Goal: Task Accomplishment & Management: Use online tool/utility

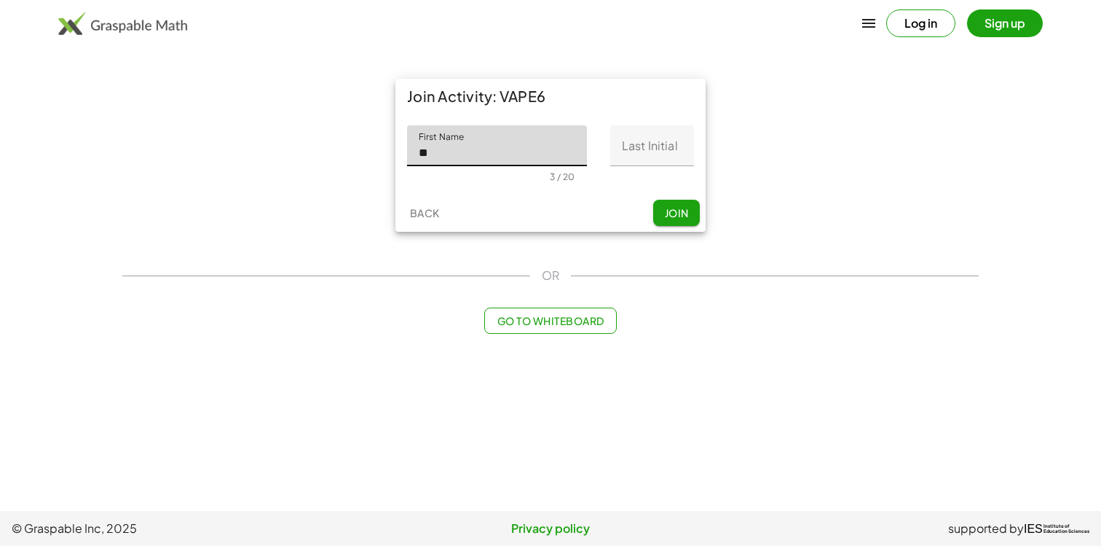
type input "*"
type input "******"
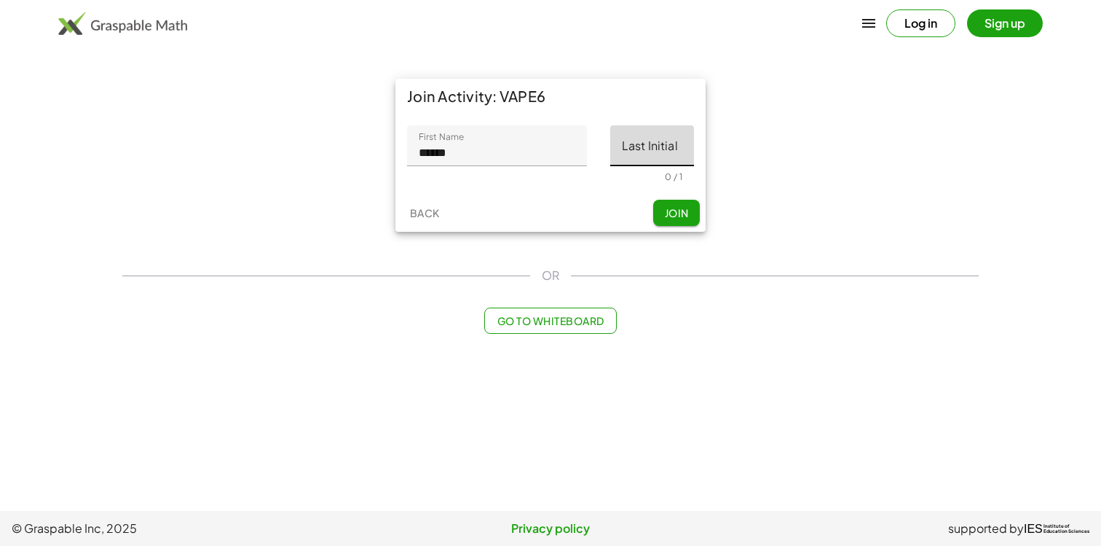
click at [626, 152] on input "Last Initial" at bounding box center [652, 145] width 84 height 41
type input "*"
click at [756, 238] on div "Join Activity: VAPE6 First Name First Name ****** 6 / 20 Last Initial Last Init…" at bounding box center [551, 155] width 874 height 170
click at [688, 223] on button "Join" at bounding box center [676, 213] width 47 height 26
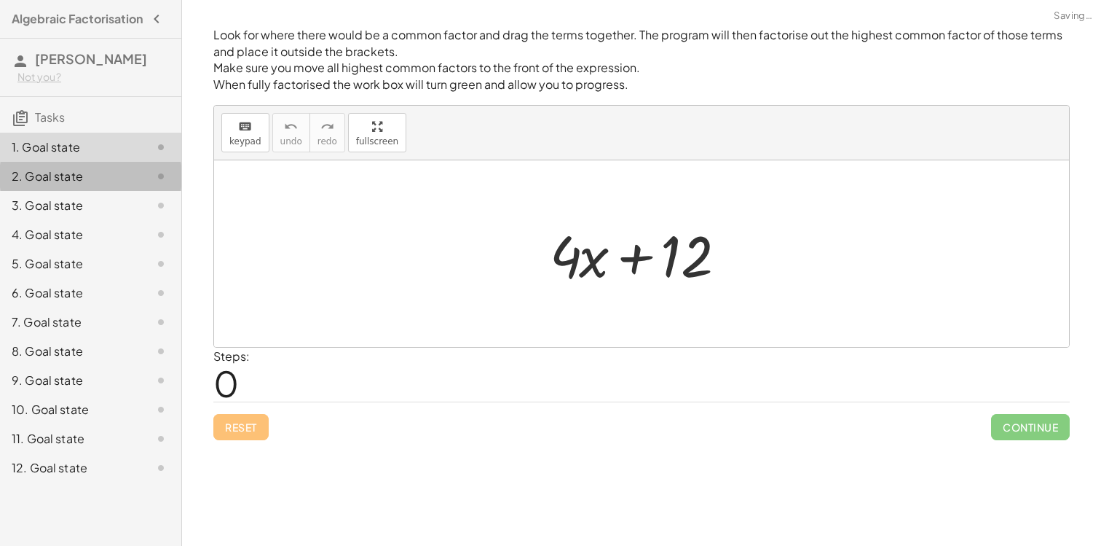
click at [31, 185] on div "2. Goal state" at bounding box center [70, 176] width 117 height 17
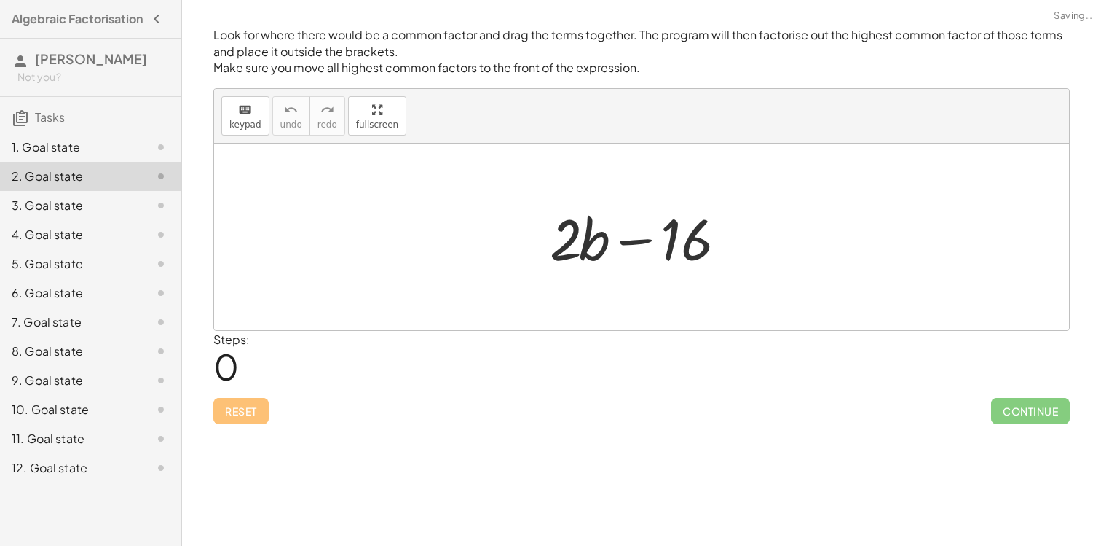
click at [58, 156] on div "1. Goal state" at bounding box center [70, 146] width 117 height 17
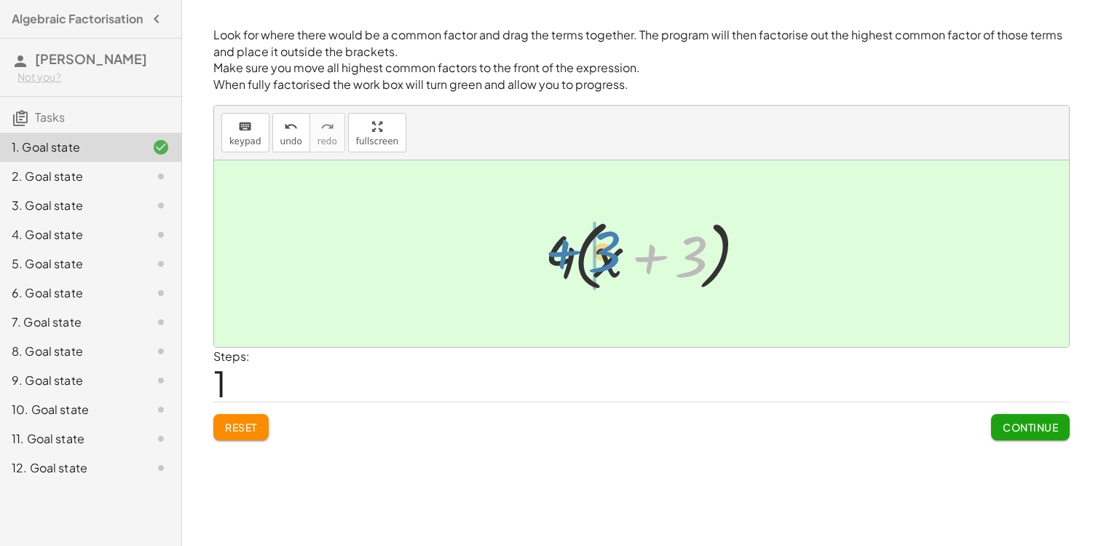
drag, startPoint x: 691, startPoint y: 257, endPoint x: 604, endPoint y: 252, distance: 86.8
click at [604, 252] on div at bounding box center [647, 254] width 219 height 84
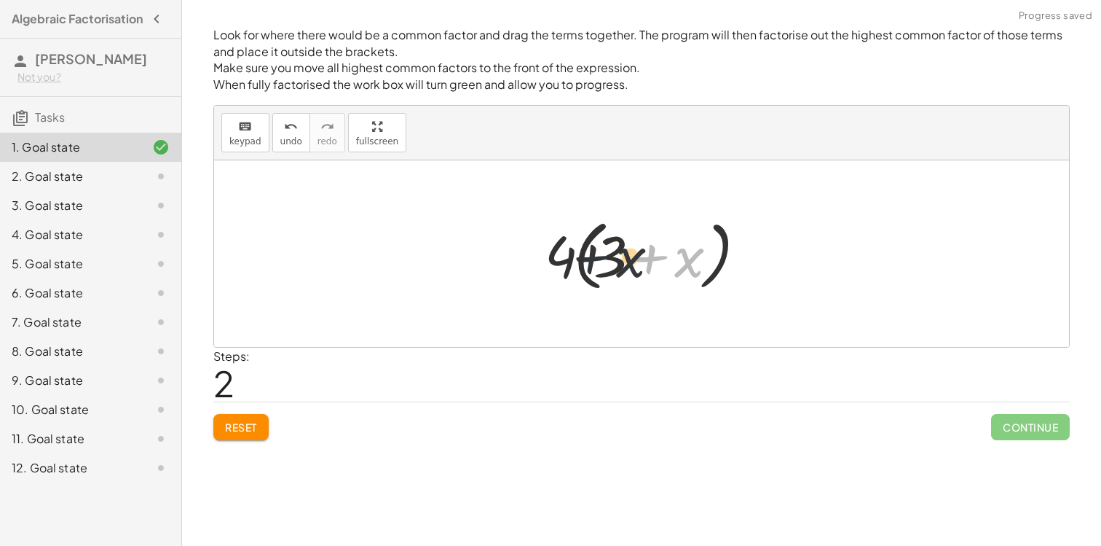
drag, startPoint x: 687, startPoint y: 263, endPoint x: 605, endPoint y: 256, distance: 82.6
click at [605, 256] on div at bounding box center [647, 254] width 219 height 84
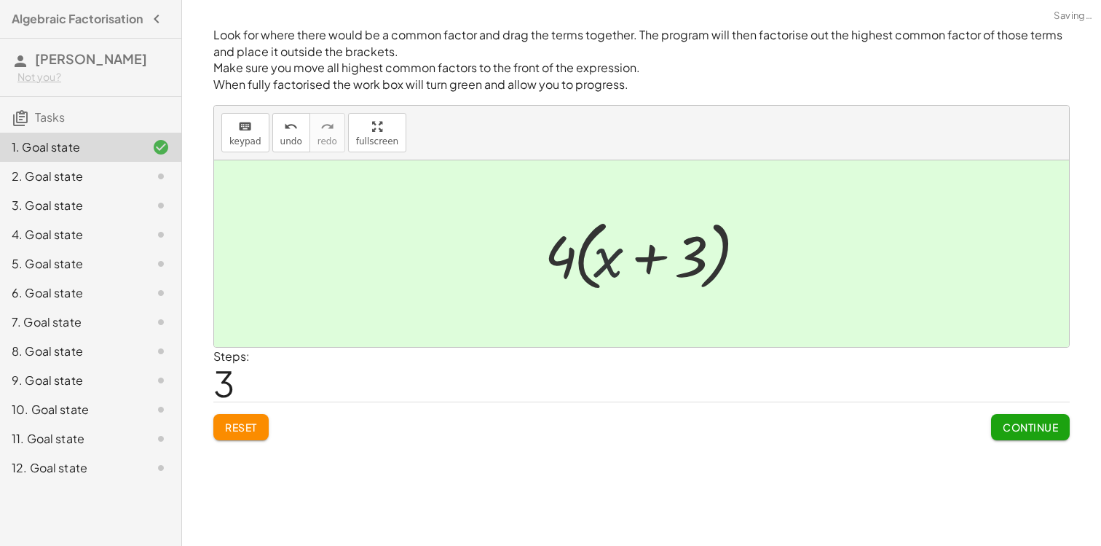
drag, startPoint x: 599, startPoint y: 262, endPoint x: 656, endPoint y: 262, distance: 56.8
click at [655, 262] on div at bounding box center [647, 254] width 219 height 84
drag, startPoint x: 557, startPoint y: 261, endPoint x: 639, endPoint y: 257, distance: 81.7
click at [639, 257] on div at bounding box center [647, 254] width 219 height 84
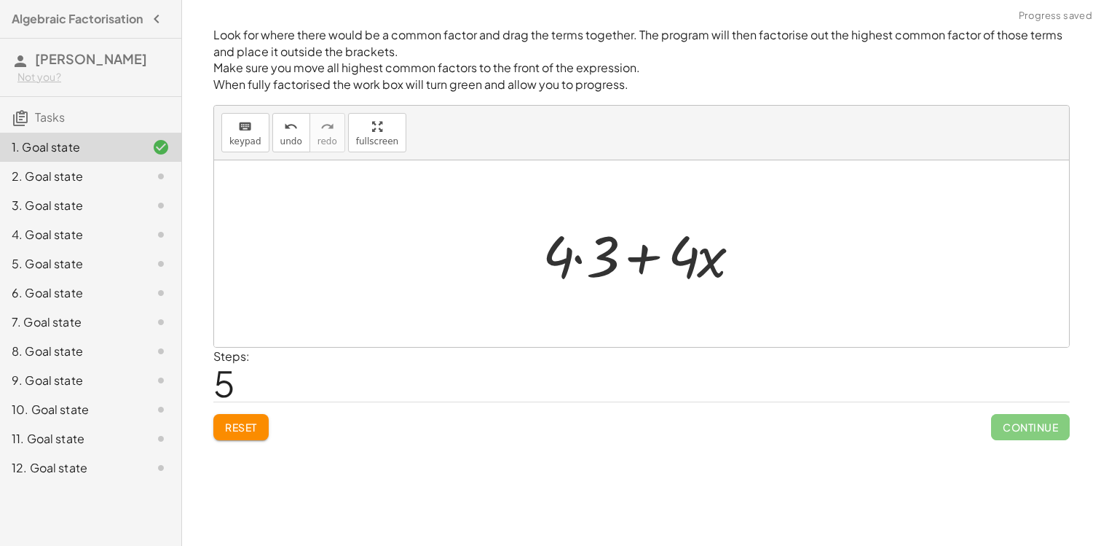
click at [498, 242] on div at bounding box center [641, 253] width 855 height 186
click at [236, 418] on button "Reset" at bounding box center [240, 427] width 55 height 26
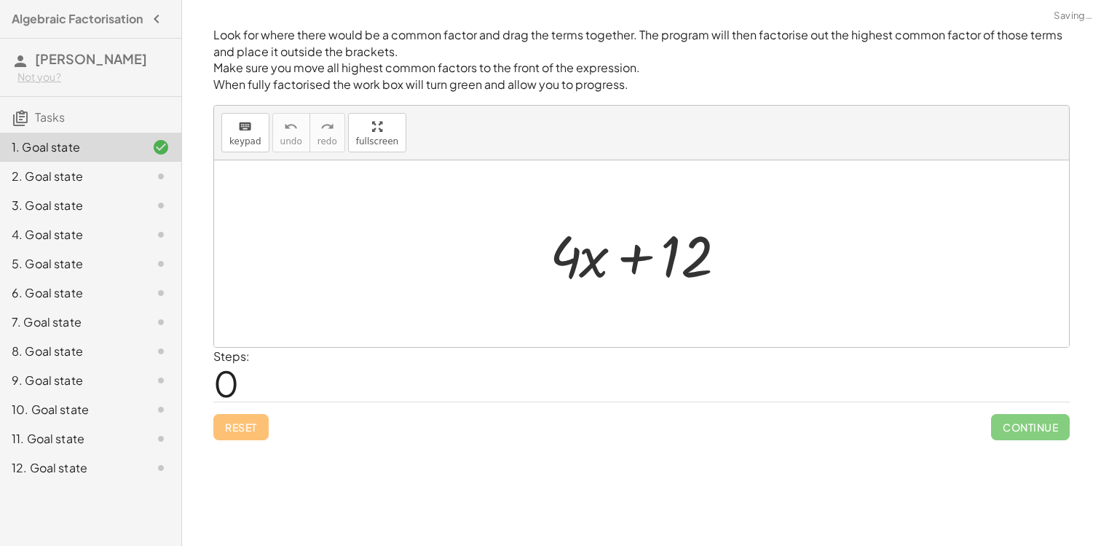
click at [237, 431] on div "Reset Continue" at bounding box center [641, 420] width 857 height 39
drag, startPoint x: 661, startPoint y: 263, endPoint x: 544, endPoint y: 260, distance: 117.3
click at [544, 260] on div at bounding box center [647, 253] width 209 height 75
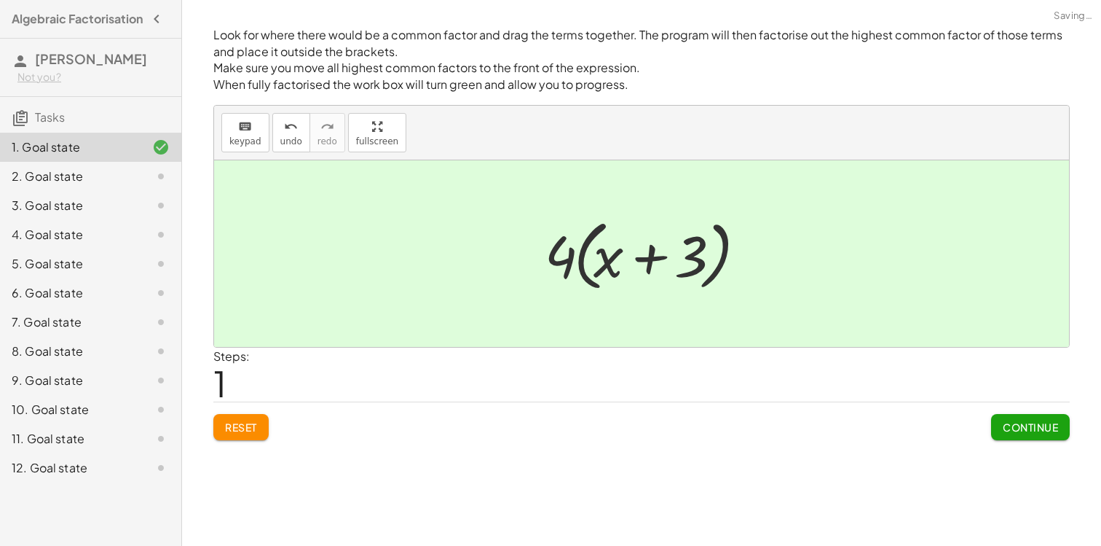
click at [1018, 431] on span "Continue" at bounding box center [1030, 426] width 55 height 13
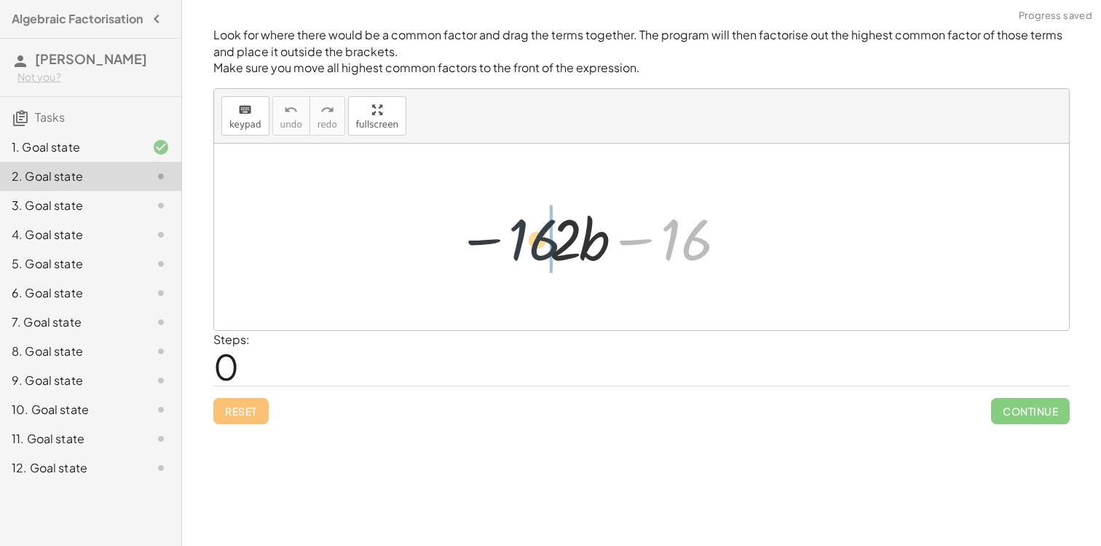
drag, startPoint x: 699, startPoint y: 242, endPoint x: 540, endPoint y: 241, distance: 158.1
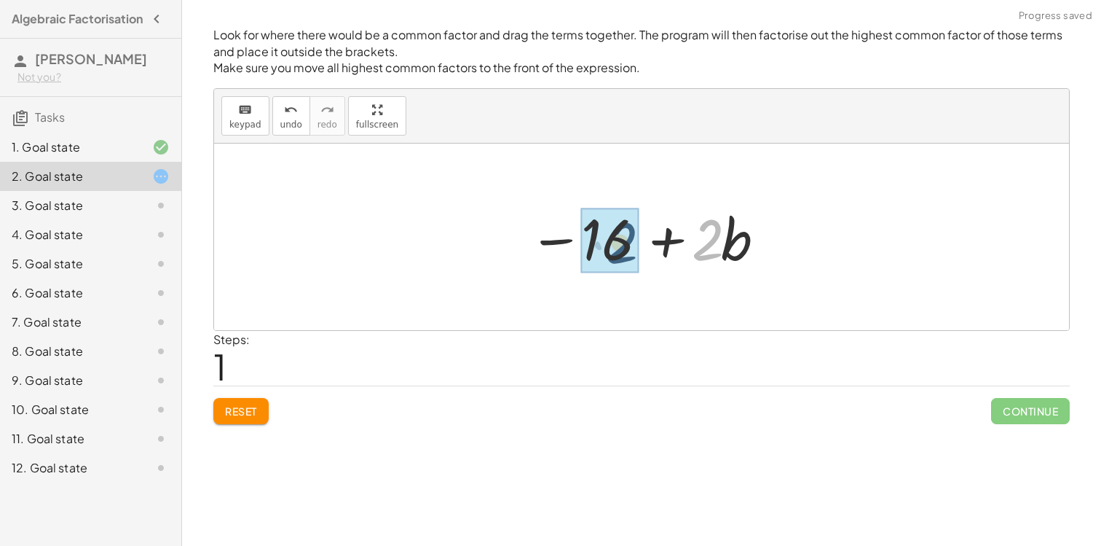
drag, startPoint x: 696, startPoint y: 246, endPoint x: 601, endPoint y: 248, distance: 95.4
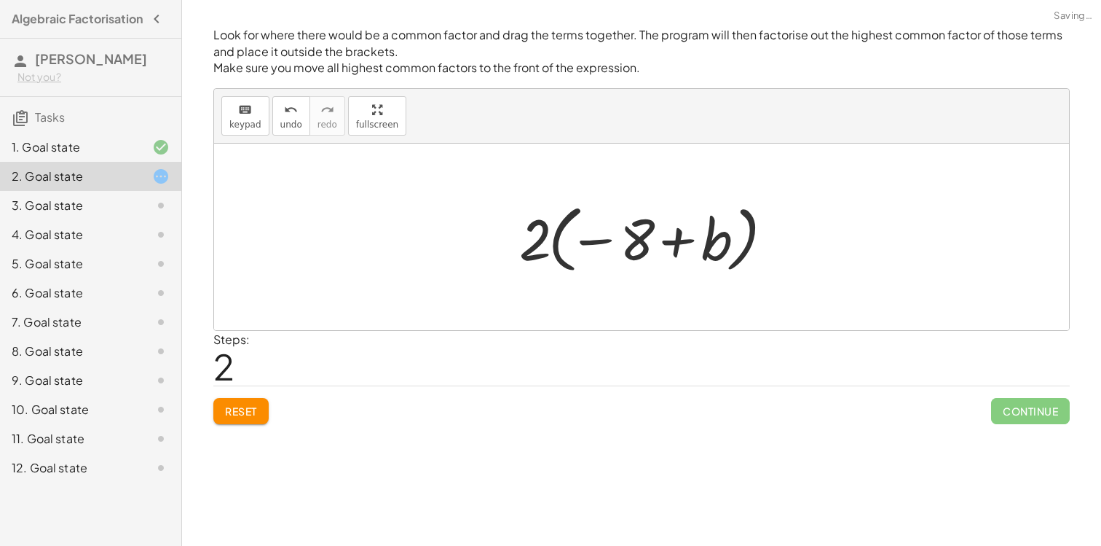
click at [250, 417] on button "Reset" at bounding box center [240, 411] width 55 height 26
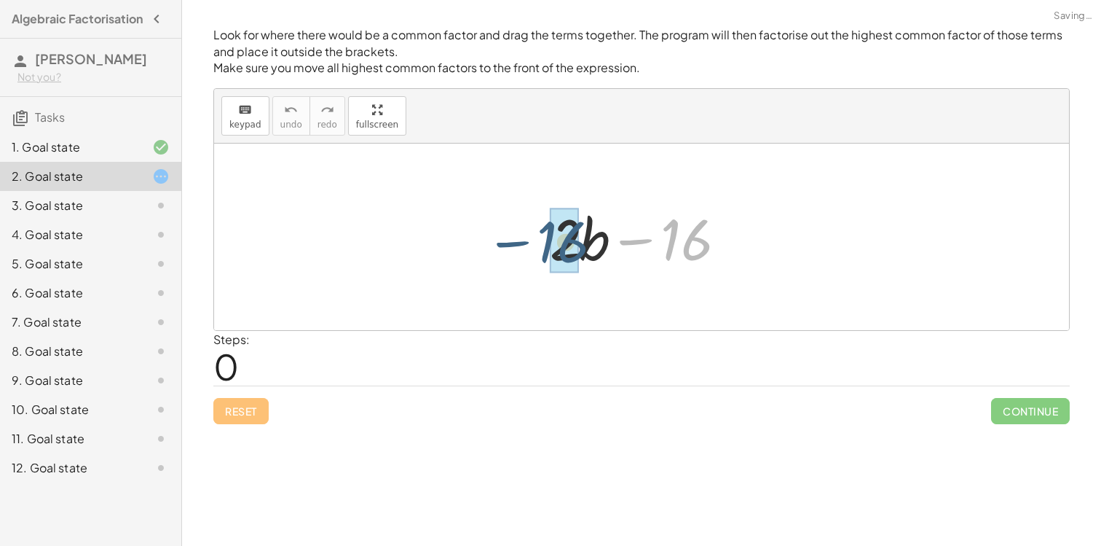
drag, startPoint x: 707, startPoint y: 237, endPoint x: 578, endPoint y: 238, distance: 129.7
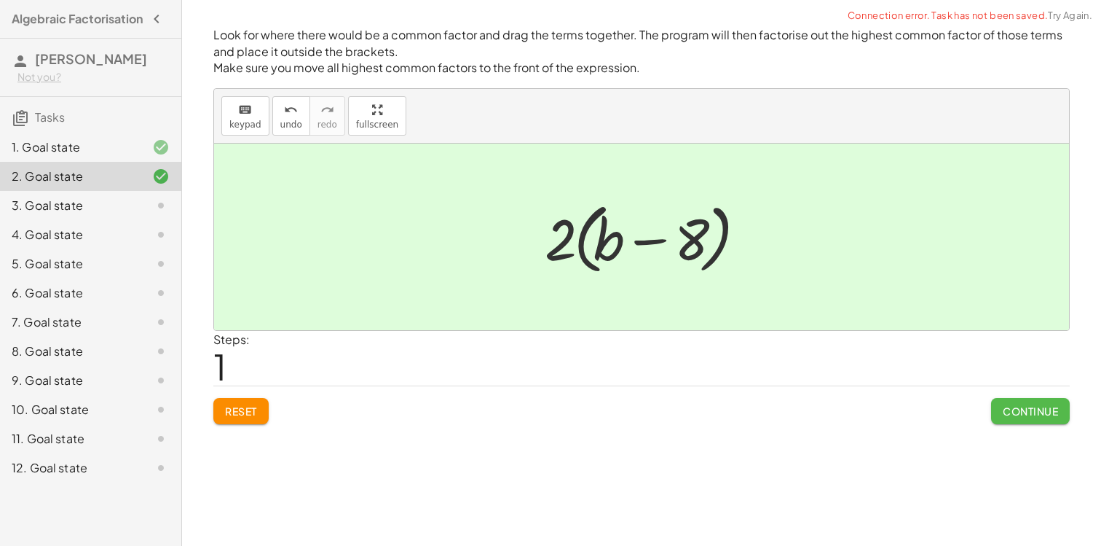
click at [1054, 410] on span "Continue" at bounding box center [1030, 410] width 55 height 13
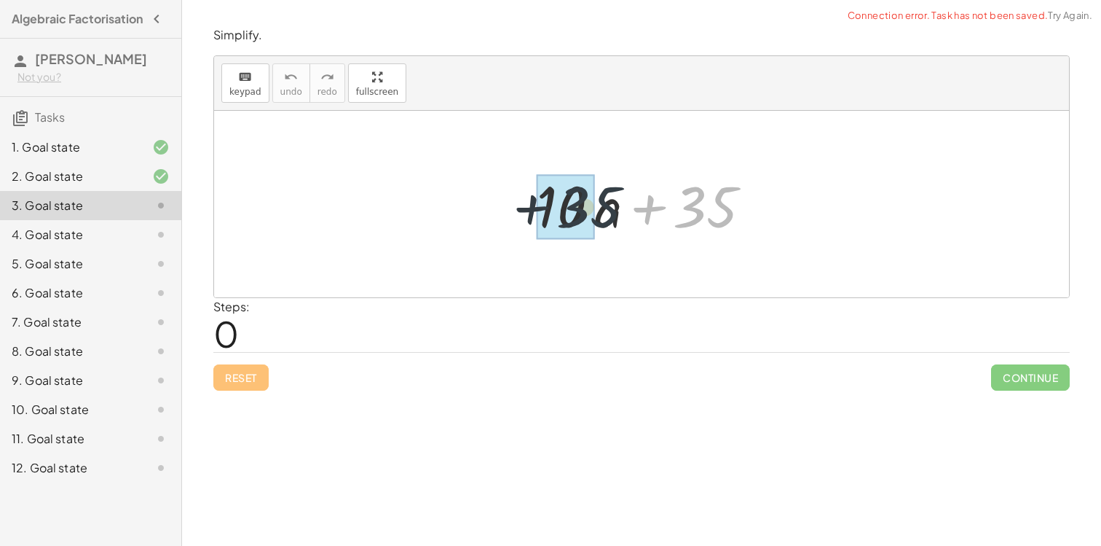
drag, startPoint x: 721, startPoint y: 206, endPoint x: 584, endPoint y: 206, distance: 136.9
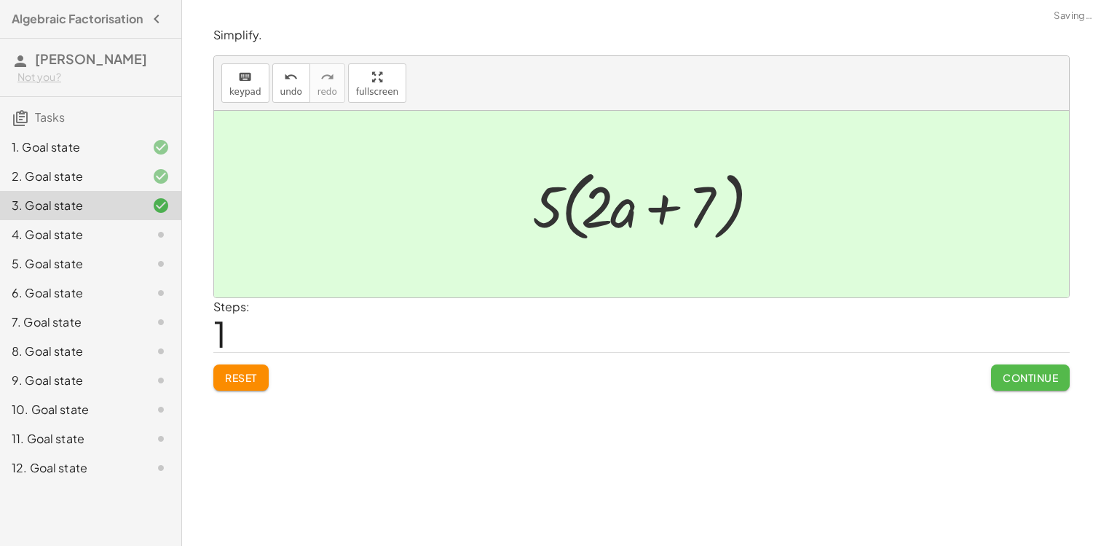
click at [1010, 375] on span "Continue" at bounding box center [1030, 377] width 55 height 13
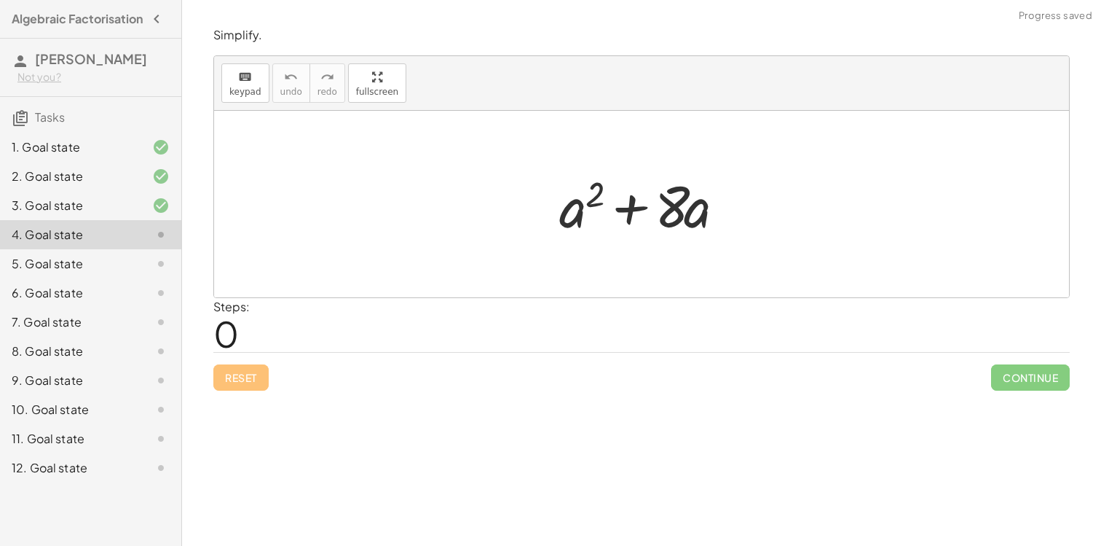
click at [47, 220] on div "2. Goal state" at bounding box center [90, 234] width 181 height 29
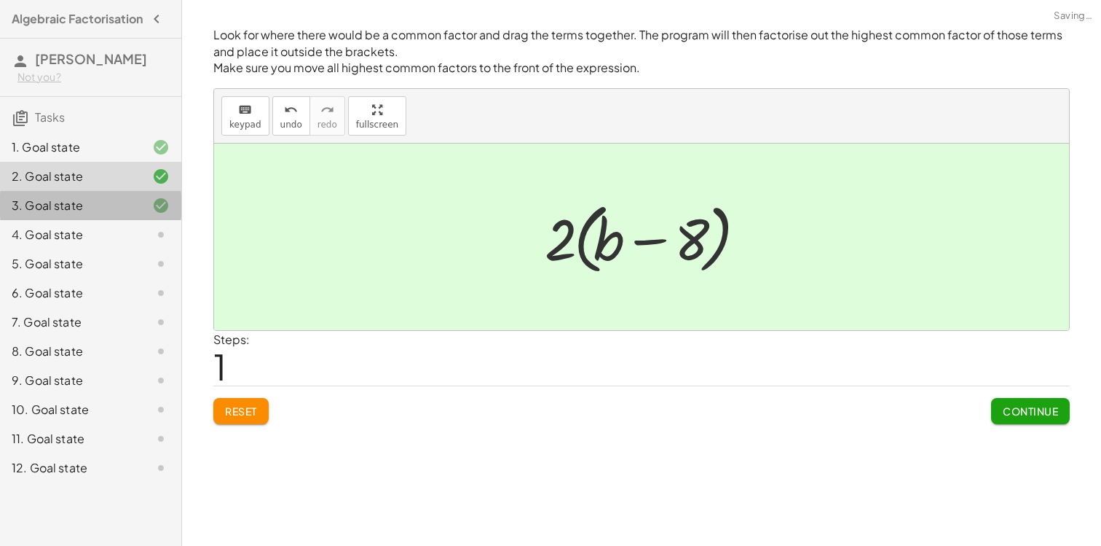
click at [52, 210] on div "3. Goal state" at bounding box center [70, 205] width 117 height 17
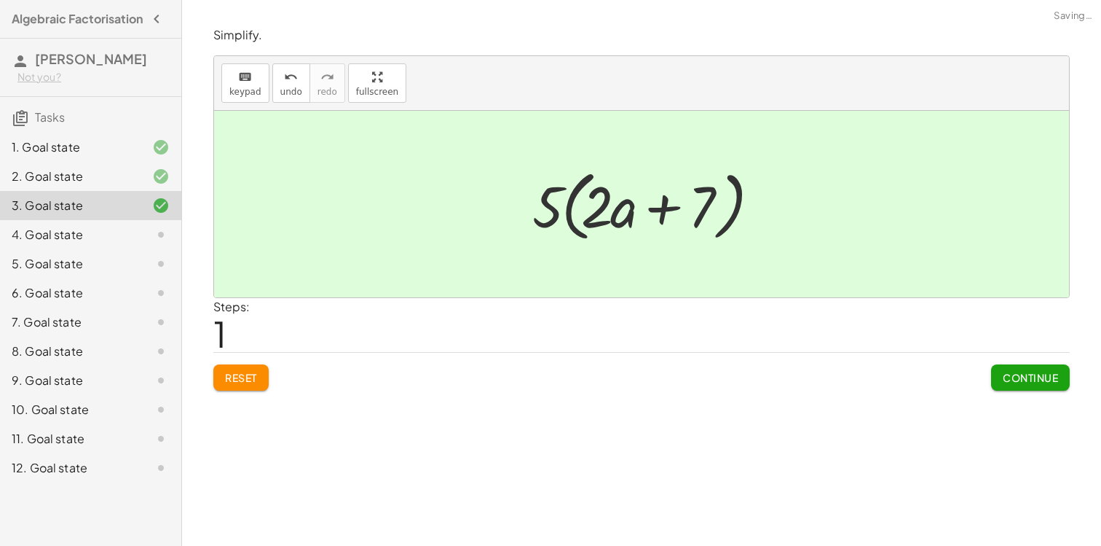
click at [60, 185] on div "2. Goal state" at bounding box center [70, 176] width 117 height 17
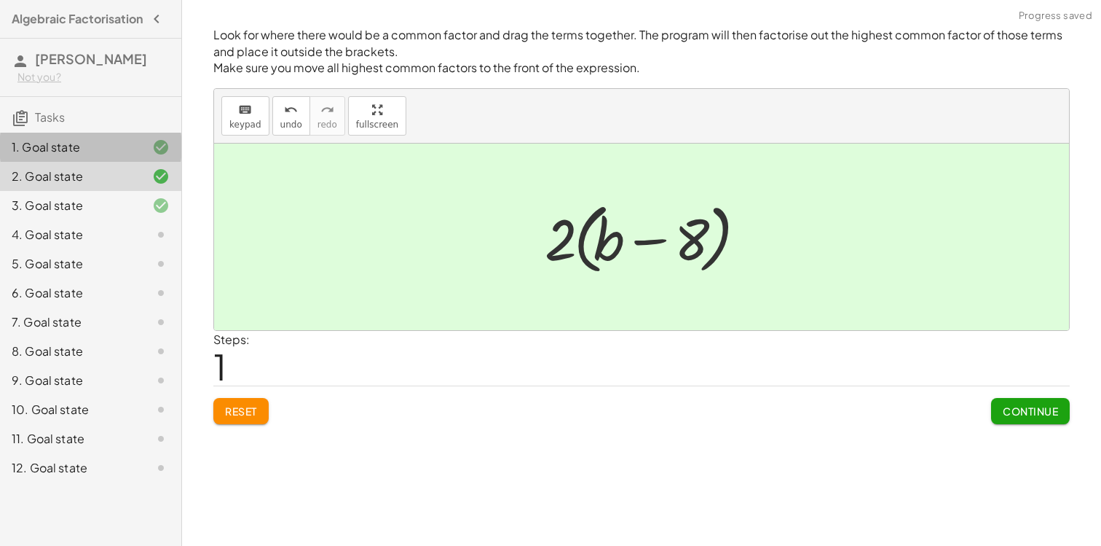
click at [83, 191] on div "1. Goal state" at bounding box center [90, 205] width 181 height 29
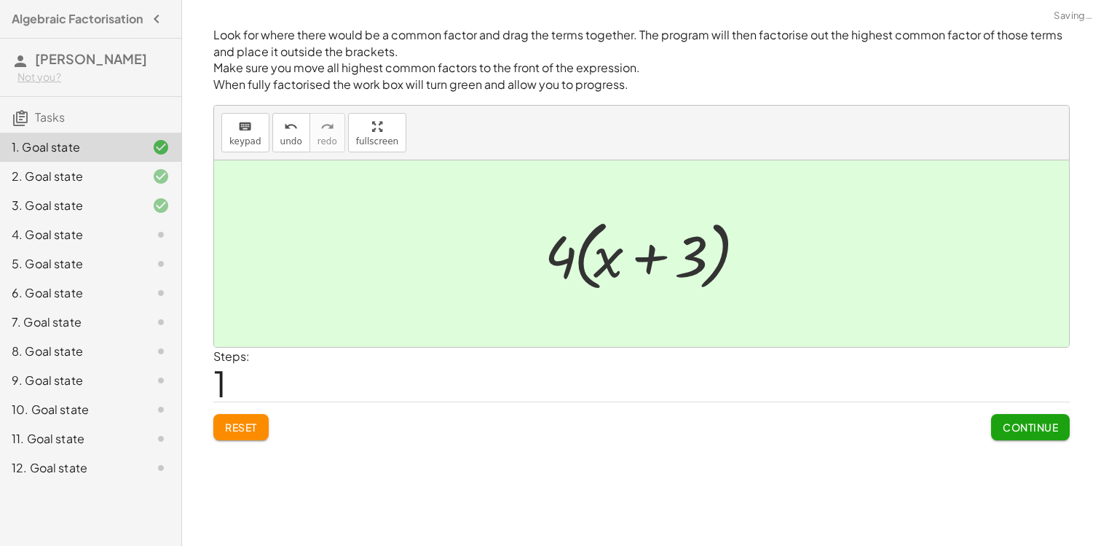
click at [85, 156] on div "1. Goal state" at bounding box center [70, 146] width 117 height 17
click at [88, 249] on div "3. Goal state" at bounding box center [90, 263] width 181 height 29
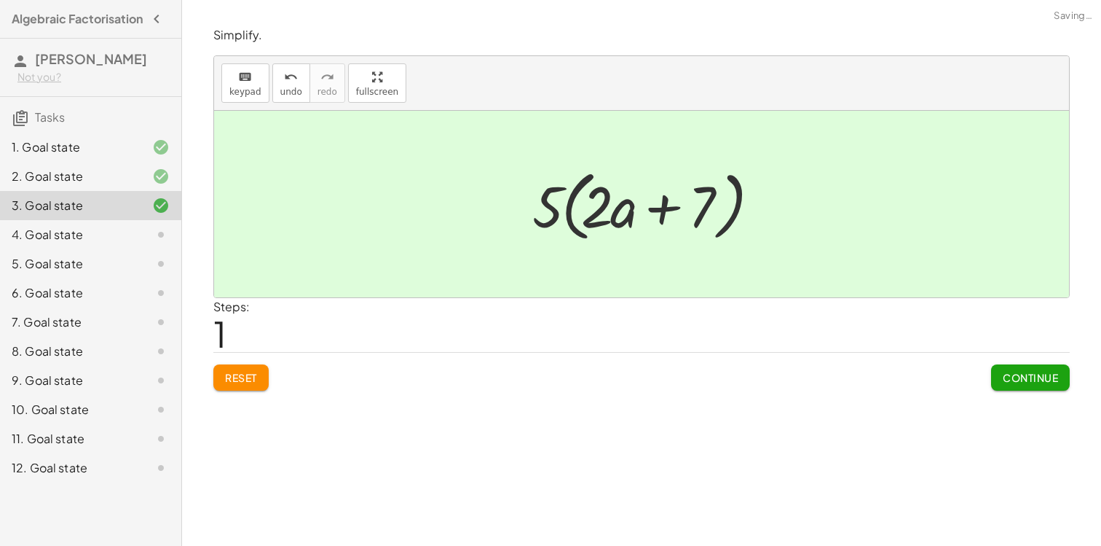
click at [89, 185] on div "2. Goal state" at bounding box center [70, 176] width 117 height 17
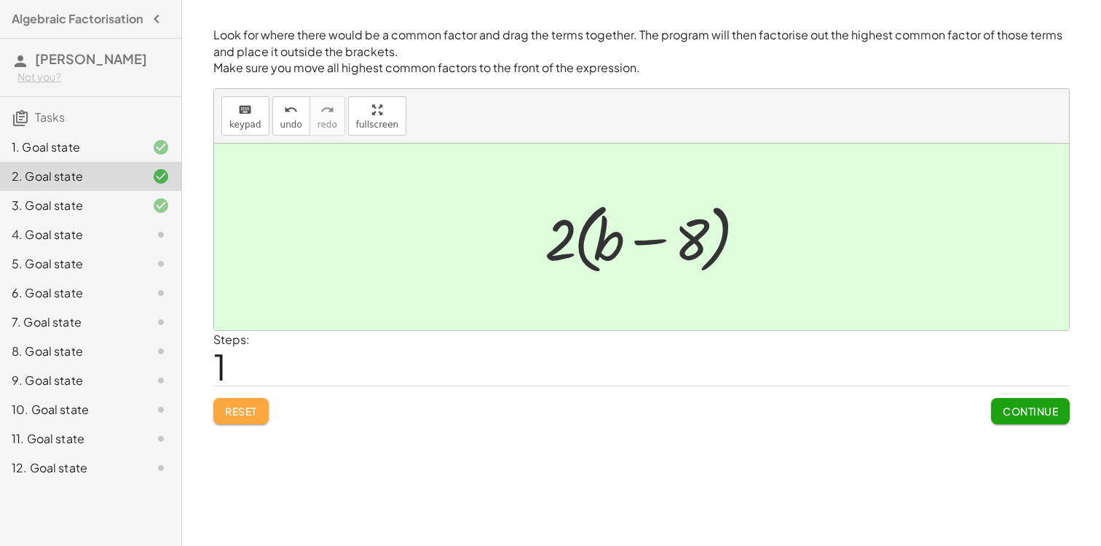
click at [248, 413] on span "Reset" at bounding box center [241, 410] width 32 height 13
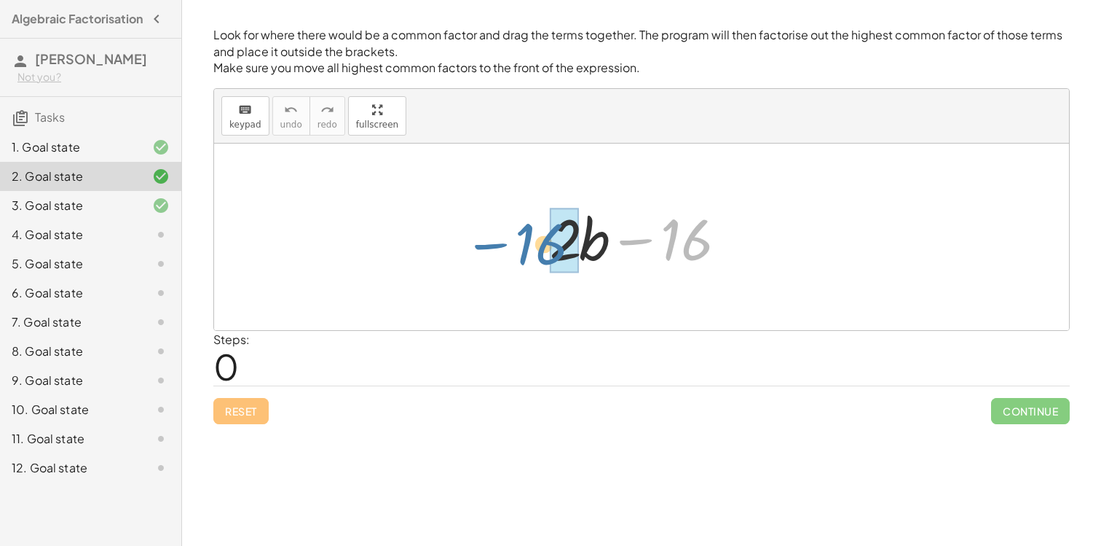
drag, startPoint x: 697, startPoint y: 224, endPoint x: 560, endPoint y: 224, distance: 136.9
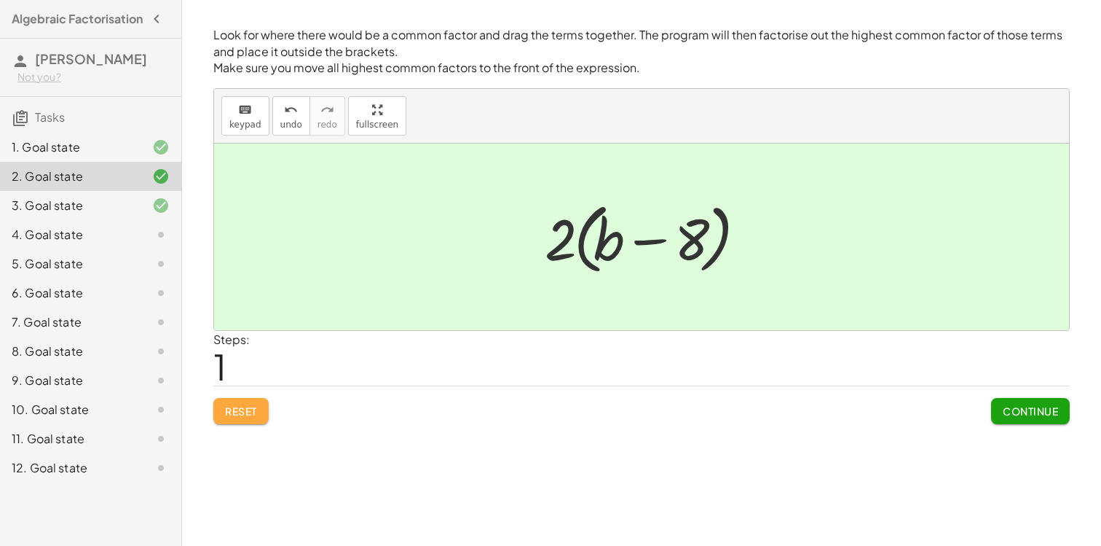
click at [262, 406] on button "Reset" at bounding box center [240, 411] width 55 height 26
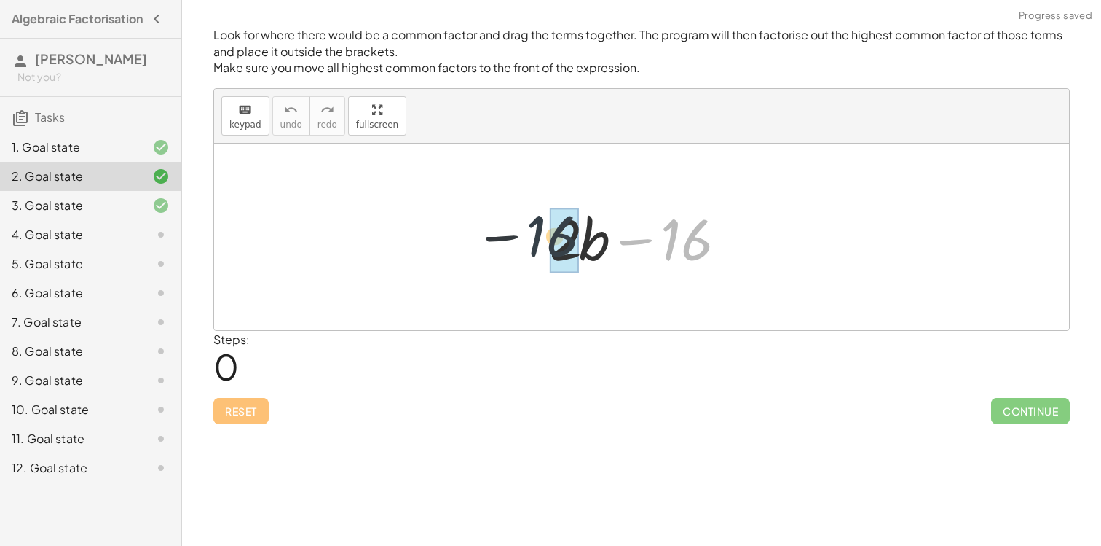
drag, startPoint x: 705, startPoint y: 253, endPoint x: 548, endPoint y: 243, distance: 157.7
click at [548, 243] on div at bounding box center [647, 237] width 209 height 75
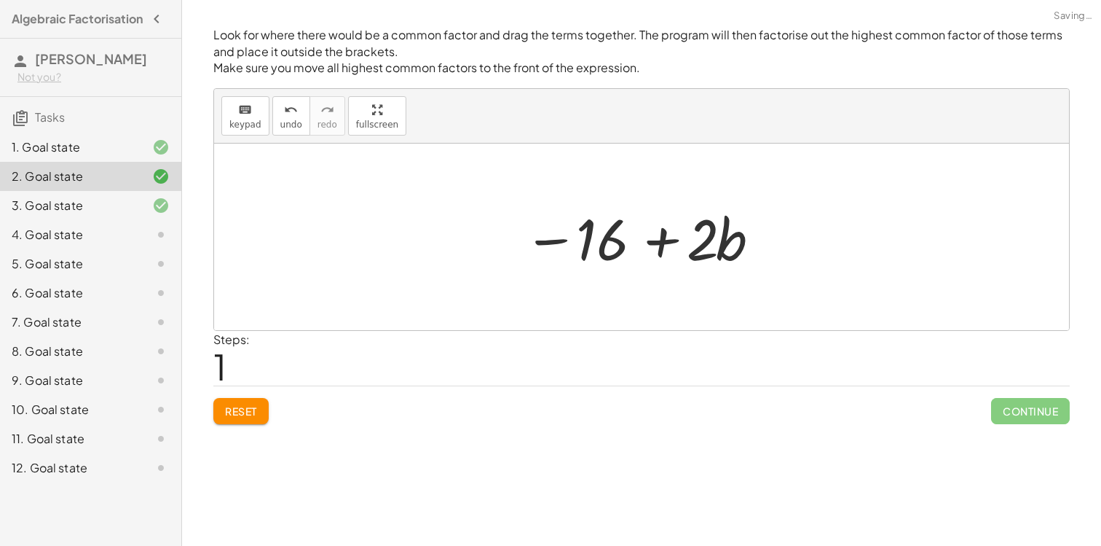
click at [672, 250] on div at bounding box center [641, 237] width 251 height 75
click at [237, 412] on span "Reset" at bounding box center [241, 410] width 32 height 13
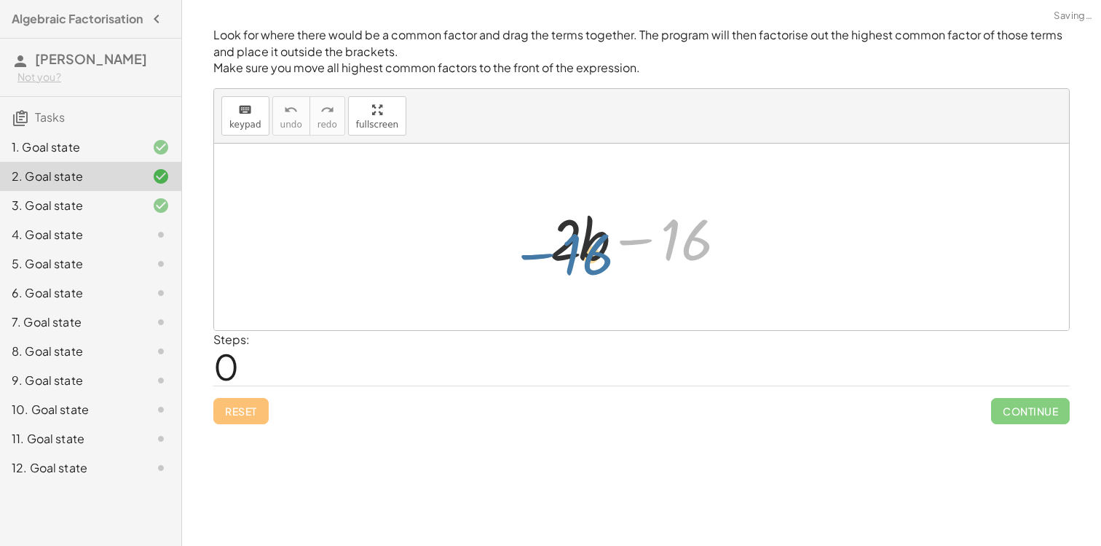
drag, startPoint x: 664, startPoint y: 242, endPoint x: 565, endPoint y: 255, distance: 99.9
click at [565, 255] on div at bounding box center [647, 237] width 209 height 75
drag, startPoint x: 701, startPoint y: 240, endPoint x: 573, endPoint y: 239, distance: 128.9
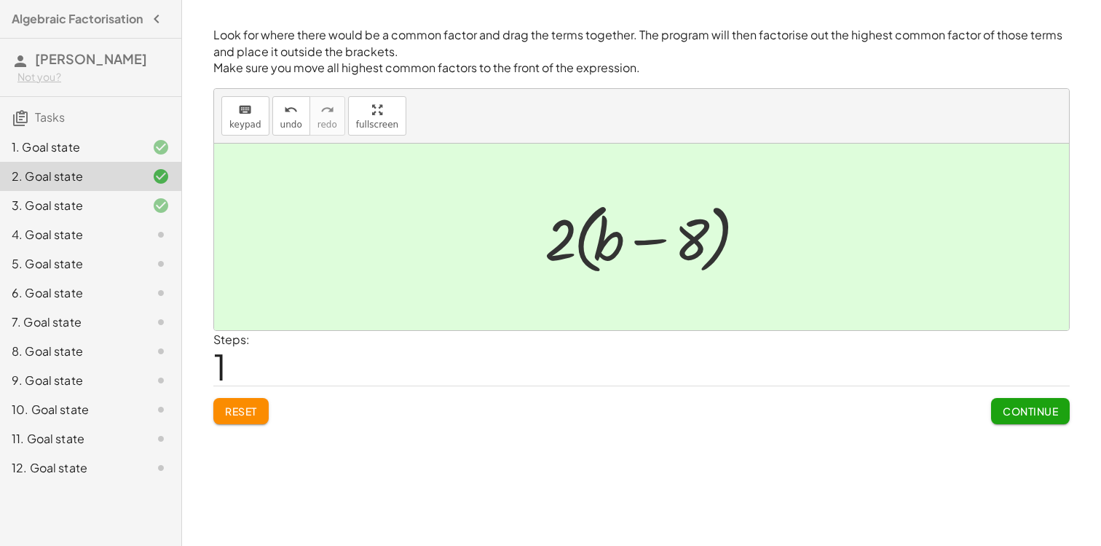
click at [1003, 420] on button "Continue" at bounding box center [1030, 411] width 79 height 26
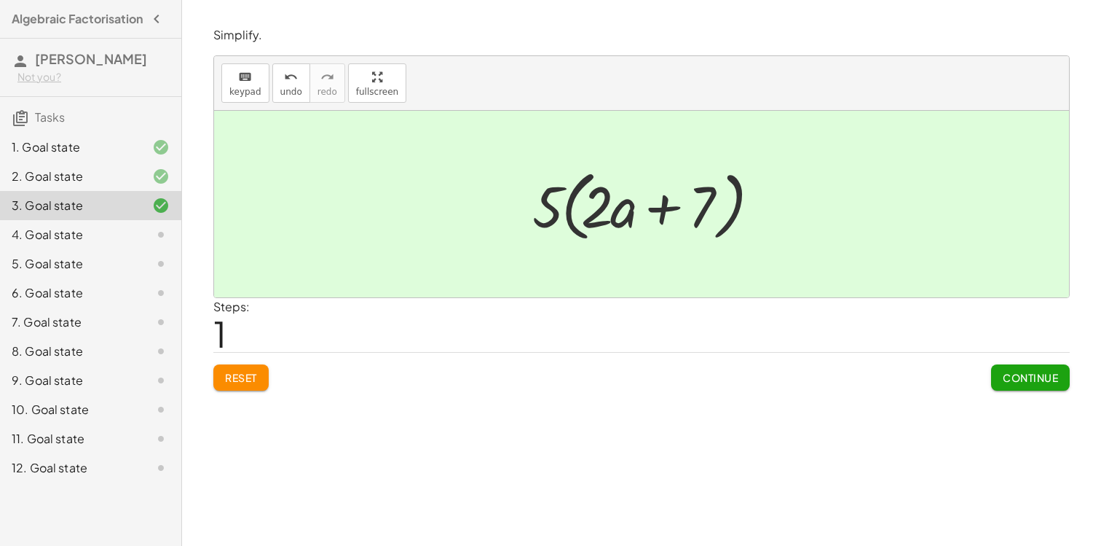
click at [0, 0] on div "Simplify. keyboard keypad undo undo redo redo fullscreen + · 10 · a + 35 + · 5 …" at bounding box center [0, 0] width 0 height 0
click at [241, 385] on button "Reset" at bounding box center [240, 377] width 55 height 26
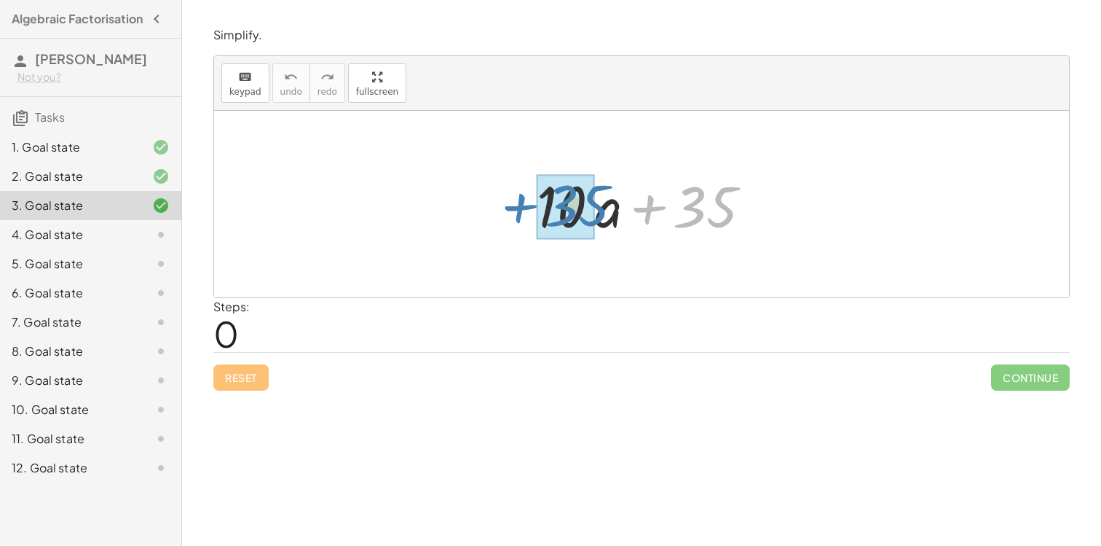
drag, startPoint x: 709, startPoint y: 216, endPoint x: 570, endPoint y: 214, distance: 139.1
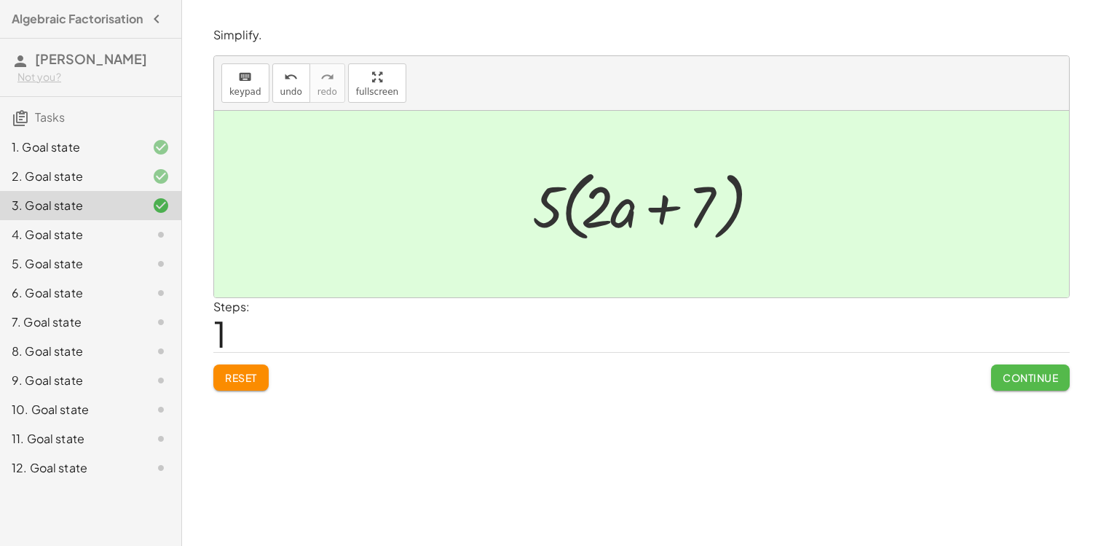
click at [1055, 366] on button "Continue" at bounding box center [1030, 377] width 79 height 26
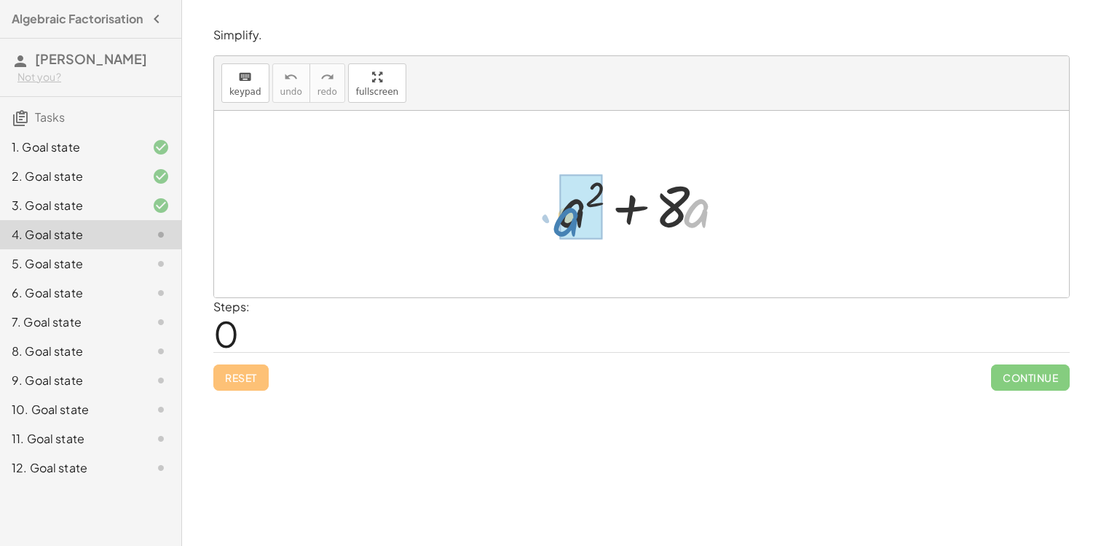
drag, startPoint x: 688, startPoint y: 198, endPoint x: 556, endPoint y: 206, distance: 132.8
click at [556, 206] on div at bounding box center [647, 204] width 191 height 75
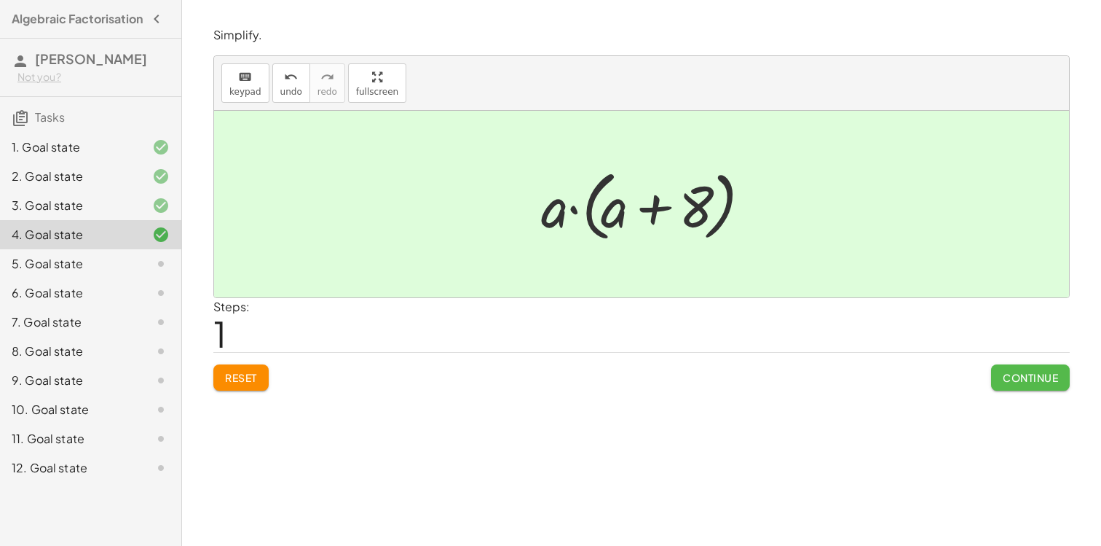
click at [1034, 388] on button "Continue" at bounding box center [1030, 377] width 79 height 26
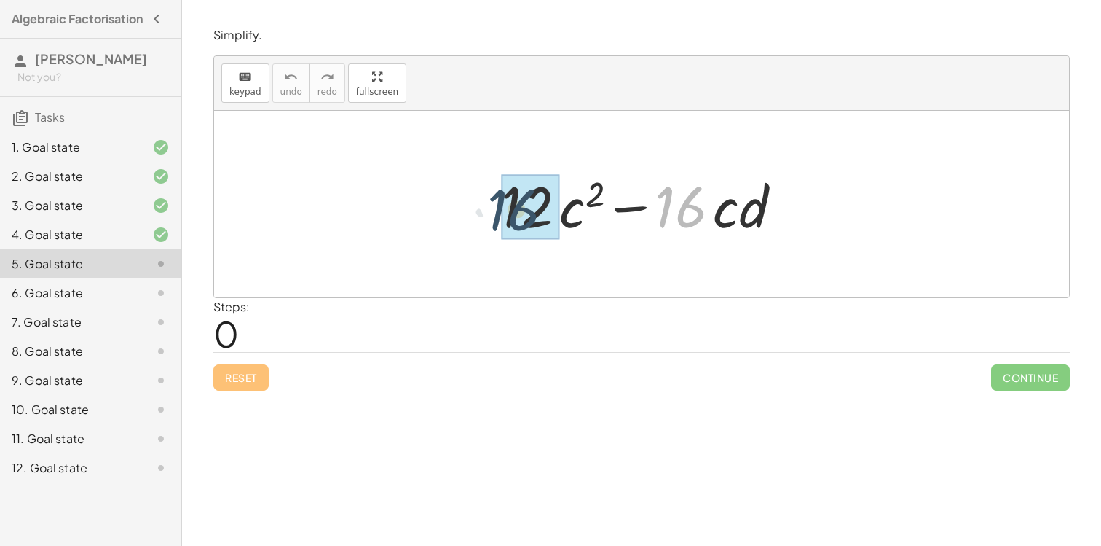
drag, startPoint x: 679, startPoint y: 189, endPoint x: 508, endPoint y: 189, distance: 170.5
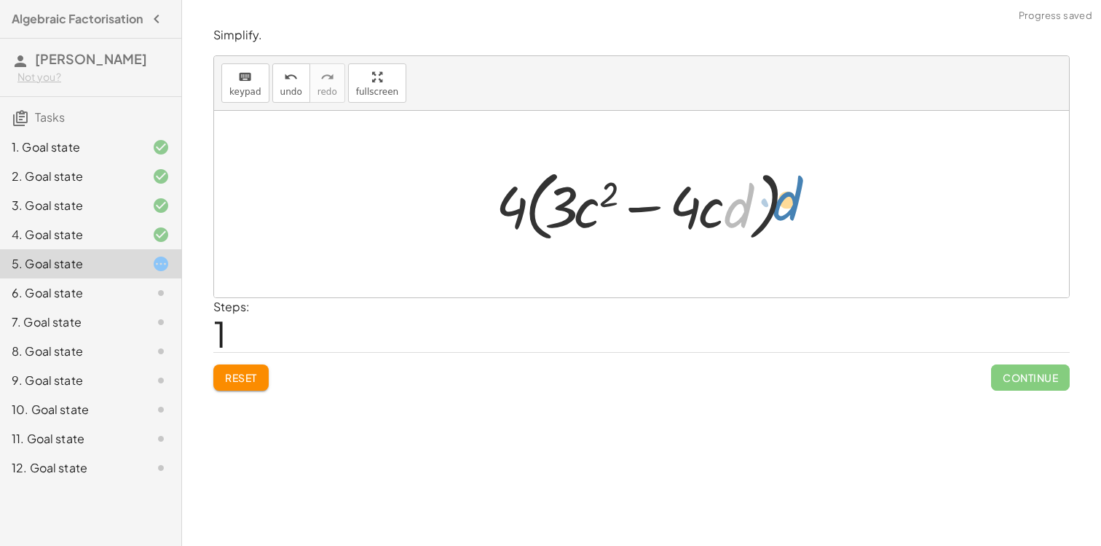
drag, startPoint x: 740, startPoint y: 211, endPoint x: 792, endPoint y: 203, distance: 52.2
click at [792, 203] on div at bounding box center [647, 204] width 317 height 84
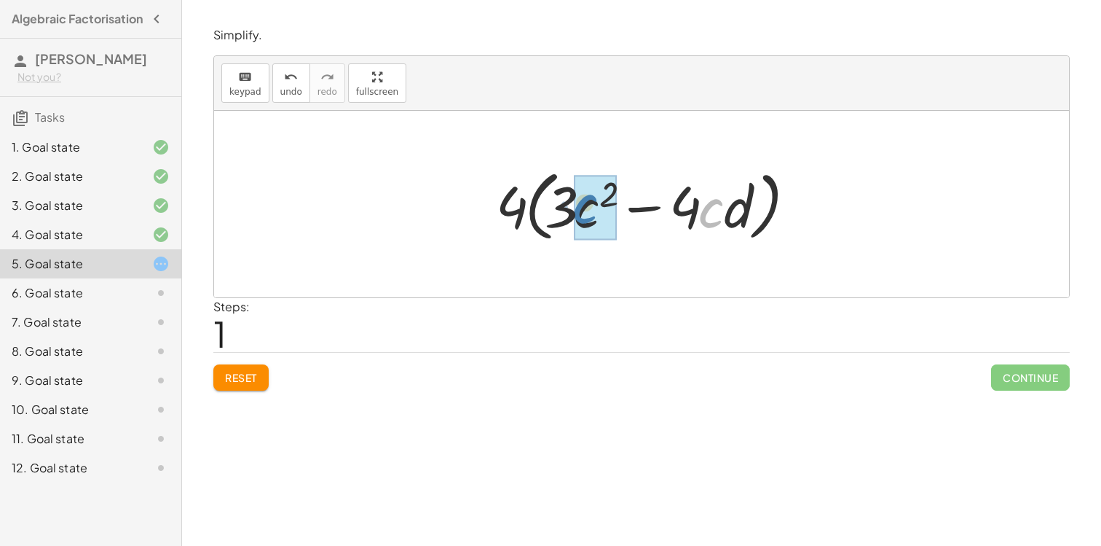
drag, startPoint x: 713, startPoint y: 216, endPoint x: 584, endPoint y: 212, distance: 129.0
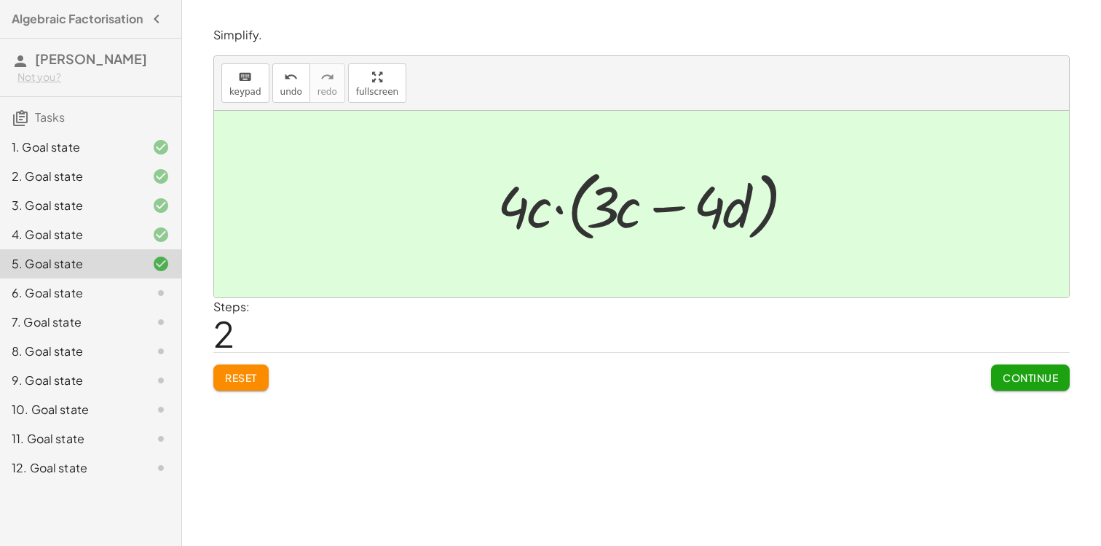
click at [1038, 380] on span "Continue" at bounding box center [1030, 377] width 55 height 13
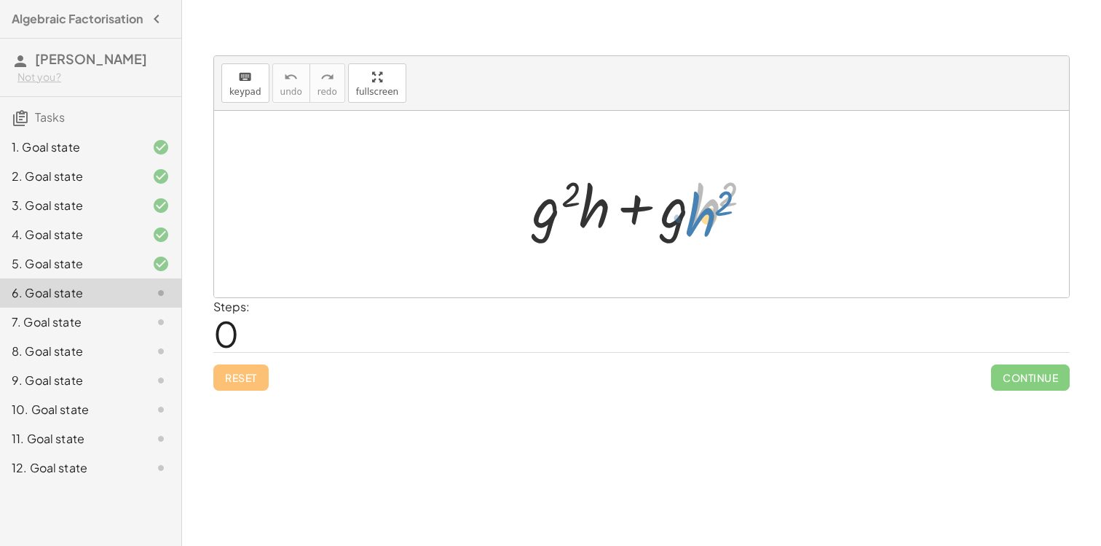
drag, startPoint x: 704, startPoint y: 215, endPoint x: 734, endPoint y: 222, distance: 30.0
click at [734, 222] on div at bounding box center [647, 204] width 244 height 75
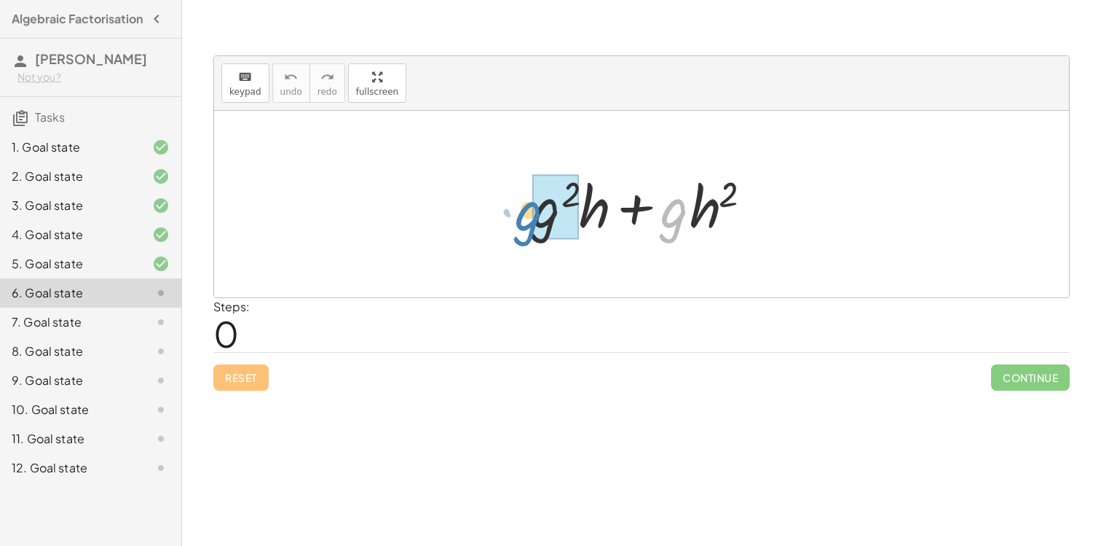
drag, startPoint x: 680, startPoint y: 225, endPoint x: 534, endPoint y: 228, distance: 145.7
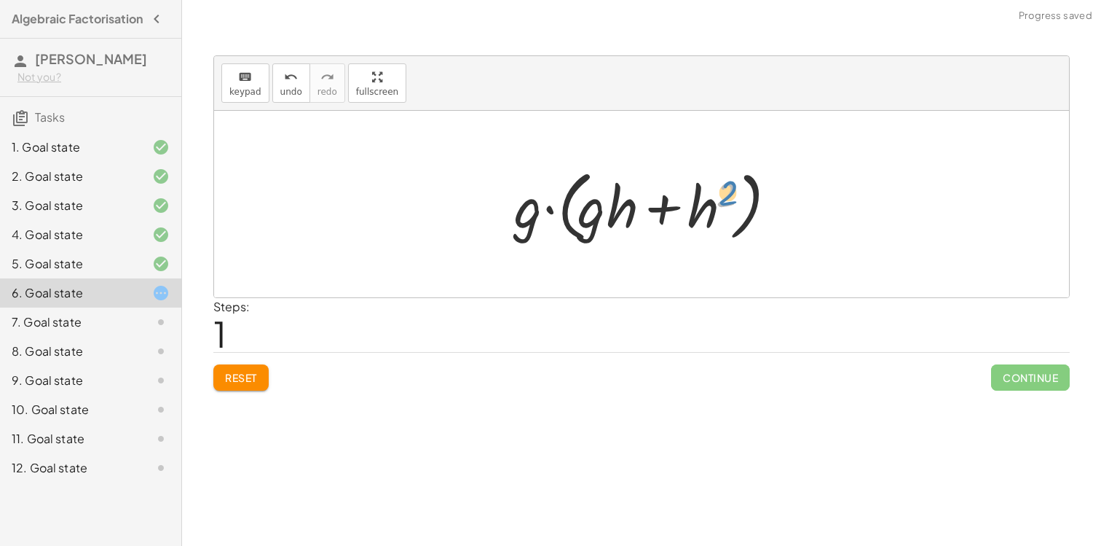
click at [724, 208] on div at bounding box center [647, 204] width 280 height 84
drag, startPoint x: 704, startPoint y: 227, endPoint x: 632, endPoint y: 227, distance: 72.1
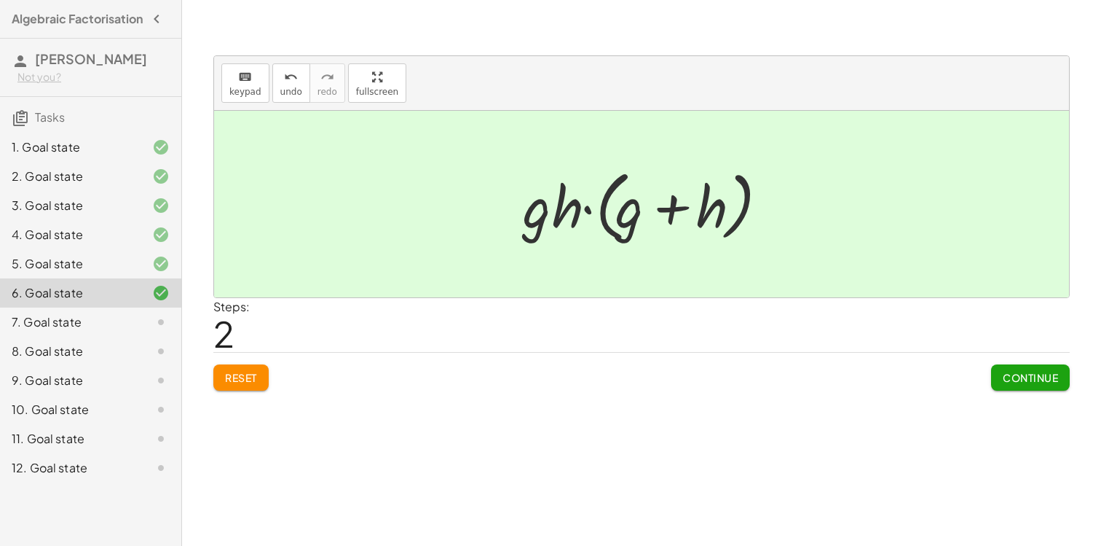
click at [1022, 379] on span "Continue" at bounding box center [1030, 377] width 55 height 13
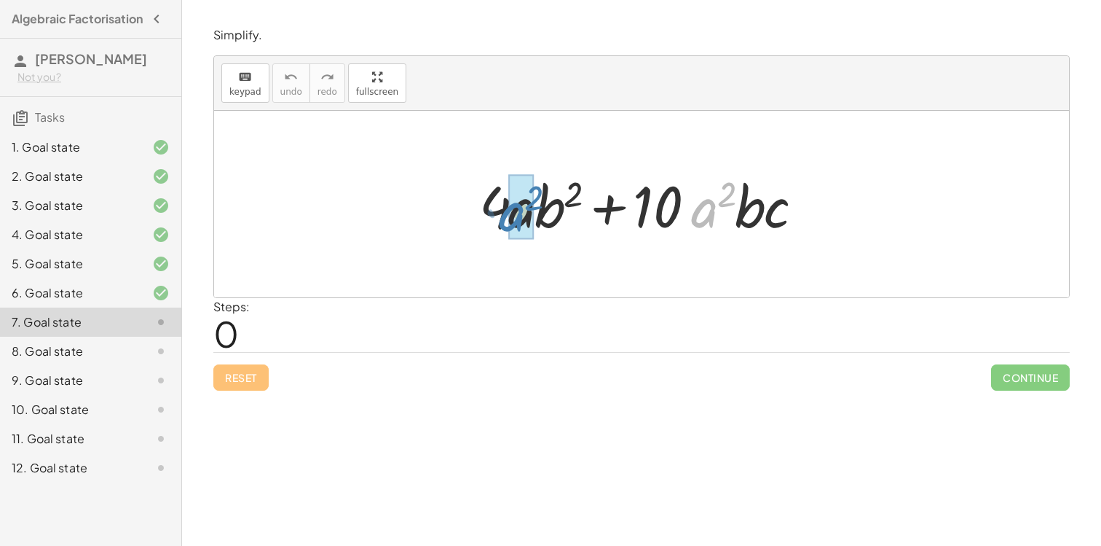
drag, startPoint x: 705, startPoint y: 221, endPoint x: 517, endPoint y: 223, distance: 187.9
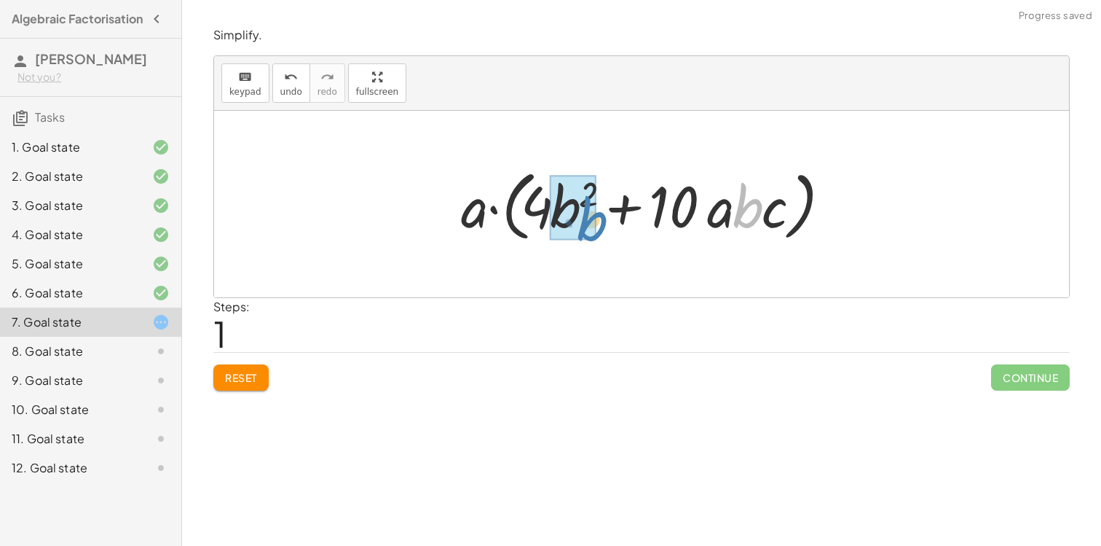
drag, startPoint x: 751, startPoint y: 213, endPoint x: 594, endPoint y: 226, distance: 157.1
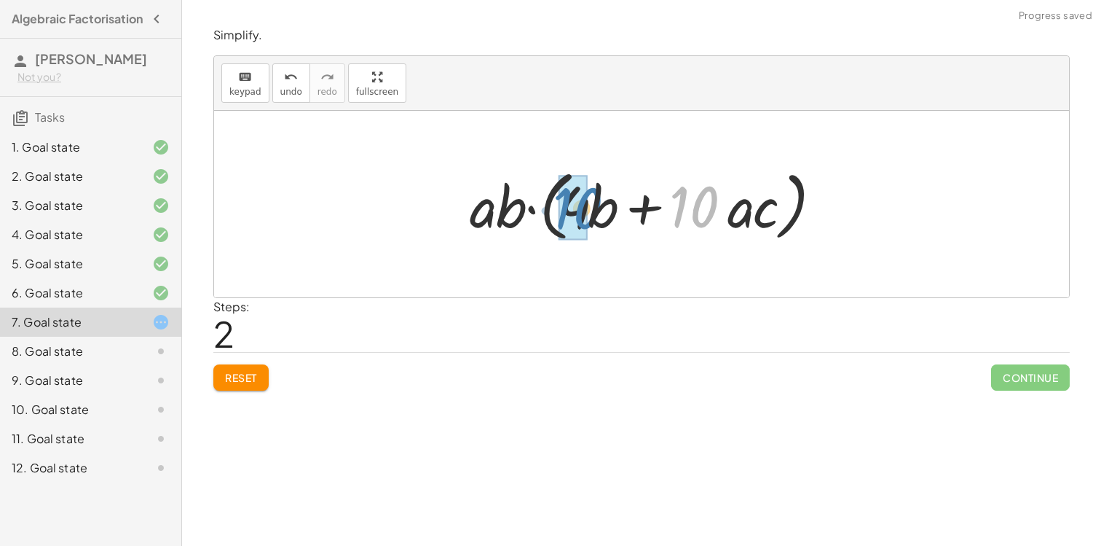
drag, startPoint x: 699, startPoint y: 208, endPoint x: 581, endPoint y: 210, distance: 117.3
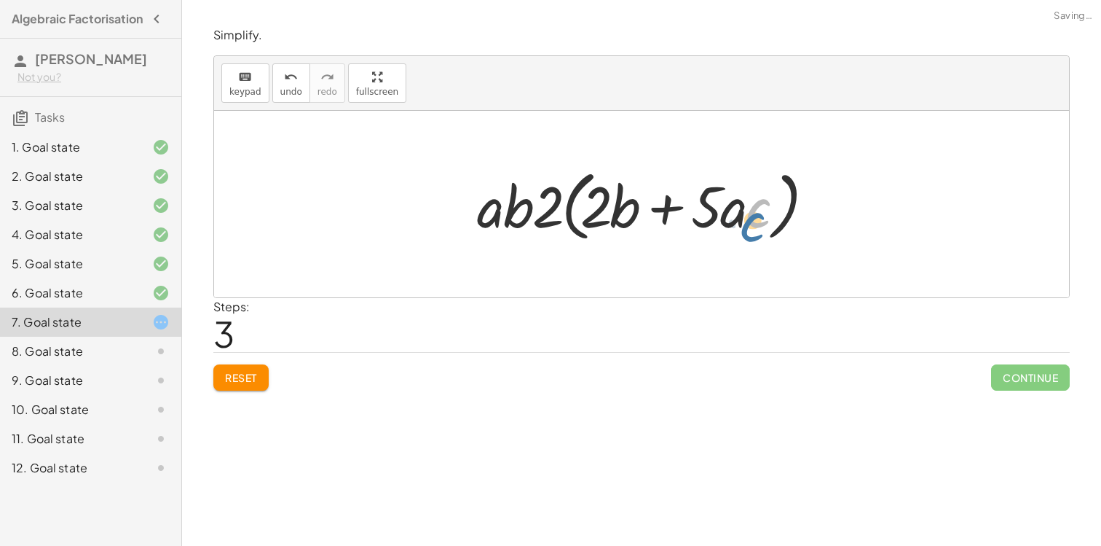
click at [759, 206] on div at bounding box center [647, 204] width 355 height 84
drag, startPoint x: 728, startPoint y: 208, endPoint x: 492, endPoint y: 203, distance: 236.1
click at [492, 203] on div at bounding box center [647, 204] width 355 height 84
drag, startPoint x: 731, startPoint y: 208, endPoint x: 478, endPoint y: 207, distance: 252.8
click at [478, 207] on div at bounding box center [647, 204] width 355 height 84
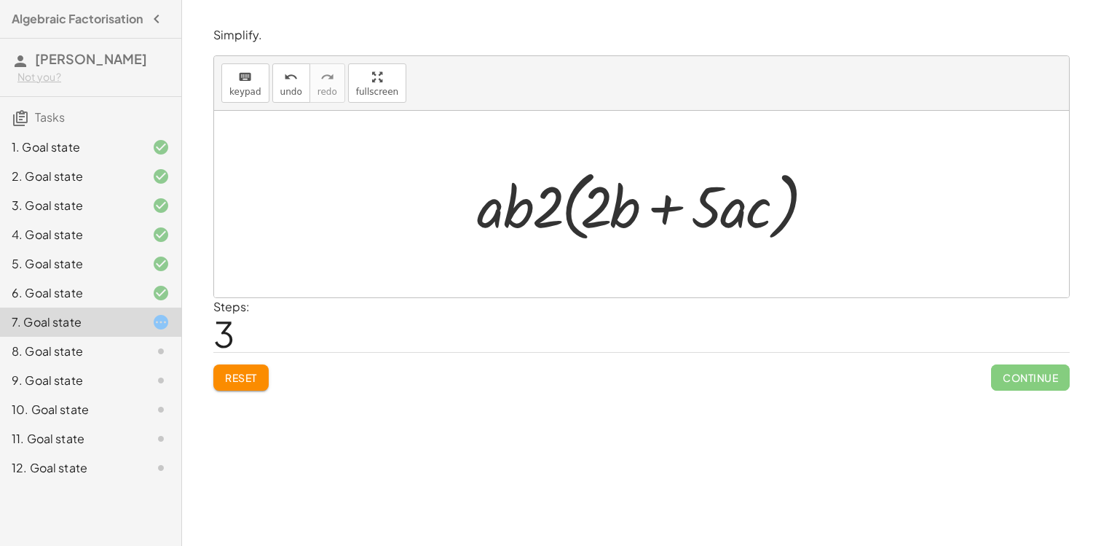
click at [235, 372] on span "Reset" at bounding box center [241, 377] width 32 height 13
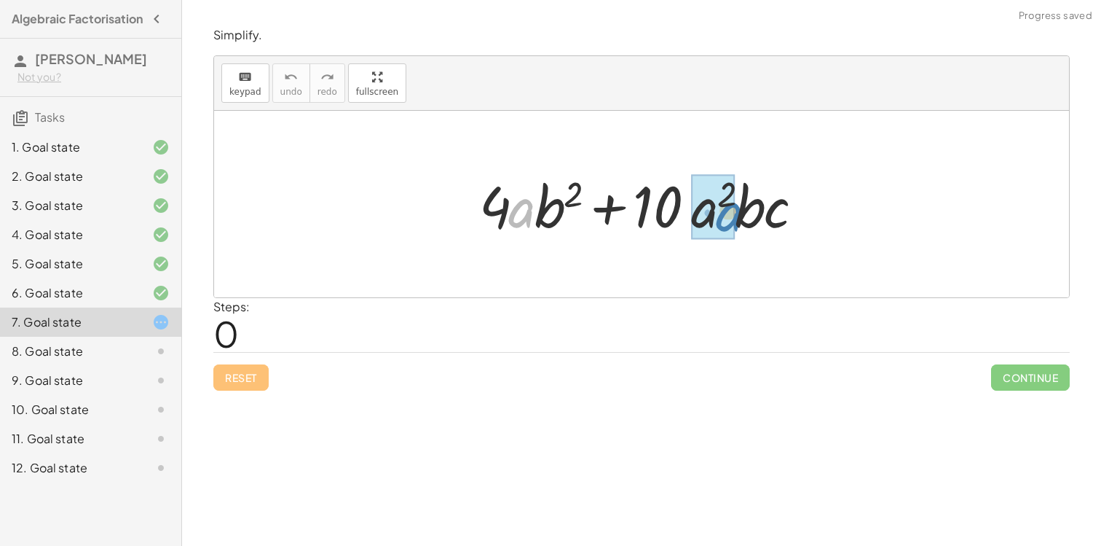
drag, startPoint x: 527, startPoint y: 214, endPoint x: 734, endPoint y: 218, distance: 207.6
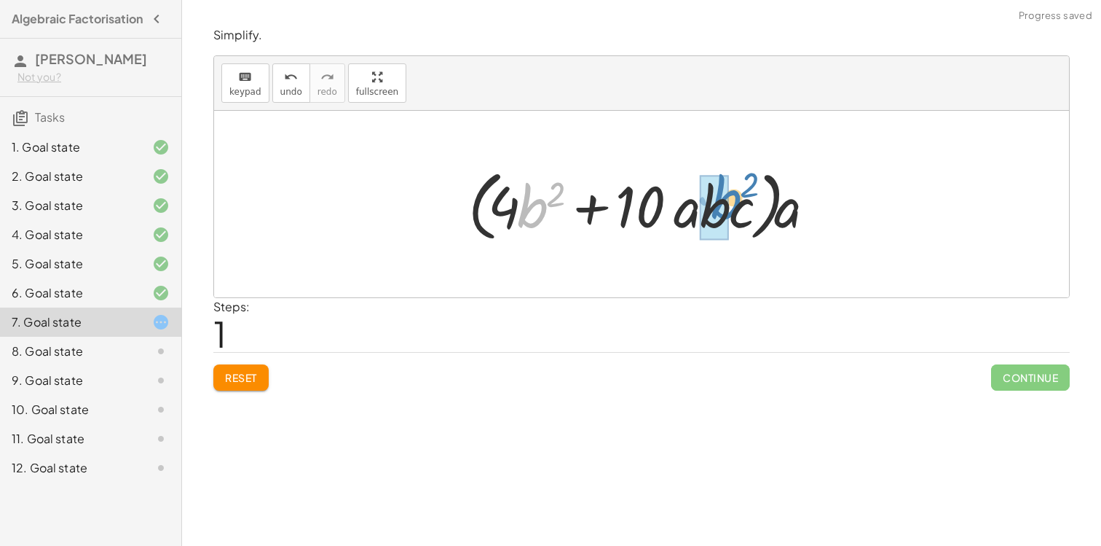
drag, startPoint x: 534, startPoint y: 214, endPoint x: 728, endPoint y: 205, distance: 194.0
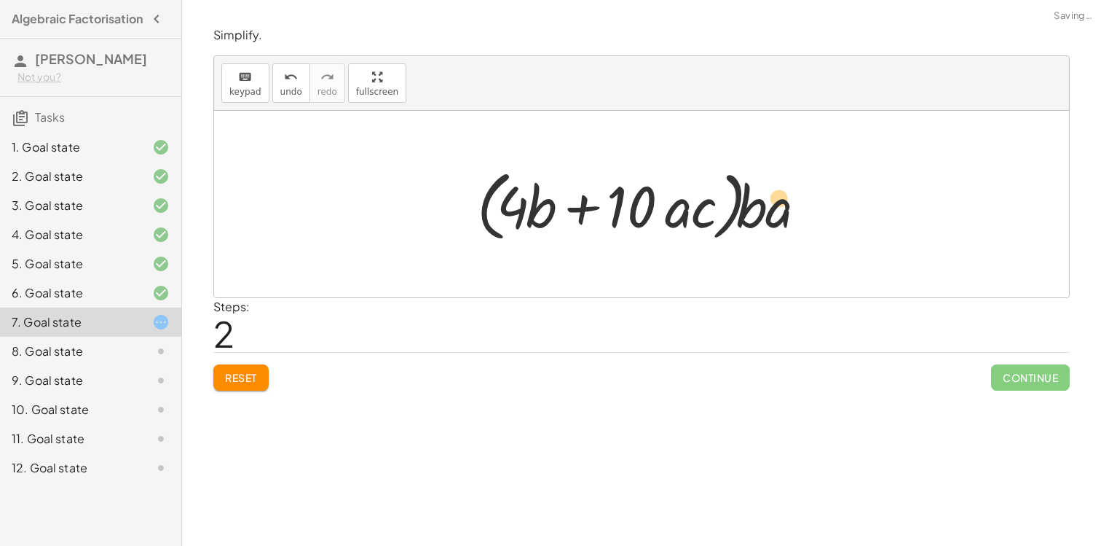
drag, startPoint x: 674, startPoint y: 216, endPoint x: 787, endPoint y: 201, distance: 113.8
click at [787, 201] on div at bounding box center [647, 204] width 355 height 84
drag, startPoint x: 681, startPoint y: 210, endPoint x: 785, endPoint y: 214, distance: 103.5
click at [785, 214] on div at bounding box center [647, 204] width 355 height 84
drag, startPoint x: 633, startPoint y: 211, endPoint x: 514, endPoint y: 213, distance: 118.7
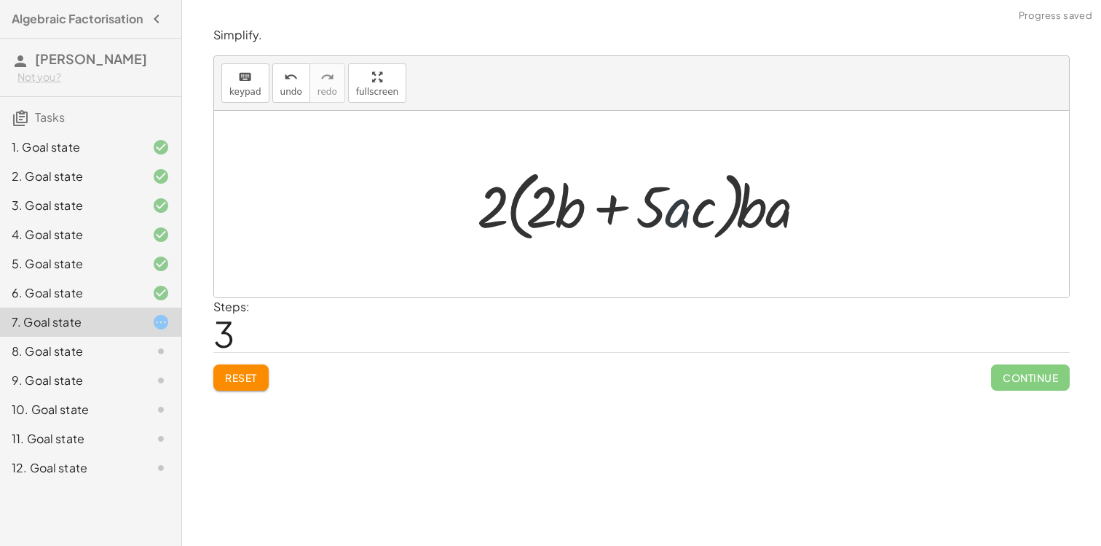
click at [677, 215] on div at bounding box center [647, 204] width 355 height 84
drag, startPoint x: 547, startPoint y: 219, endPoint x: 498, endPoint y: 220, distance: 49.5
click at [498, 219] on div at bounding box center [647, 204] width 355 height 84
drag, startPoint x: 751, startPoint y: 211, endPoint x: 564, endPoint y: 213, distance: 187.2
click at [564, 213] on div at bounding box center [647, 204] width 355 height 84
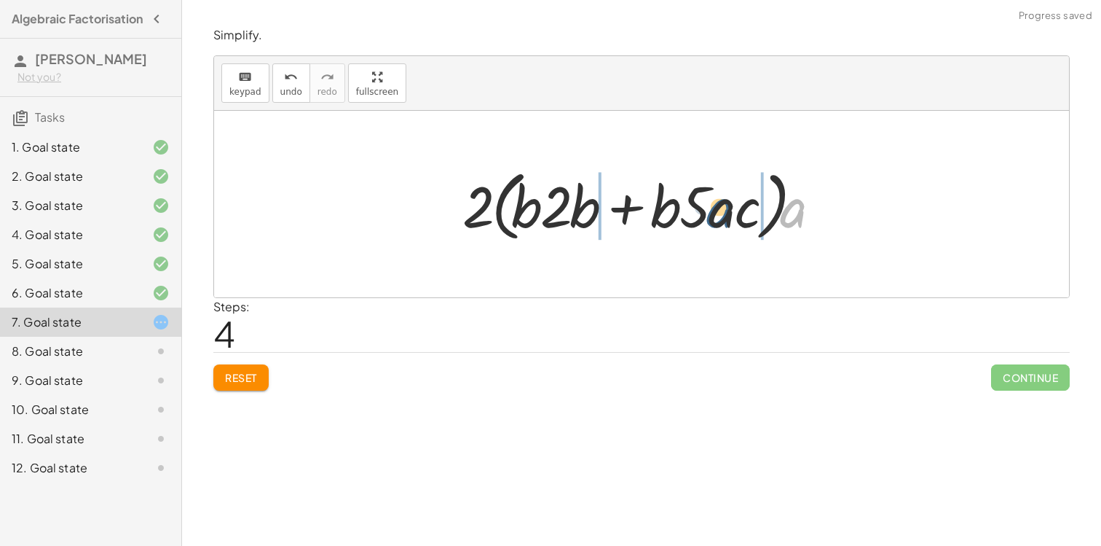
drag, startPoint x: 798, startPoint y: 221, endPoint x: 723, endPoint y: 221, distance: 75.0
click at [723, 221] on div at bounding box center [647, 204] width 384 height 84
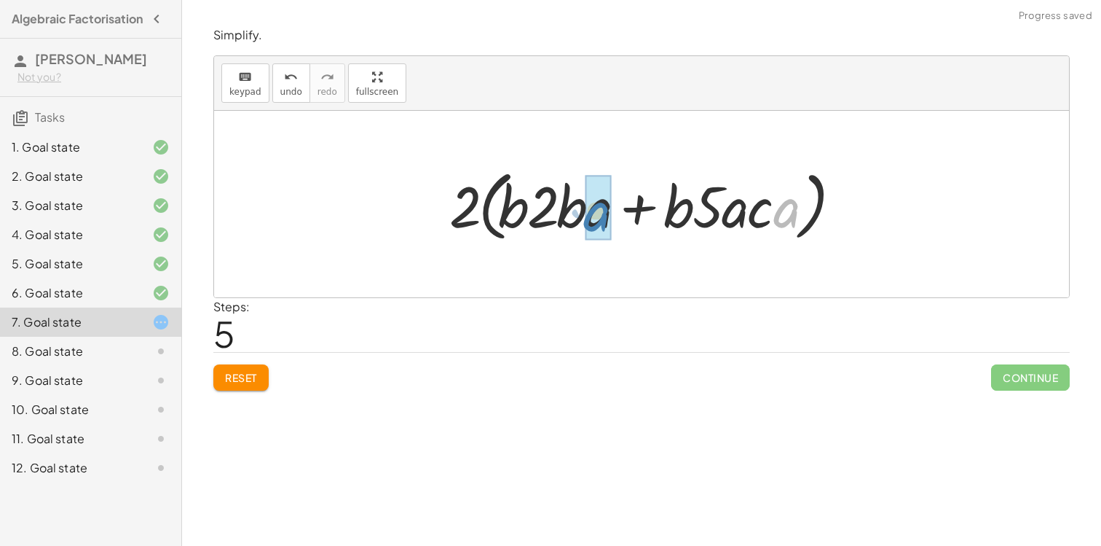
drag, startPoint x: 777, startPoint y: 207, endPoint x: 607, endPoint y: 218, distance: 170.8
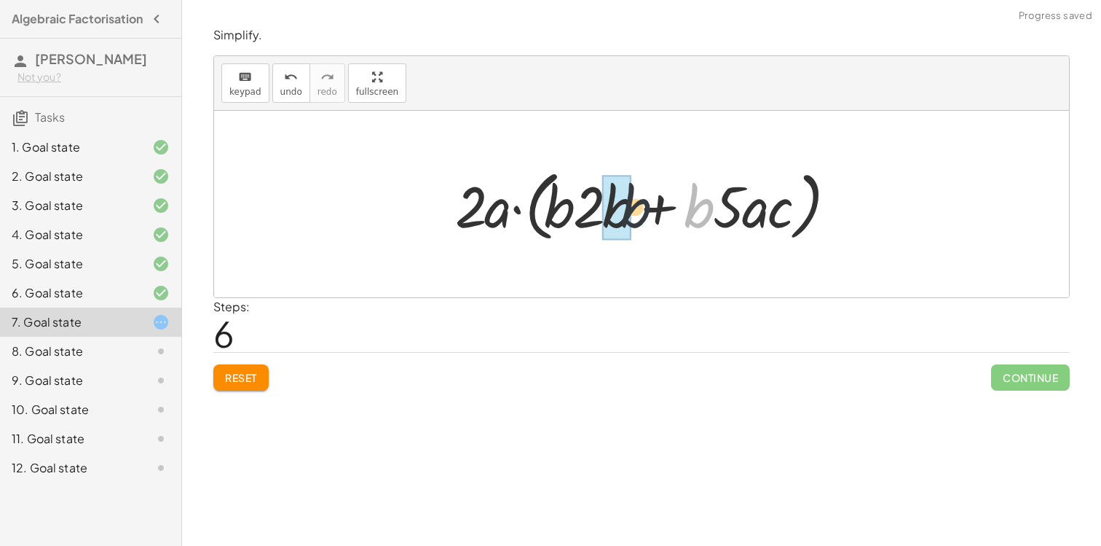
drag, startPoint x: 695, startPoint y: 221, endPoint x: 618, endPoint y: 220, distance: 77.2
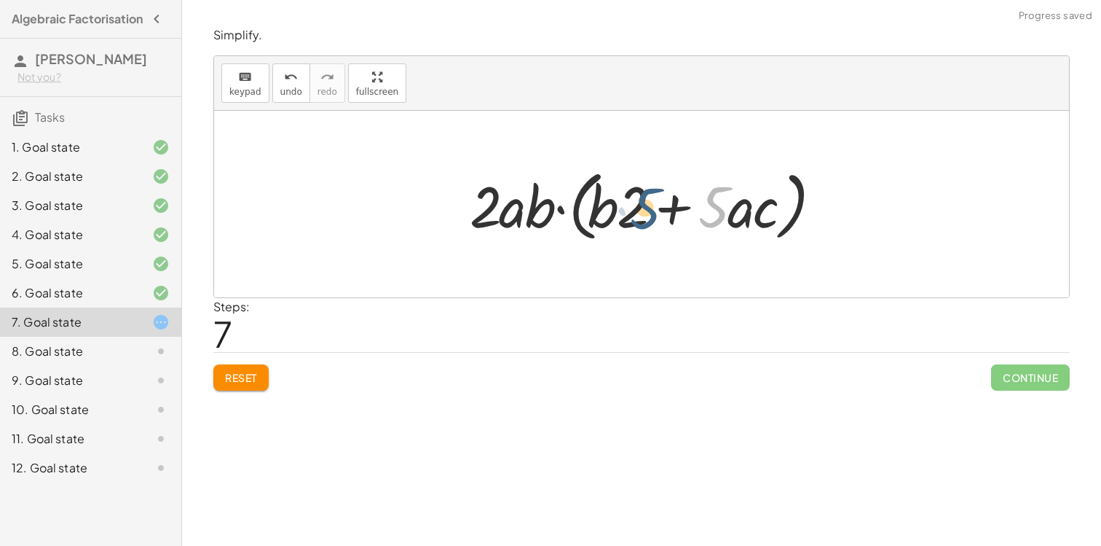
drag, startPoint x: 714, startPoint y: 211, endPoint x: 641, endPoint y: 213, distance: 72.9
click at [641, 213] on div at bounding box center [647, 204] width 369 height 84
drag, startPoint x: 709, startPoint y: 217, endPoint x: 613, endPoint y: 216, distance: 96.2
click at [613, 216] on div at bounding box center [647, 204] width 369 height 84
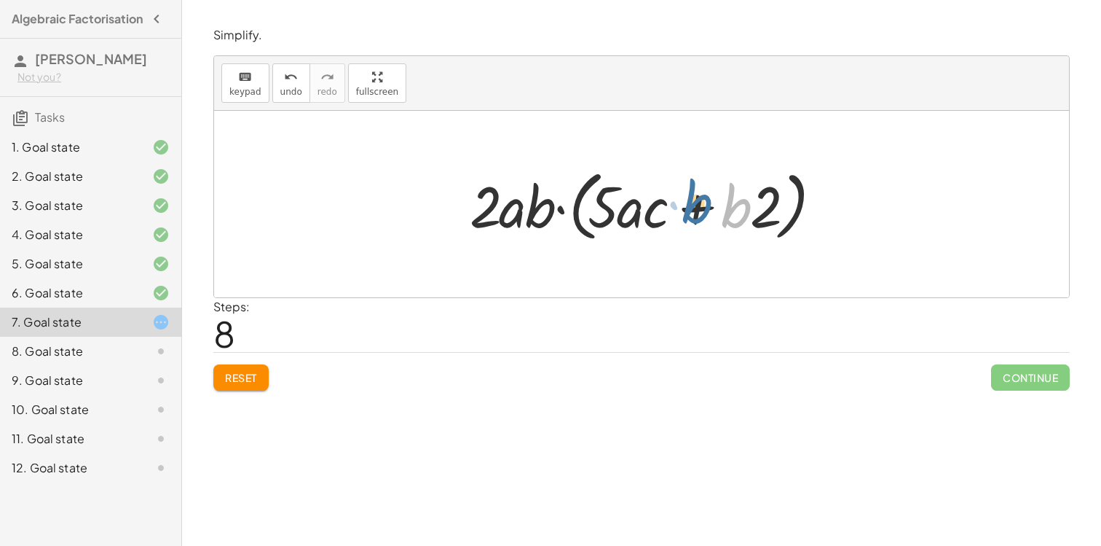
drag, startPoint x: 740, startPoint y: 220, endPoint x: 727, endPoint y: 211, distance: 16.2
click at [726, 211] on div at bounding box center [647, 204] width 369 height 84
click at [249, 376] on span "Reset" at bounding box center [241, 377] width 32 height 13
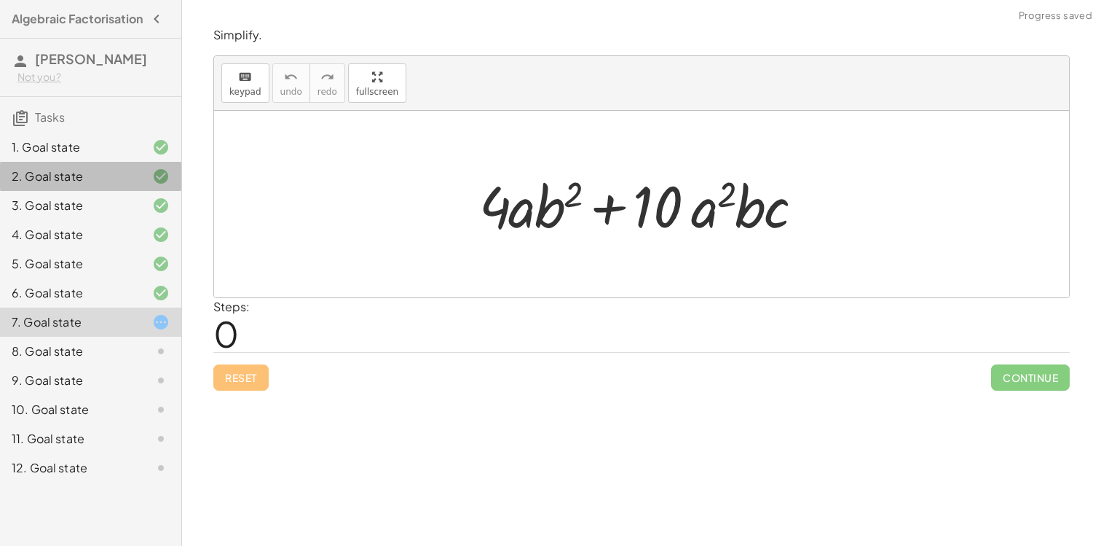
click at [92, 184] on div "2. Goal state" at bounding box center [70, 176] width 117 height 17
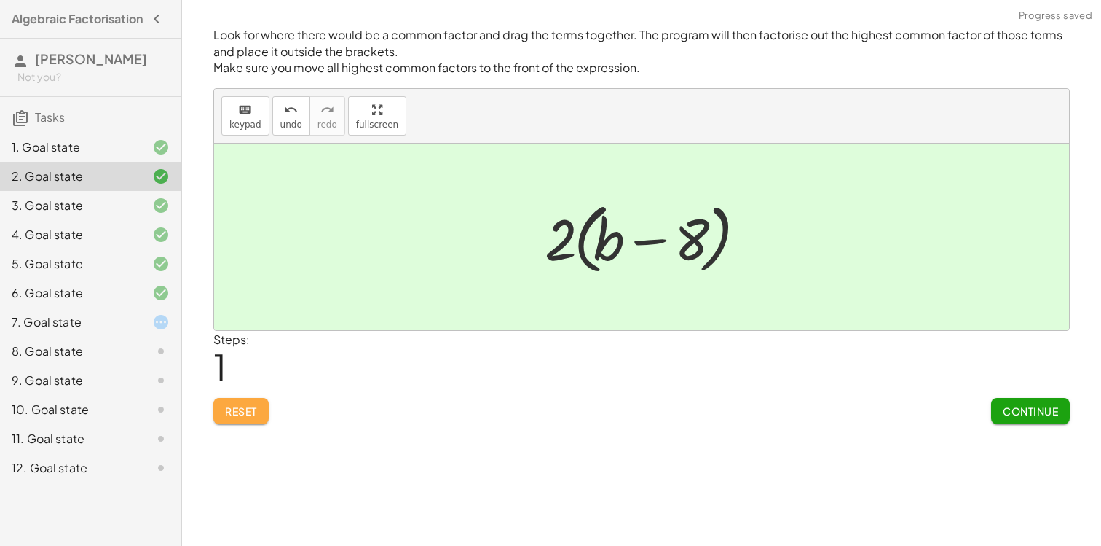
click at [256, 403] on button "Reset" at bounding box center [240, 411] width 55 height 26
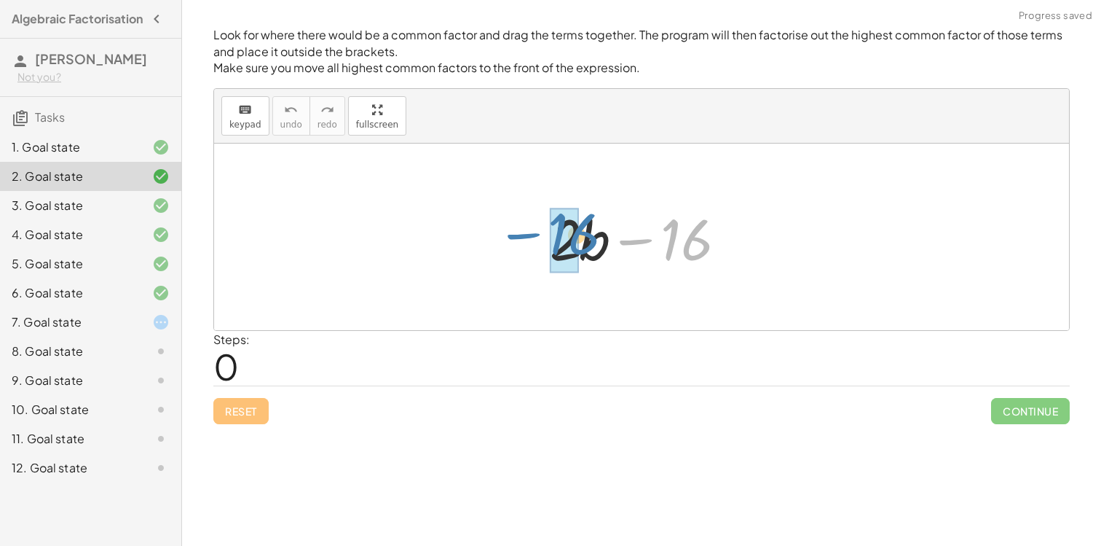
drag, startPoint x: 699, startPoint y: 248, endPoint x: 580, endPoint y: 242, distance: 118.9
click at [580, 242] on div at bounding box center [647, 237] width 209 height 75
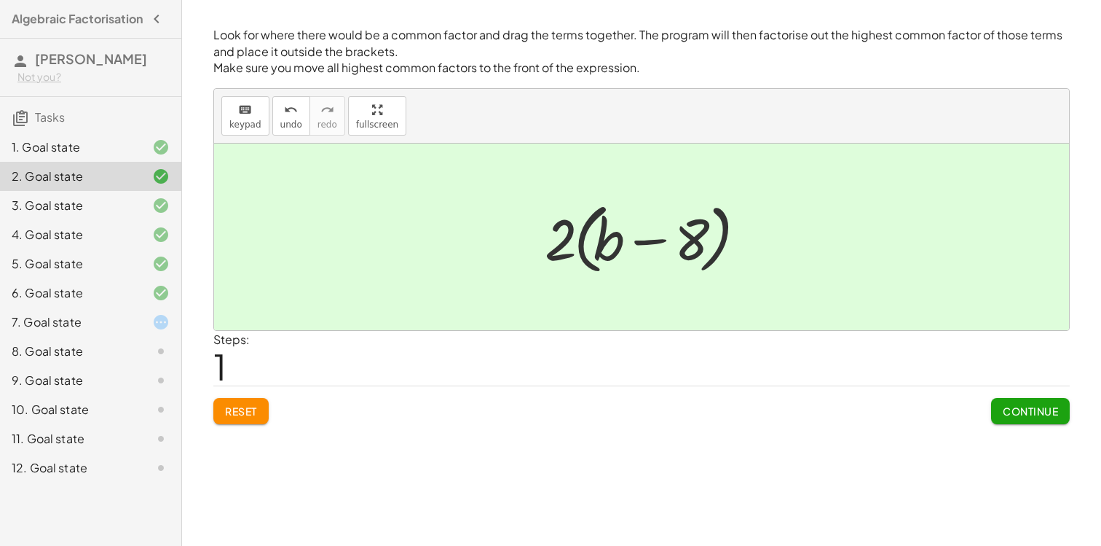
click at [107, 325] on div "7. Goal state" at bounding box center [70, 321] width 117 height 17
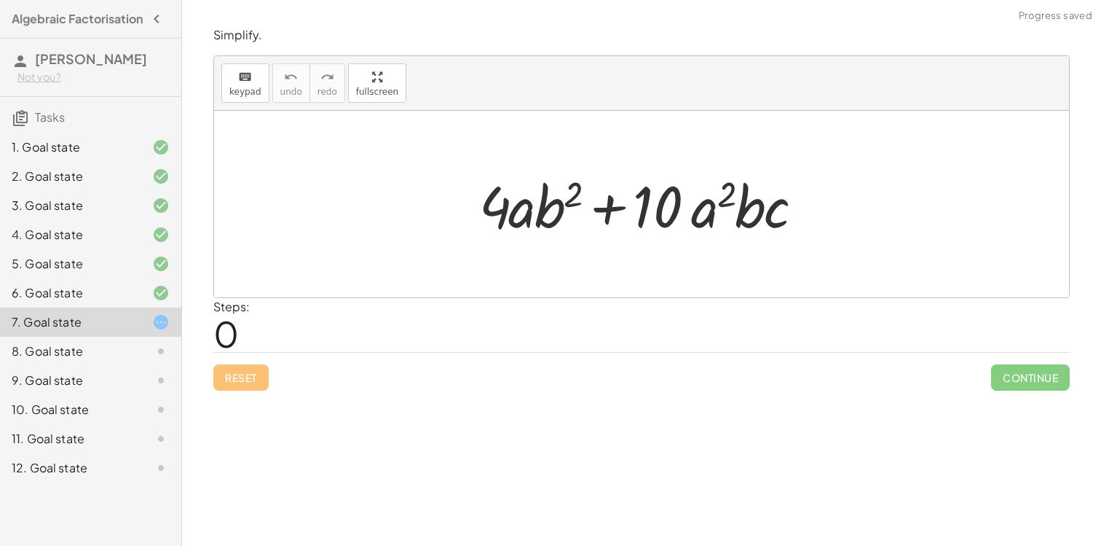
click at [231, 379] on div "Reset Continue" at bounding box center [641, 371] width 857 height 39
drag, startPoint x: 506, startPoint y: 220, endPoint x: 668, endPoint y: 213, distance: 162.6
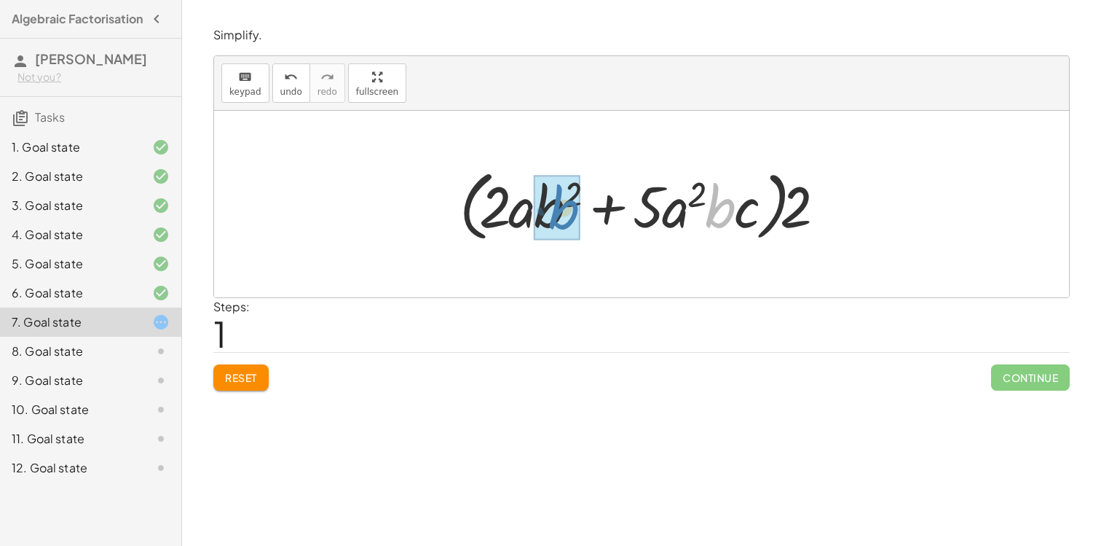
drag, startPoint x: 720, startPoint y: 216, endPoint x: 562, endPoint y: 217, distance: 157.3
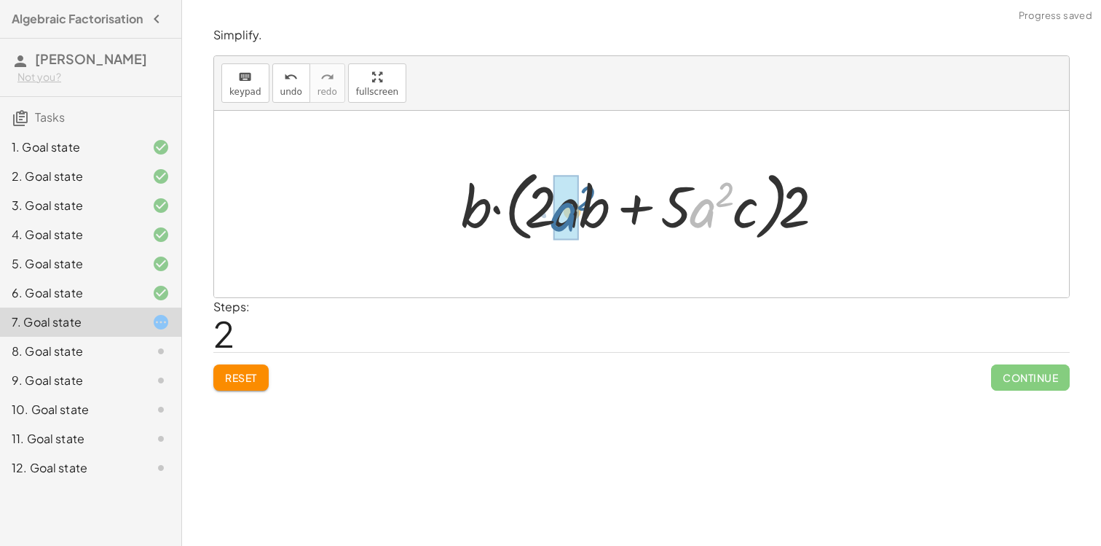
drag, startPoint x: 692, startPoint y: 223, endPoint x: 552, endPoint y: 227, distance: 139.9
click at [552, 227] on div at bounding box center [647, 204] width 387 height 84
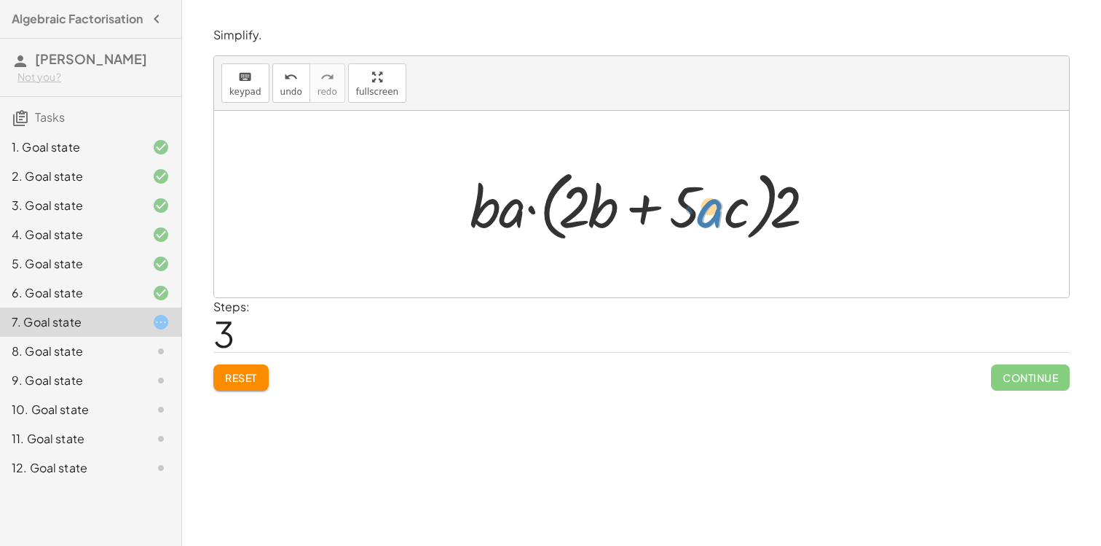
click at [710, 217] on div at bounding box center [647, 204] width 369 height 84
drag, startPoint x: 783, startPoint y: 217, endPoint x: 542, endPoint y: 227, distance: 241.3
click at [542, 227] on div at bounding box center [647, 204] width 369 height 84
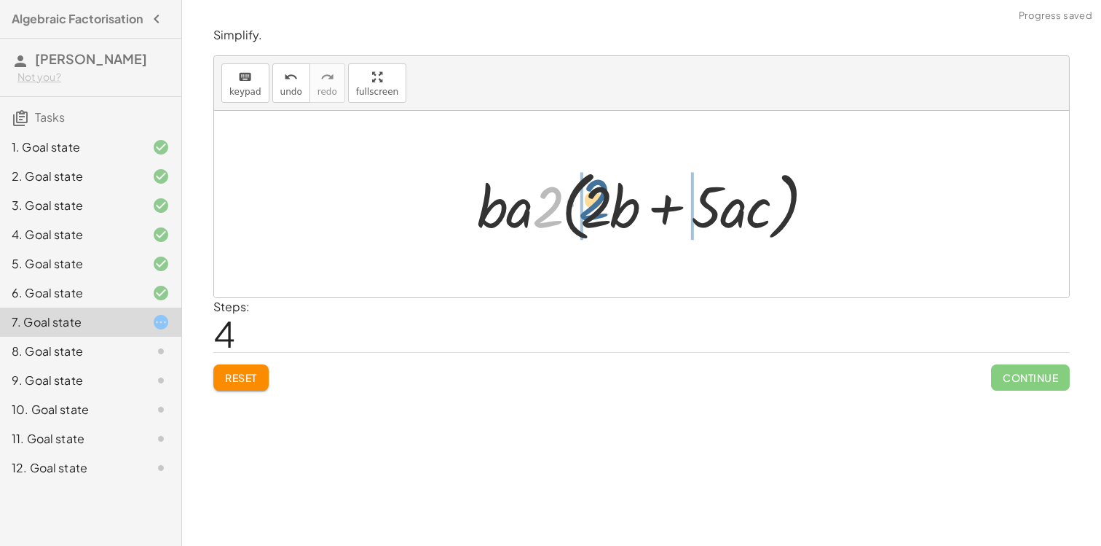
drag, startPoint x: 556, startPoint y: 213, endPoint x: 595, endPoint y: 204, distance: 40.3
click at [595, 204] on div at bounding box center [647, 204] width 355 height 84
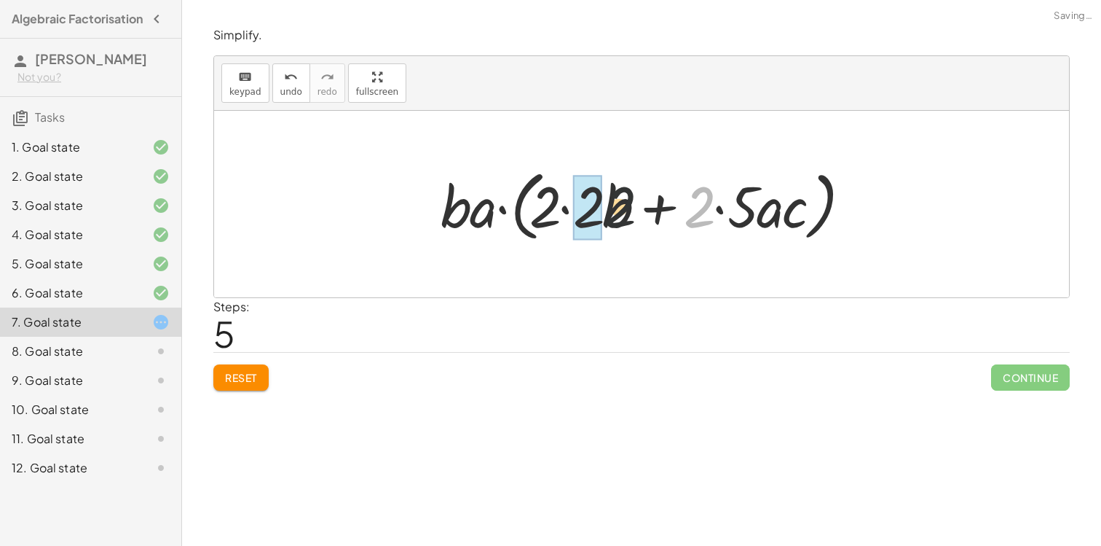
drag, startPoint x: 668, startPoint y: 216, endPoint x: 547, endPoint y: 216, distance: 120.9
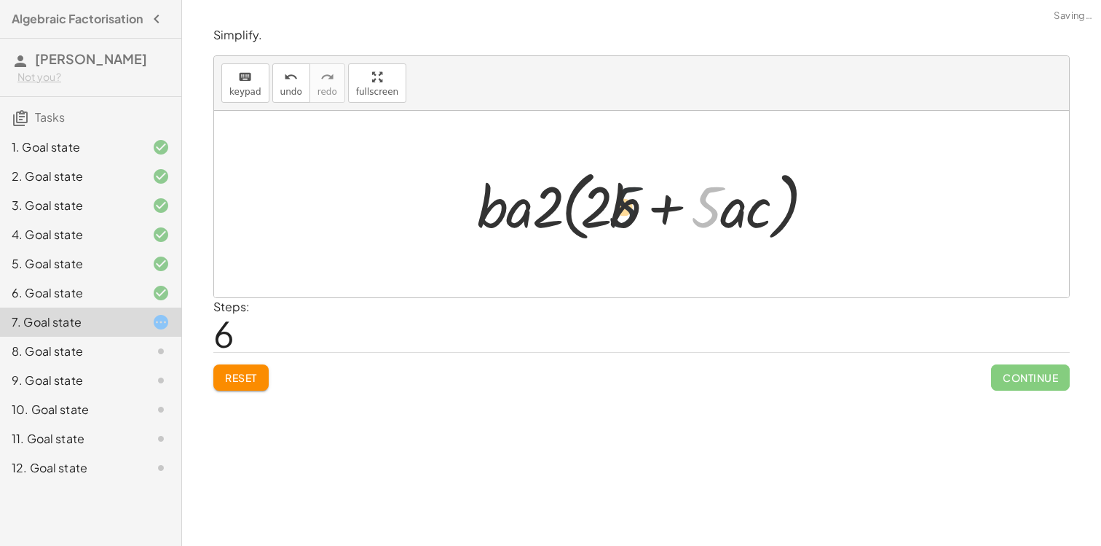
drag, startPoint x: 708, startPoint y: 215, endPoint x: 580, endPoint y: 218, distance: 128.2
click at [580, 218] on div at bounding box center [647, 204] width 355 height 84
drag, startPoint x: 623, startPoint y: 222, endPoint x: 725, endPoint y: 213, distance: 102.4
click at [725, 213] on div at bounding box center [647, 204] width 355 height 84
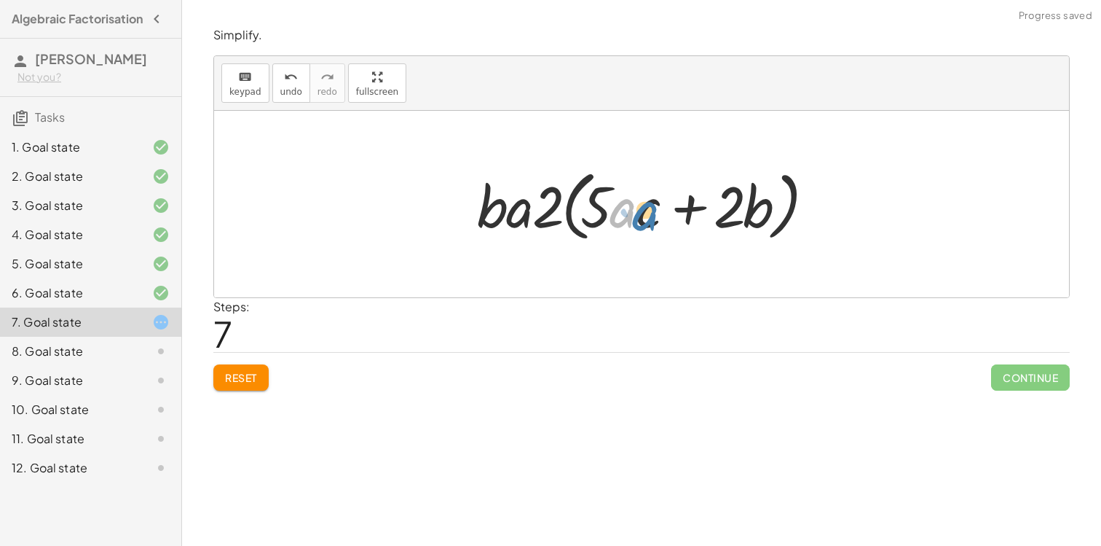
drag, startPoint x: 626, startPoint y: 219, endPoint x: 639, endPoint y: 224, distance: 13.1
click at [639, 223] on div at bounding box center [647, 204] width 355 height 84
click at [562, 217] on div at bounding box center [647, 204] width 355 height 84
drag, startPoint x: 516, startPoint y: 222, endPoint x: 599, endPoint y: 224, distance: 83.8
click at [599, 224] on div at bounding box center [647, 204] width 355 height 84
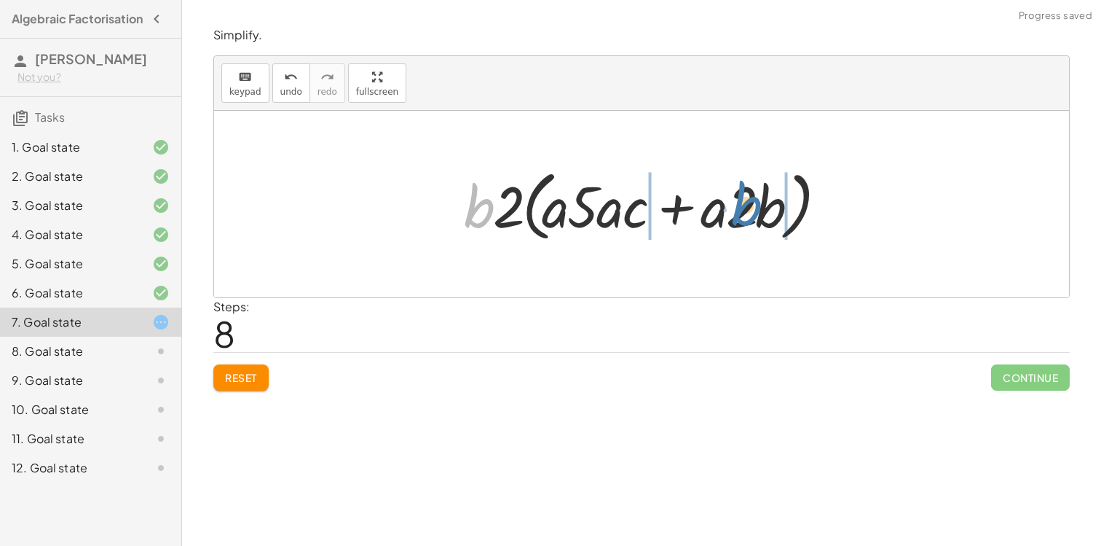
drag, startPoint x: 483, startPoint y: 213, endPoint x: 750, endPoint y: 211, distance: 267.3
click at [750, 211] on div at bounding box center [647, 204] width 380 height 84
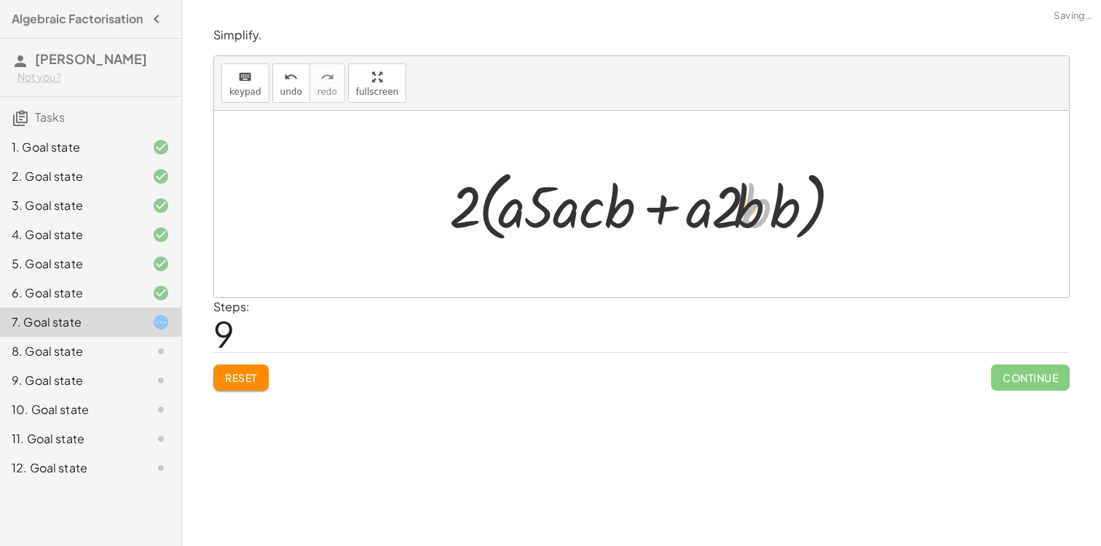
drag, startPoint x: 767, startPoint y: 210, endPoint x: 757, endPoint y: 210, distance: 10.2
click at [757, 210] on div at bounding box center [646, 204] width 409 height 84
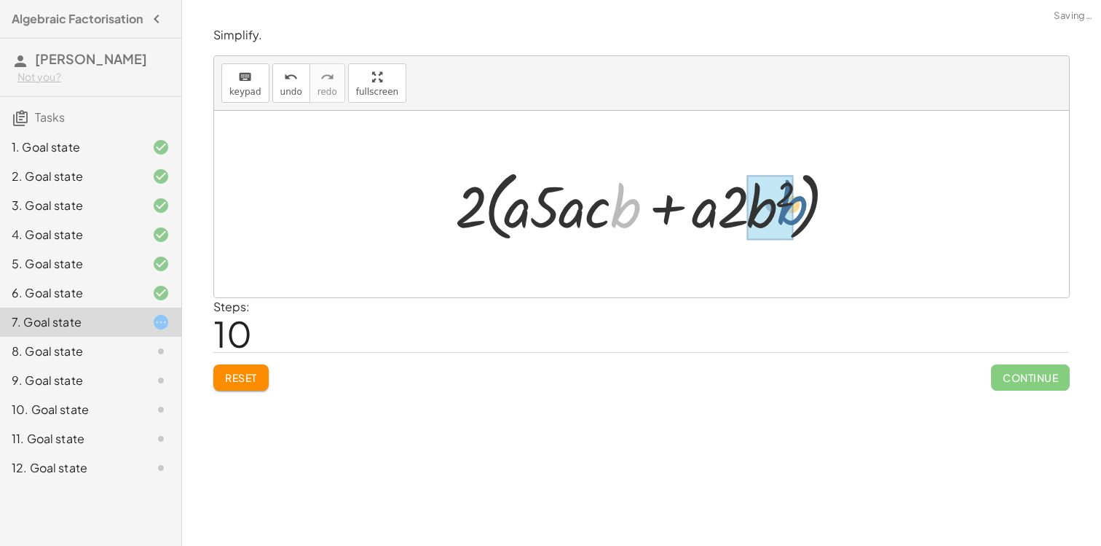
drag, startPoint x: 637, startPoint y: 212, endPoint x: 805, endPoint y: 209, distance: 168.3
click at [805, 209] on div at bounding box center [647, 204] width 398 height 84
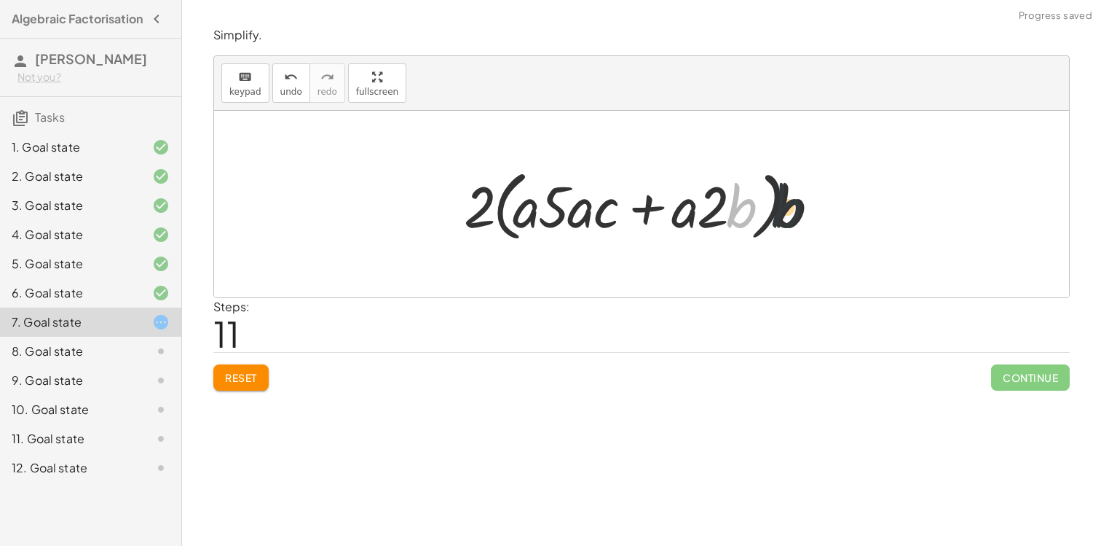
drag, startPoint x: 742, startPoint y: 214, endPoint x: 811, endPoint y: 213, distance: 69.9
click at [811, 213] on div at bounding box center [647, 204] width 380 height 84
drag, startPoint x: 581, startPoint y: 213, endPoint x: 701, endPoint y: 212, distance: 120.2
click at [701, 212] on div at bounding box center [647, 204] width 380 height 84
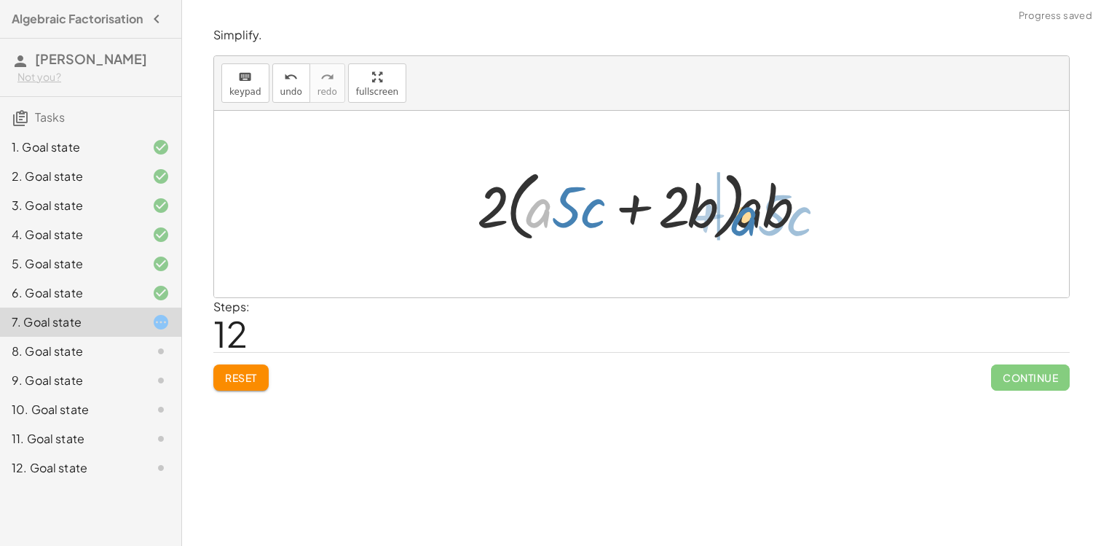
drag, startPoint x: 531, startPoint y: 213, endPoint x: 734, endPoint y: 217, distance: 202.5
click at [734, 217] on div at bounding box center [647, 204] width 355 height 84
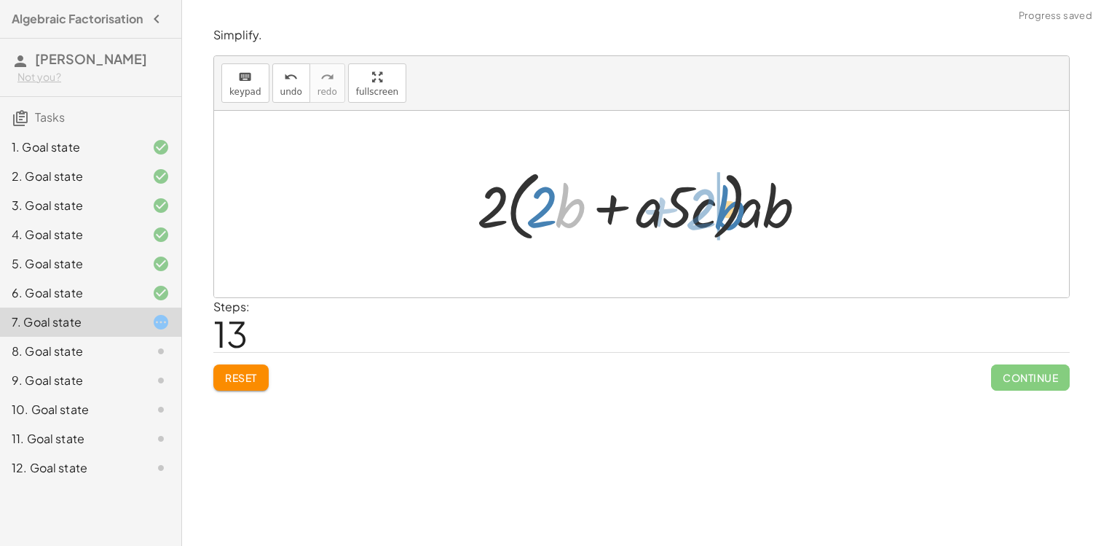
drag, startPoint x: 573, startPoint y: 203, endPoint x: 745, endPoint y: 206, distance: 171.9
click at [745, 206] on div at bounding box center [647, 204] width 355 height 84
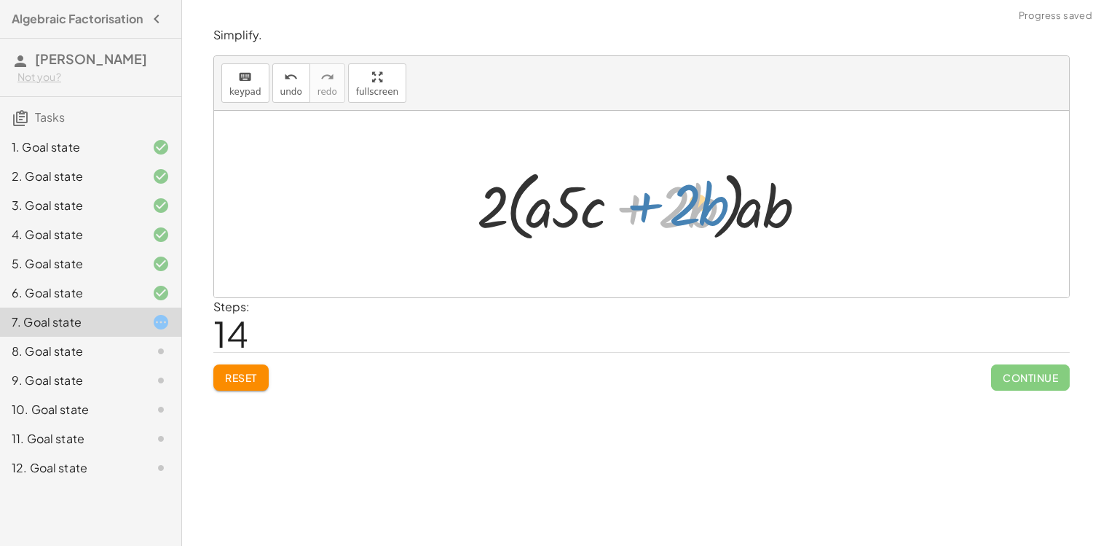
click at [629, 203] on div at bounding box center [647, 204] width 355 height 84
drag, startPoint x: 543, startPoint y: 220, endPoint x: 631, endPoint y: 212, distance: 88.5
click at [630, 213] on div at bounding box center [647, 204] width 355 height 84
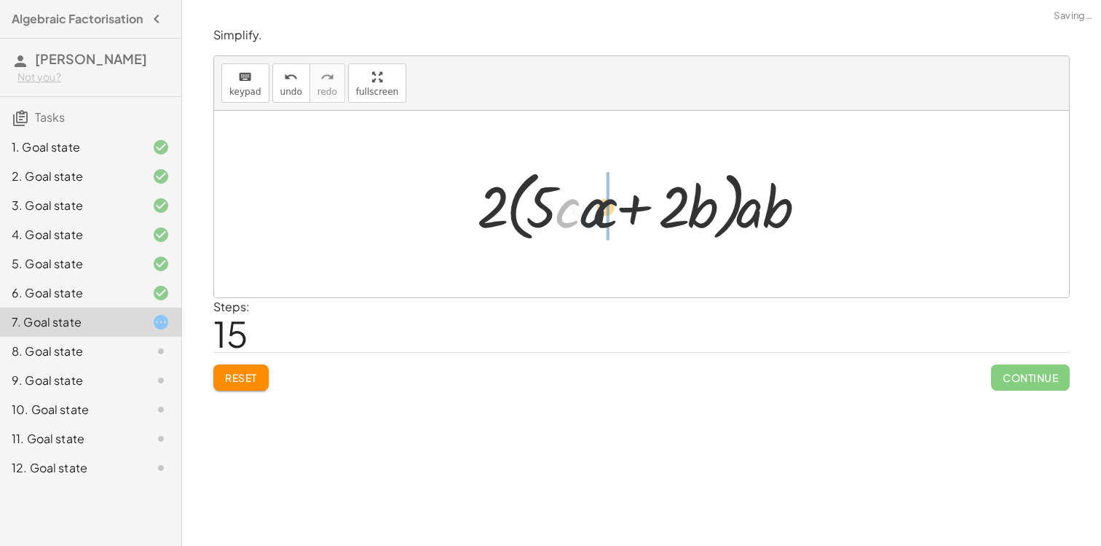
drag, startPoint x: 568, startPoint y: 210, endPoint x: 613, endPoint y: 210, distance: 45.2
click at [613, 210] on div at bounding box center [647, 204] width 355 height 84
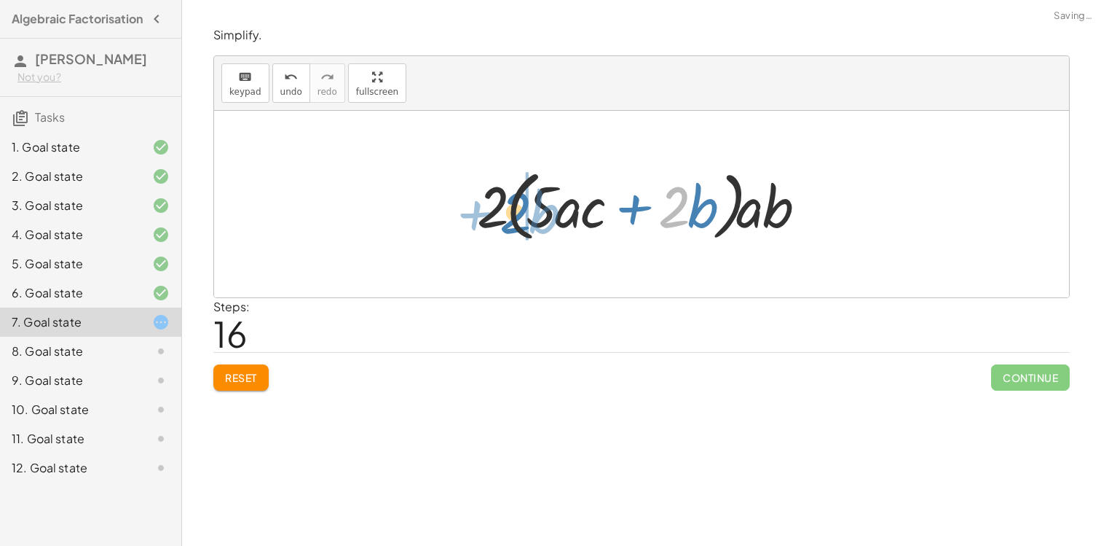
drag, startPoint x: 664, startPoint y: 211, endPoint x: 472, endPoint y: 213, distance: 192.3
click at [474, 213] on div at bounding box center [647, 204] width 355 height 84
drag, startPoint x: 562, startPoint y: 217, endPoint x: 633, endPoint y: 217, distance: 70.7
click at [632, 217] on div at bounding box center [647, 204] width 355 height 84
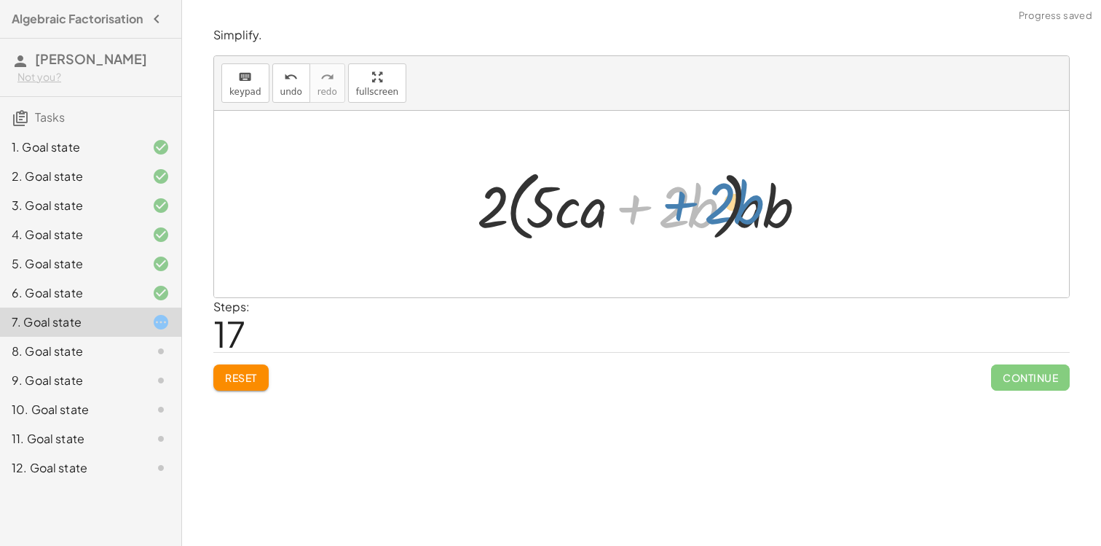
drag, startPoint x: 616, startPoint y: 217, endPoint x: 675, endPoint y: 208, distance: 58.9
click at [674, 209] on div at bounding box center [647, 204] width 355 height 84
drag, startPoint x: 589, startPoint y: 221, endPoint x: 640, endPoint y: 219, distance: 51.8
click at [640, 219] on div at bounding box center [647, 204] width 355 height 84
click at [171, 337] on div "7. Goal state" at bounding box center [90, 321] width 181 height 29
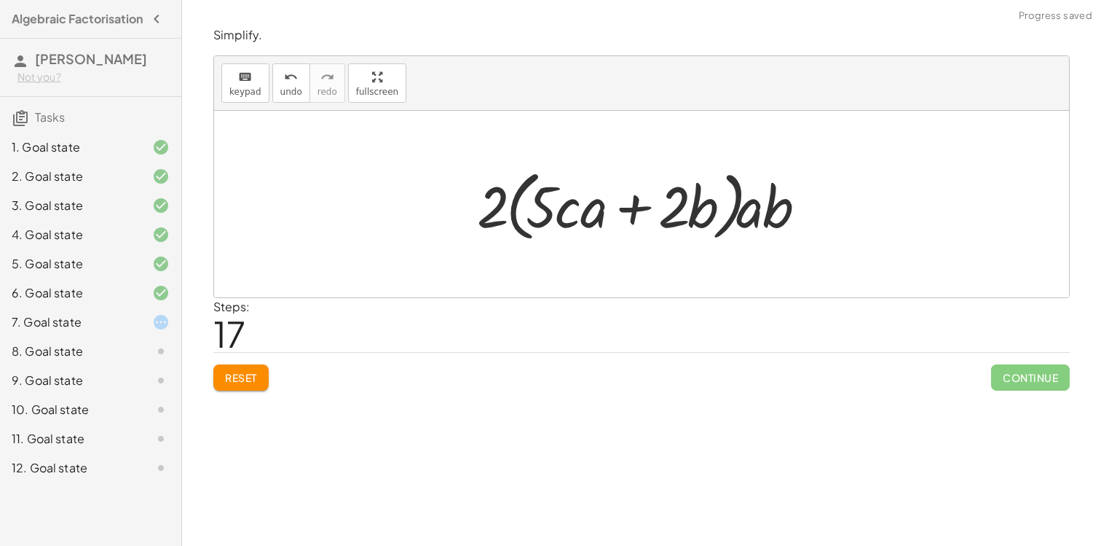
click at [149, 355] on div at bounding box center [149, 350] width 41 height 17
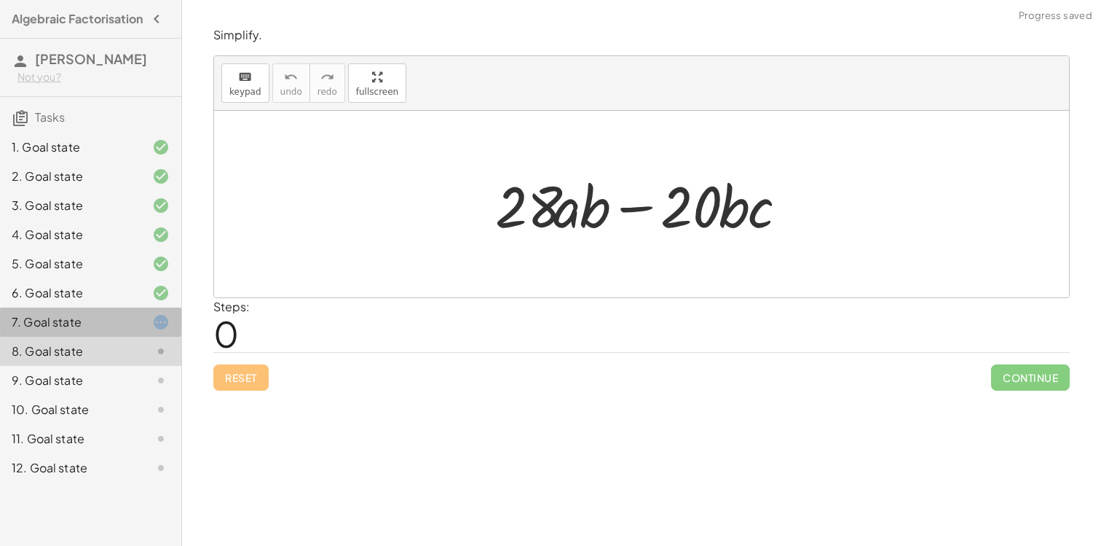
click at [146, 328] on div at bounding box center [149, 321] width 41 height 17
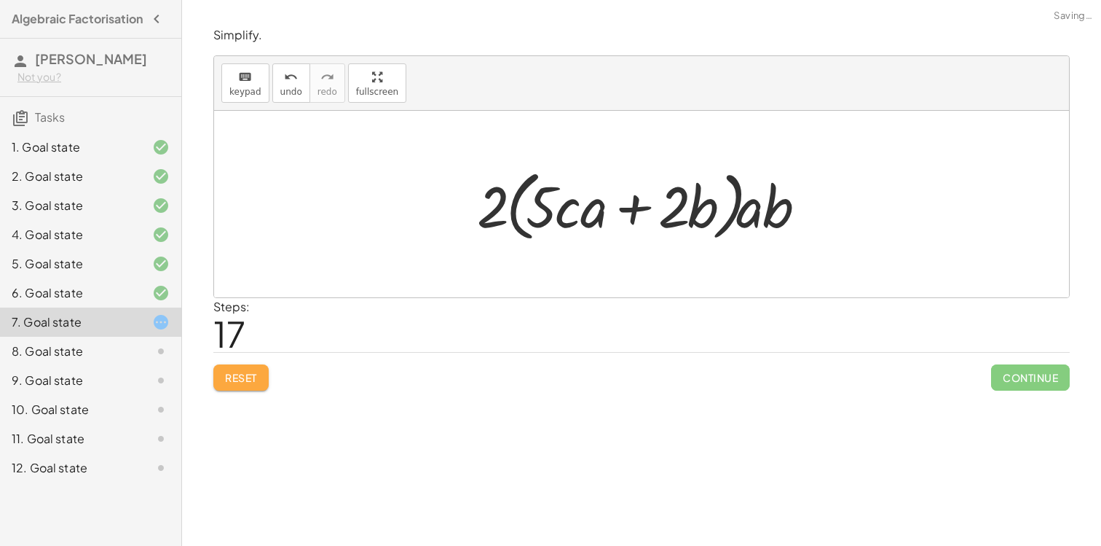
click at [230, 382] on span "Reset" at bounding box center [241, 377] width 32 height 13
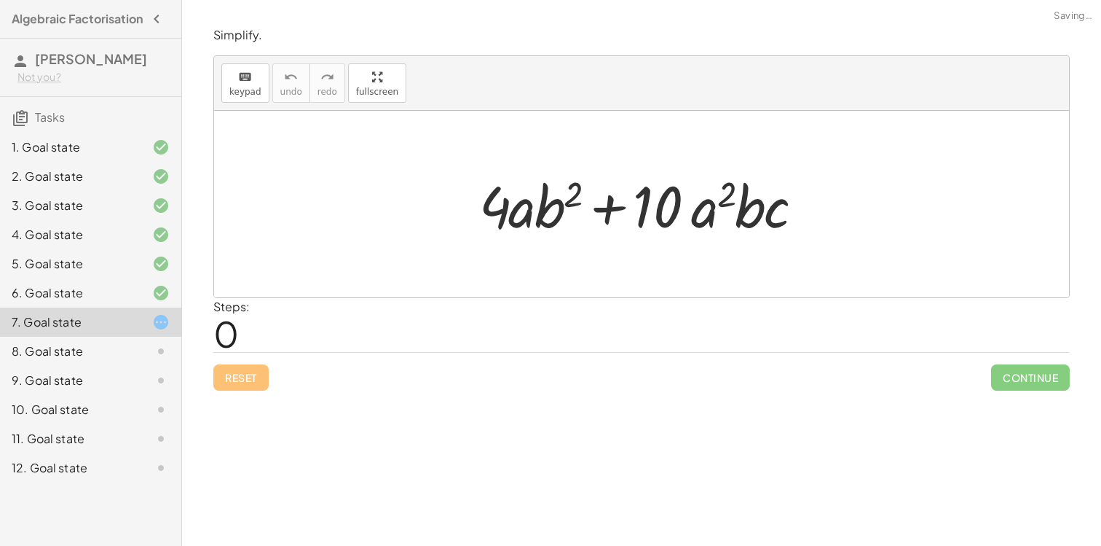
click at [149, 353] on div at bounding box center [149, 350] width 41 height 17
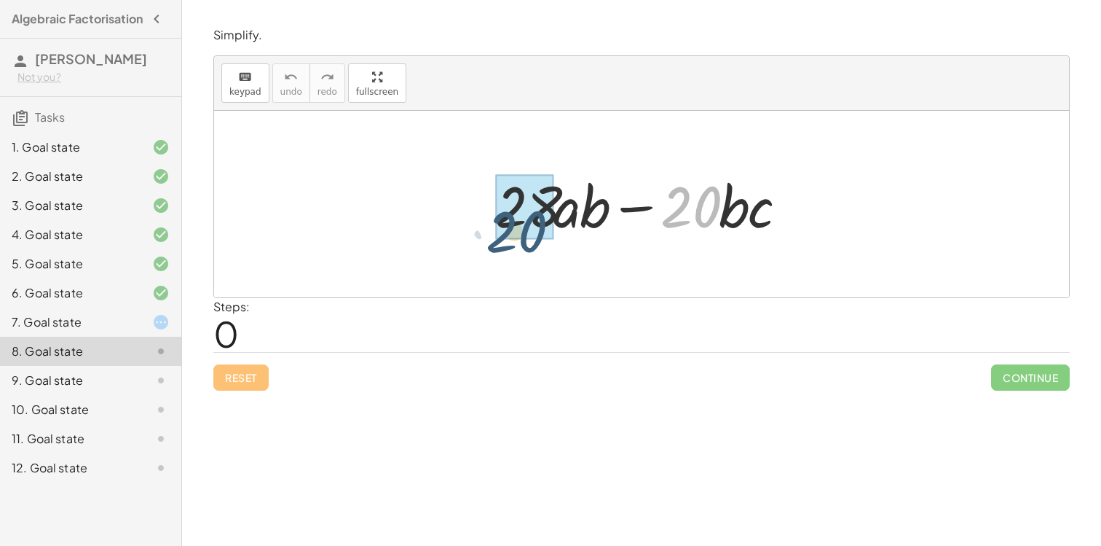
drag, startPoint x: 701, startPoint y: 214, endPoint x: 519, endPoint y: 235, distance: 183.3
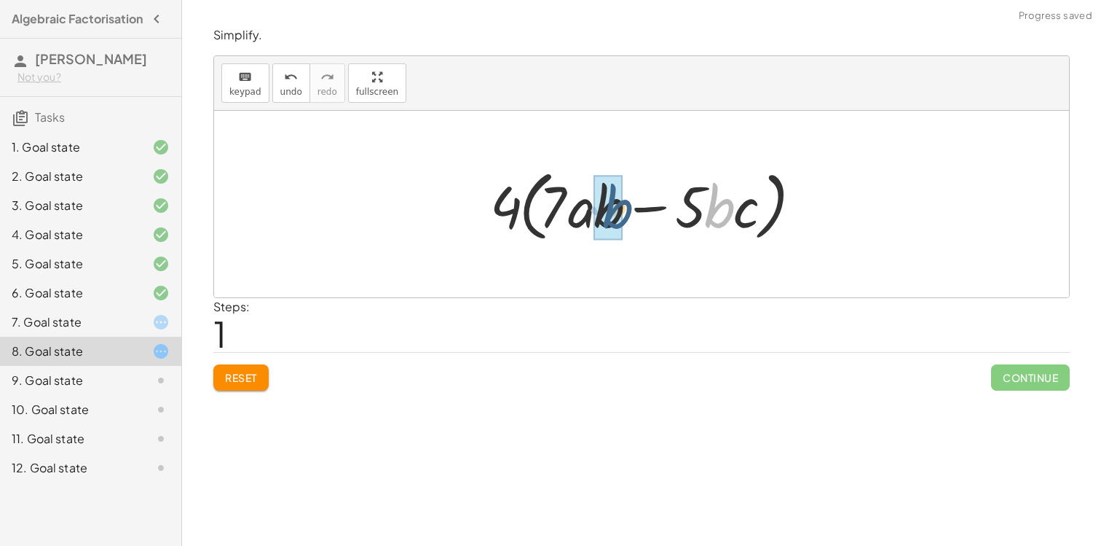
drag, startPoint x: 717, startPoint y: 218, endPoint x: 613, endPoint y: 219, distance: 103.4
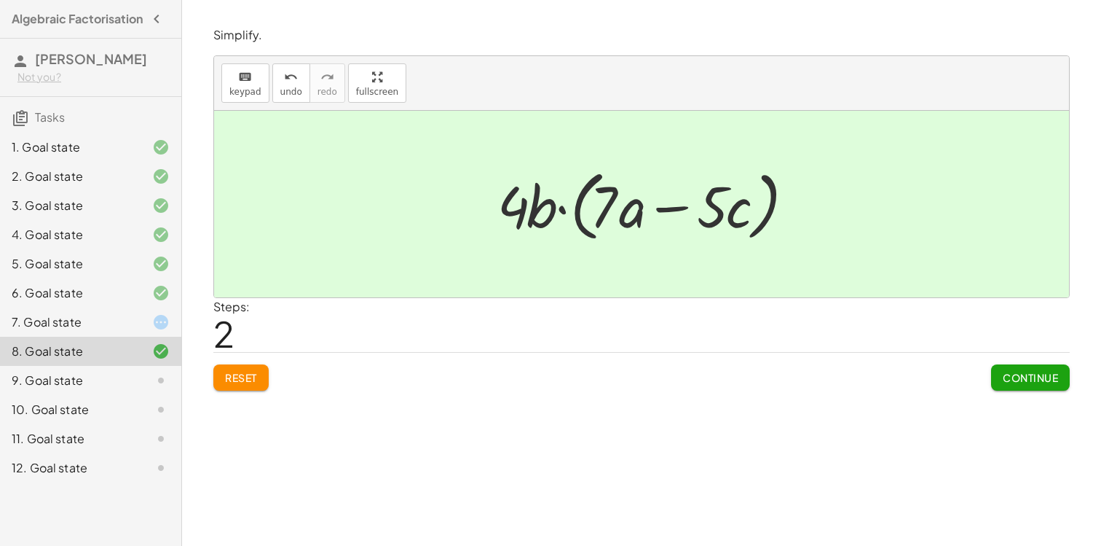
click at [1024, 381] on span "Continue" at bounding box center [1030, 377] width 55 height 13
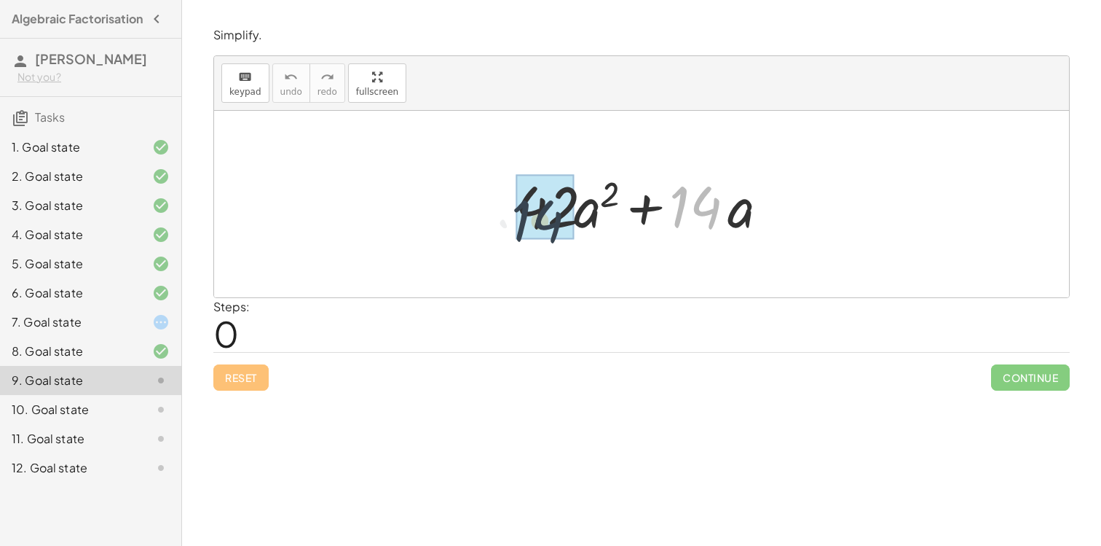
drag, startPoint x: 699, startPoint y: 223, endPoint x: 533, endPoint y: 236, distance: 166.6
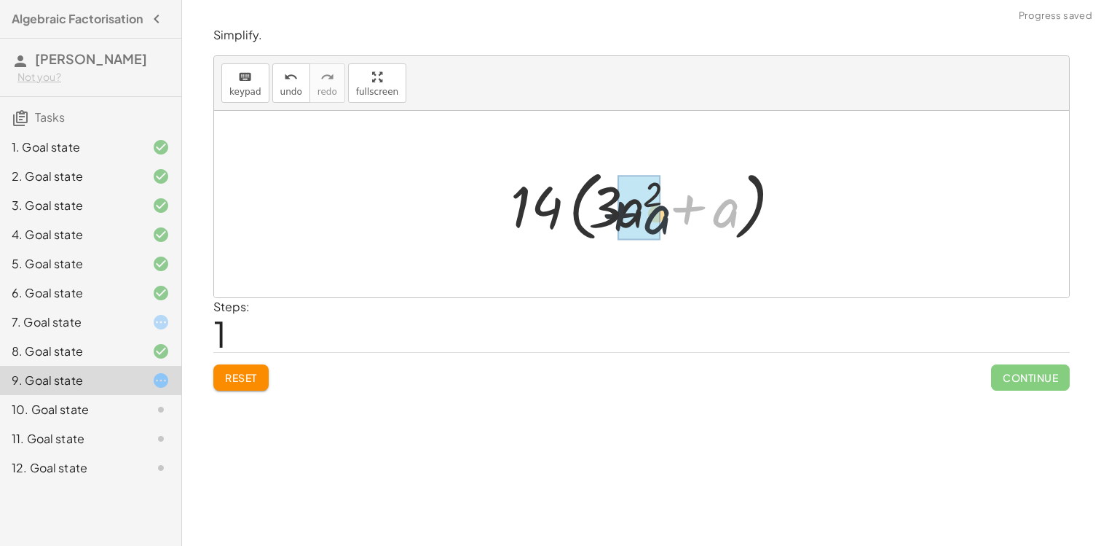
drag, startPoint x: 734, startPoint y: 212, endPoint x: 655, endPoint y: 218, distance: 78.9
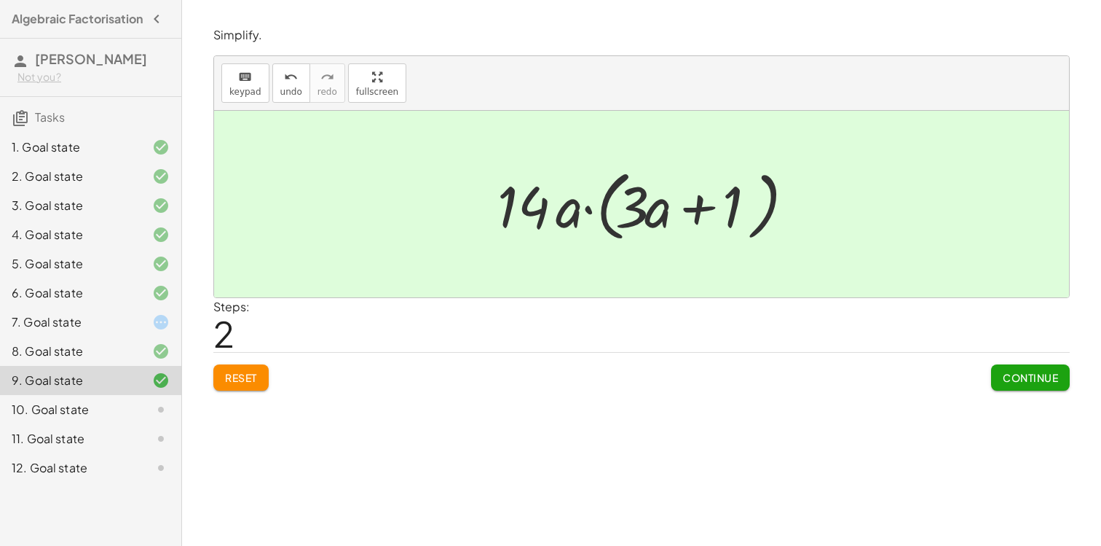
click at [1013, 374] on span "Continue" at bounding box center [1030, 377] width 55 height 13
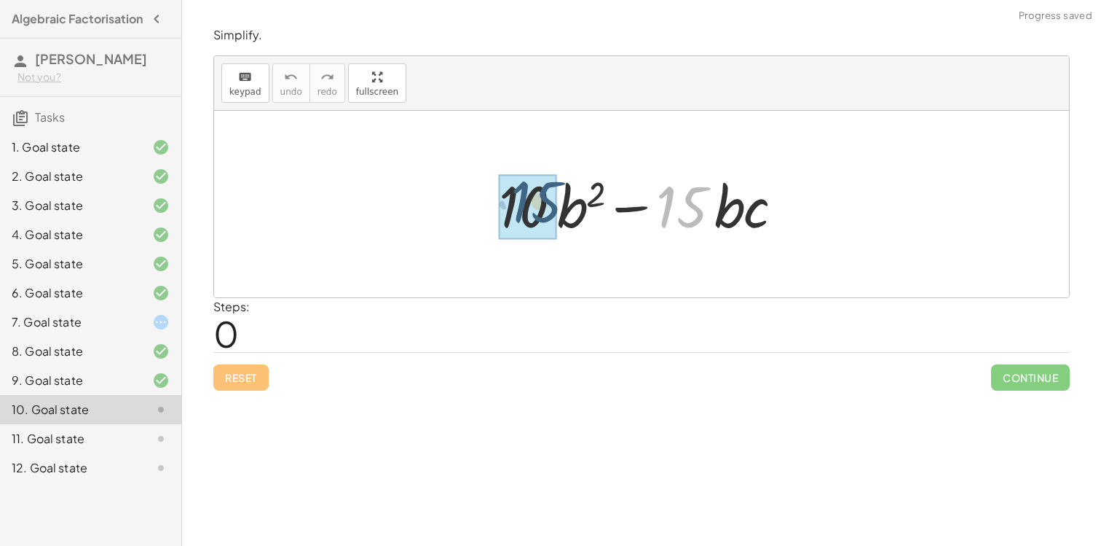
drag, startPoint x: 669, startPoint y: 220, endPoint x: 522, endPoint y: 216, distance: 147.9
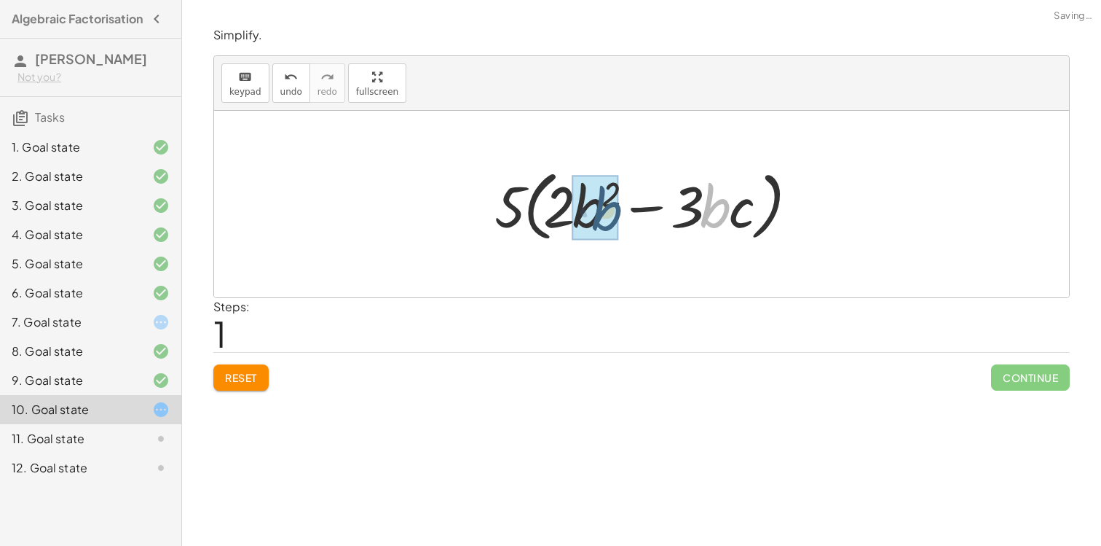
drag, startPoint x: 714, startPoint y: 217, endPoint x: 600, endPoint y: 220, distance: 113.7
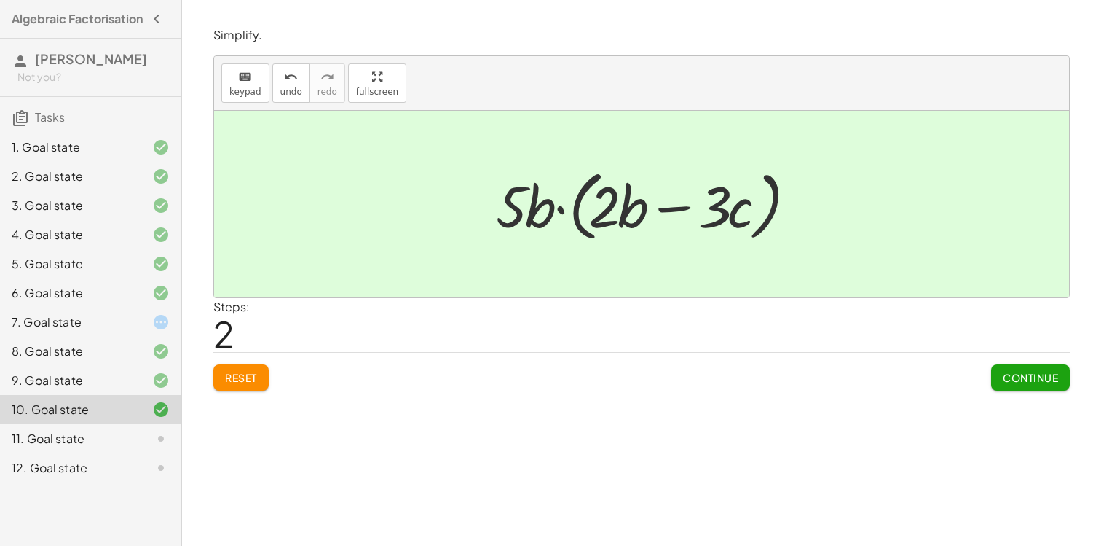
click at [251, 382] on span "Reset" at bounding box center [241, 377] width 32 height 13
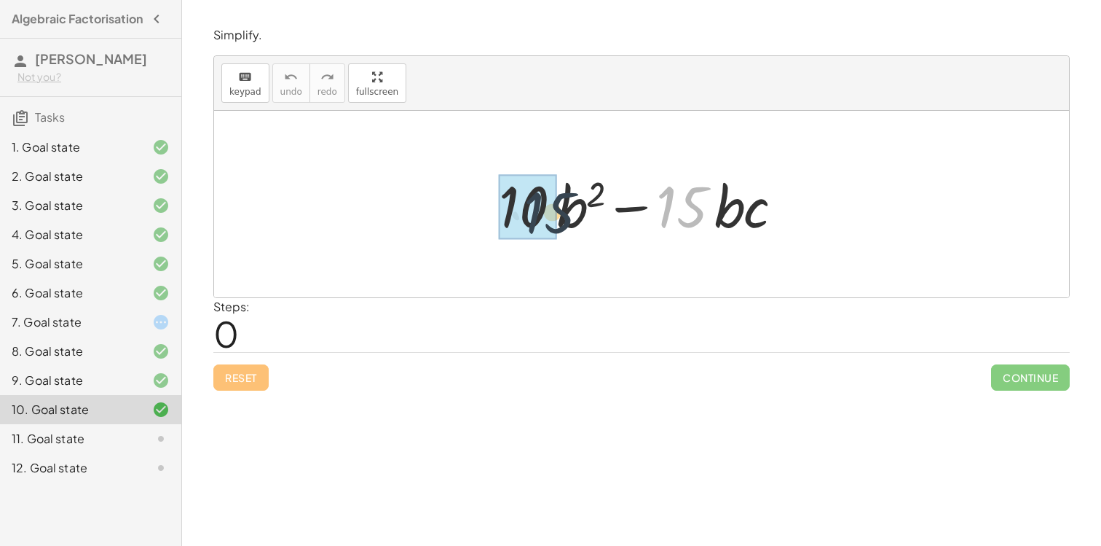
drag, startPoint x: 691, startPoint y: 200, endPoint x: 537, endPoint y: 213, distance: 154.2
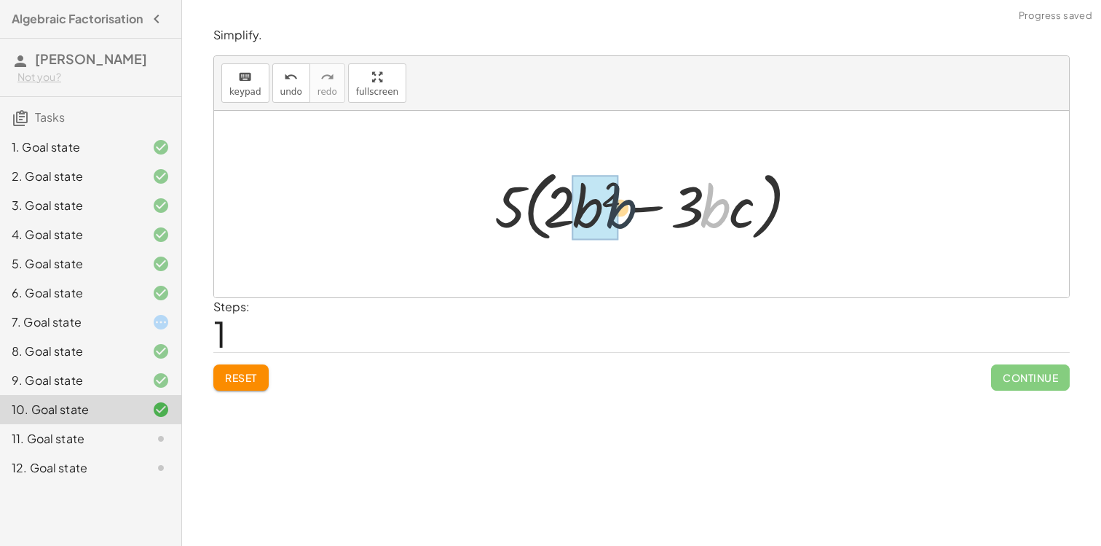
drag, startPoint x: 717, startPoint y: 213, endPoint x: 605, endPoint y: 213, distance: 112.2
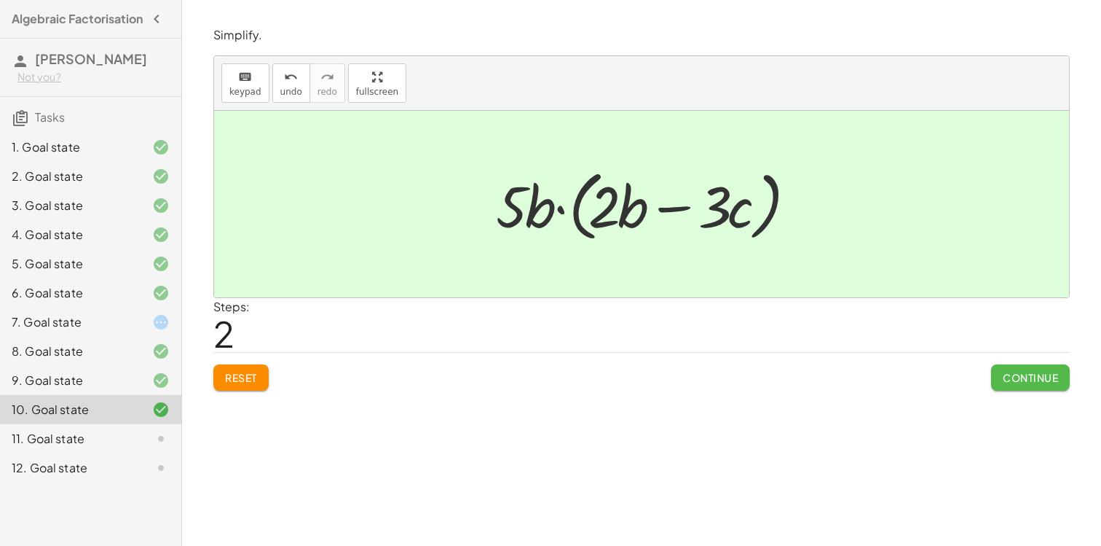
click at [1038, 378] on span "Continue" at bounding box center [1030, 377] width 55 height 13
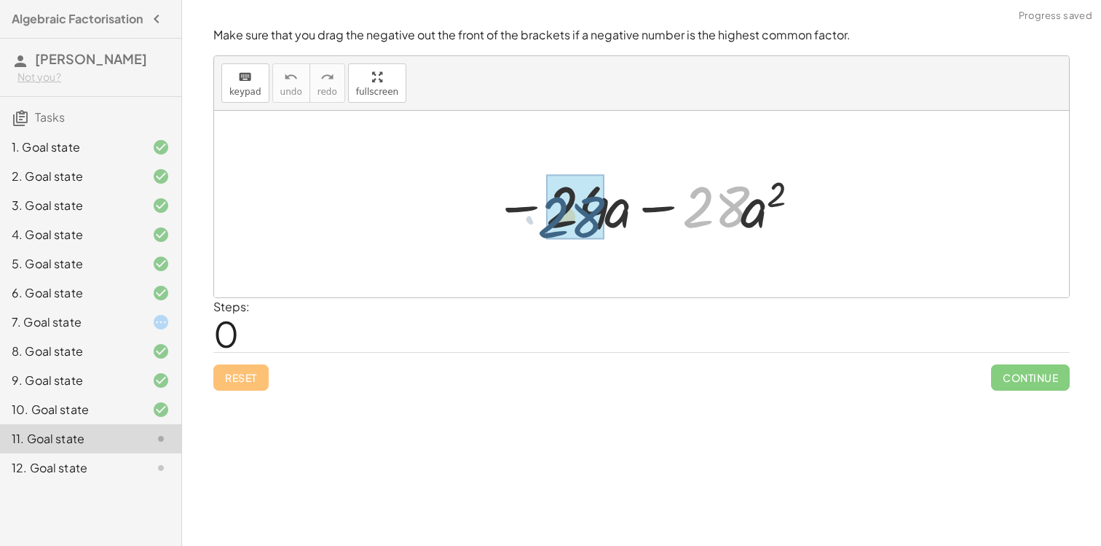
drag, startPoint x: 724, startPoint y: 217, endPoint x: 576, endPoint y: 227, distance: 148.2
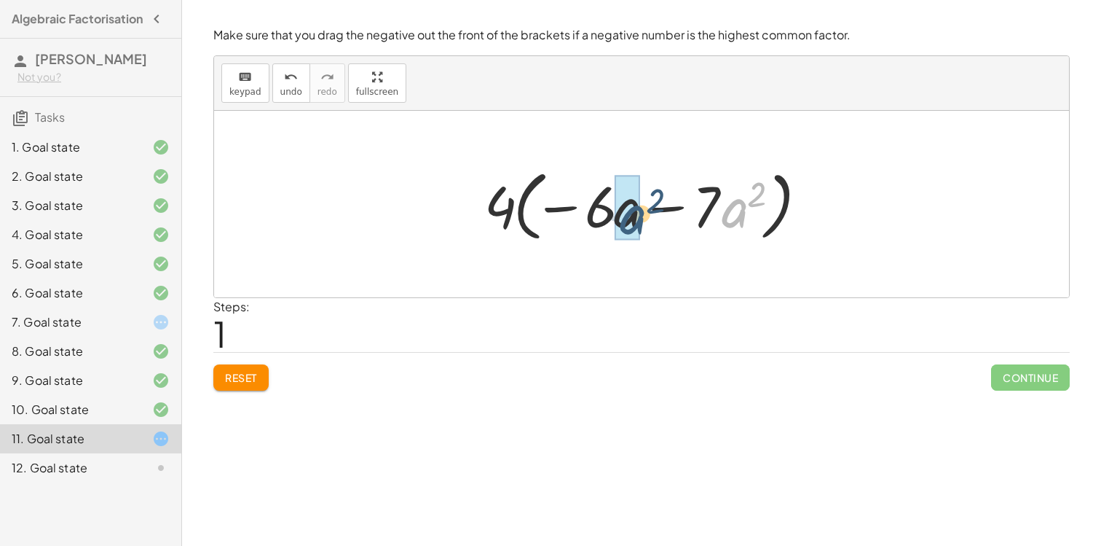
drag, startPoint x: 737, startPoint y: 213, endPoint x: 627, endPoint y: 220, distance: 110.2
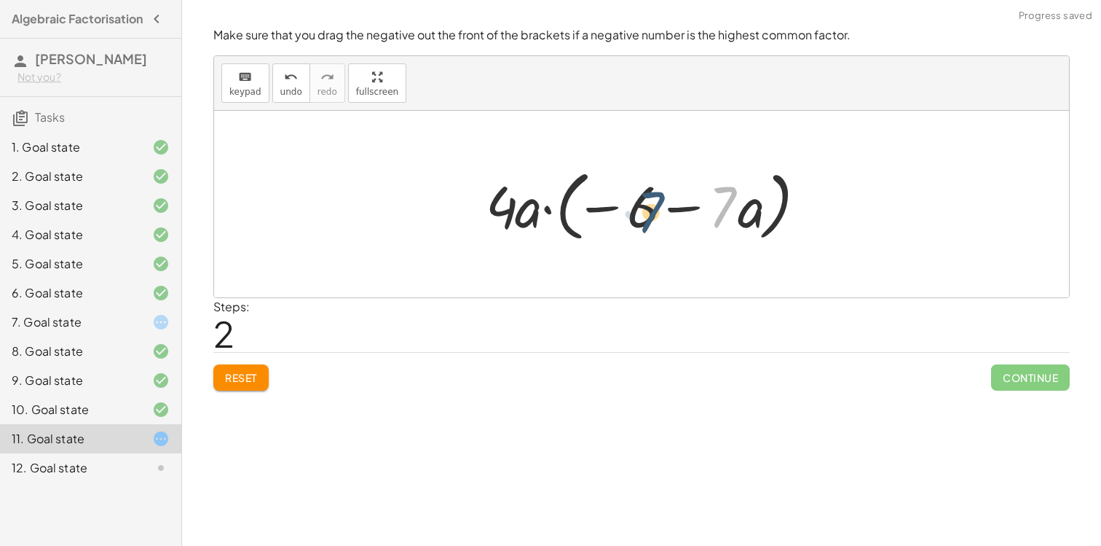
drag, startPoint x: 721, startPoint y: 214, endPoint x: 641, endPoint y: 220, distance: 80.3
click at [641, 220] on div at bounding box center [647, 204] width 337 height 84
drag, startPoint x: 508, startPoint y: 221, endPoint x: 664, endPoint y: 220, distance: 155.9
click at [663, 220] on div at bounding box center [647, 204] width 337 height 84
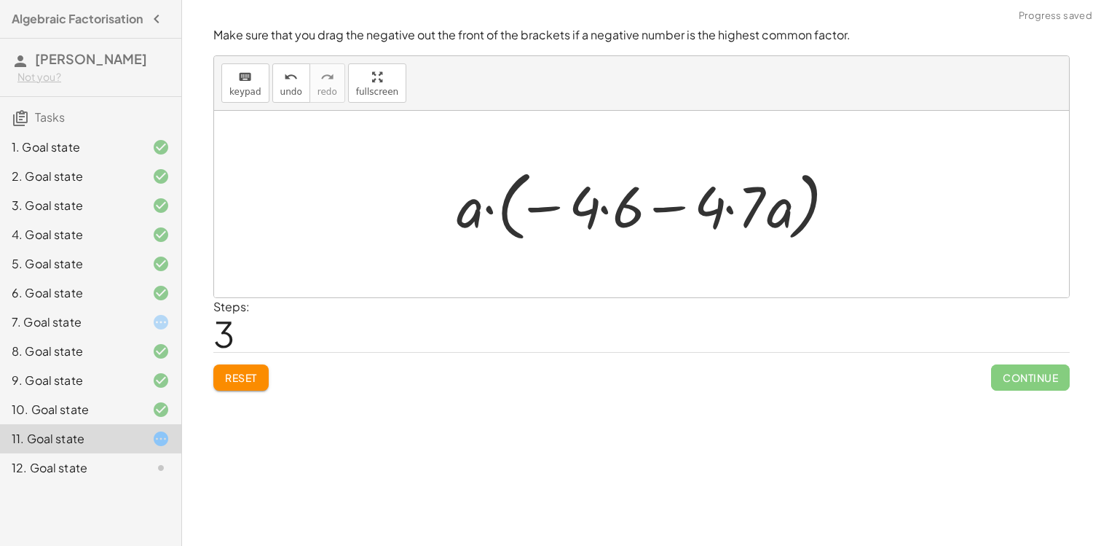
click at [261, 385] on button "Reset" at bounding box center [240, 377] width 55 height 26
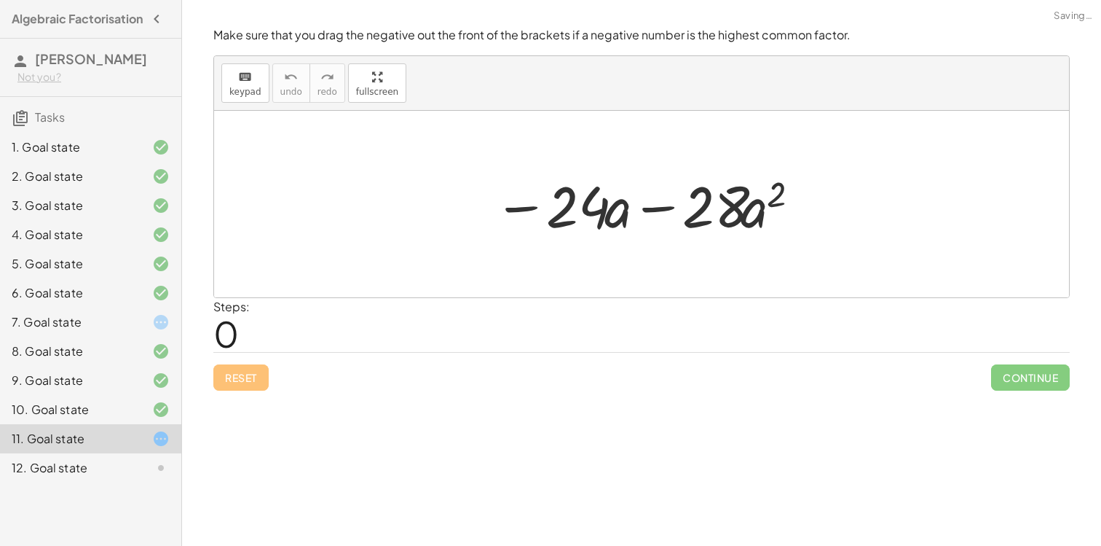
click at [261, 385] on div "Reset Continue" at bounding box center [641, 371] width 857 height 39
drag, startPoint x: 761, startPoint y: 227, endPoint x: 627, endPoint y: 240, distance: 134.7
click at [627, 240] on div at bounding box center [647, 204] width 321 height 75
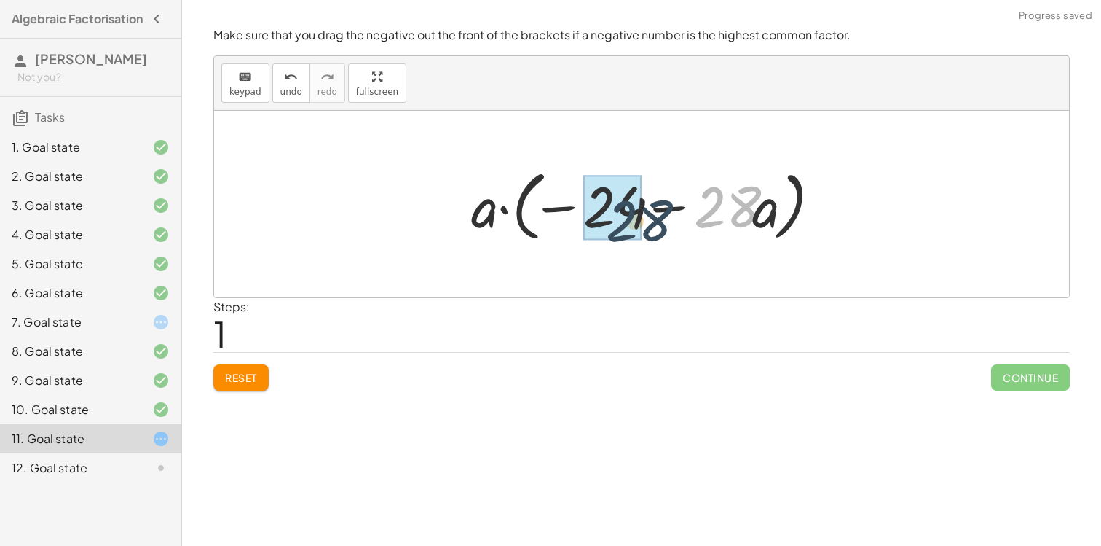
drag, startPoint x: 739, startPoint y: 208, endPoint x: 634, endPoint y: 221, distance: 105.7
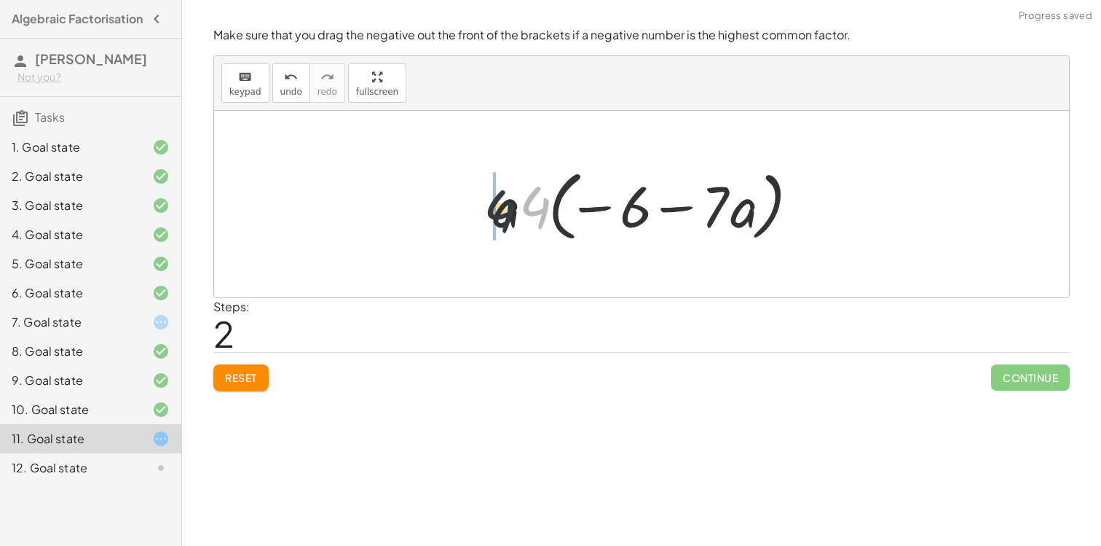
drag, startPoint x: 533, startPoint y: 214, endPoint x: 493, endPoint y: 219, distance: 40.3
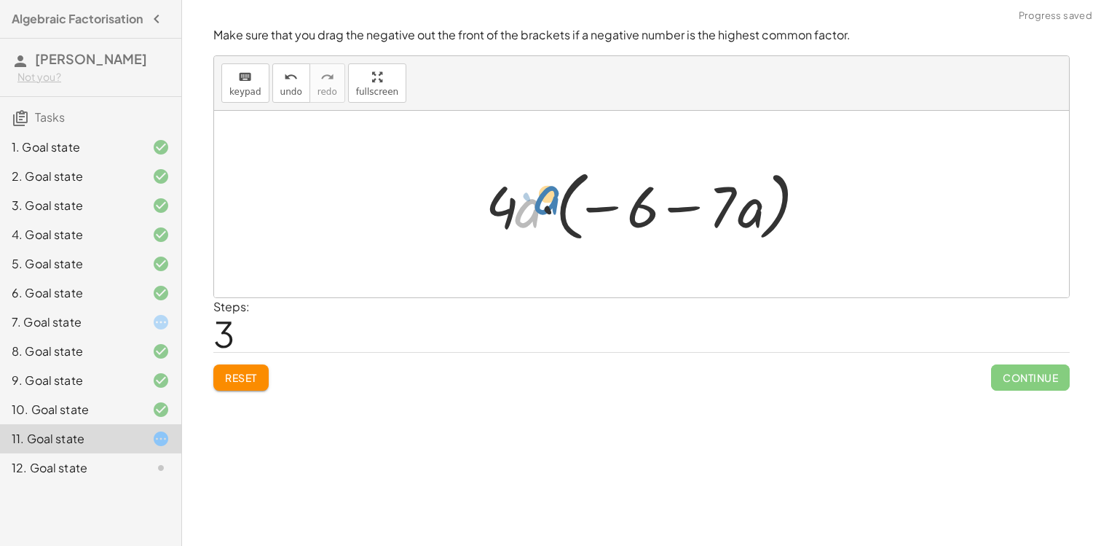
drag, startPoint x: 527, startPoint y: 217, endPoint x: 537, endPoint y: 210, distance: 12.5
click at [537, 209] on div at bounding box center [647, 204] width 337 height 84
drag, startPoint x: 739, startPoint y: 213, endPoint x: 524, endPoint y: 216, distance: 214.9
click at [524, 216] on div at bounding box center [647, 204] width 337 height 84
click at [257, 376] on span "Reset" at bounding box center [241, 377] width 32 height 13
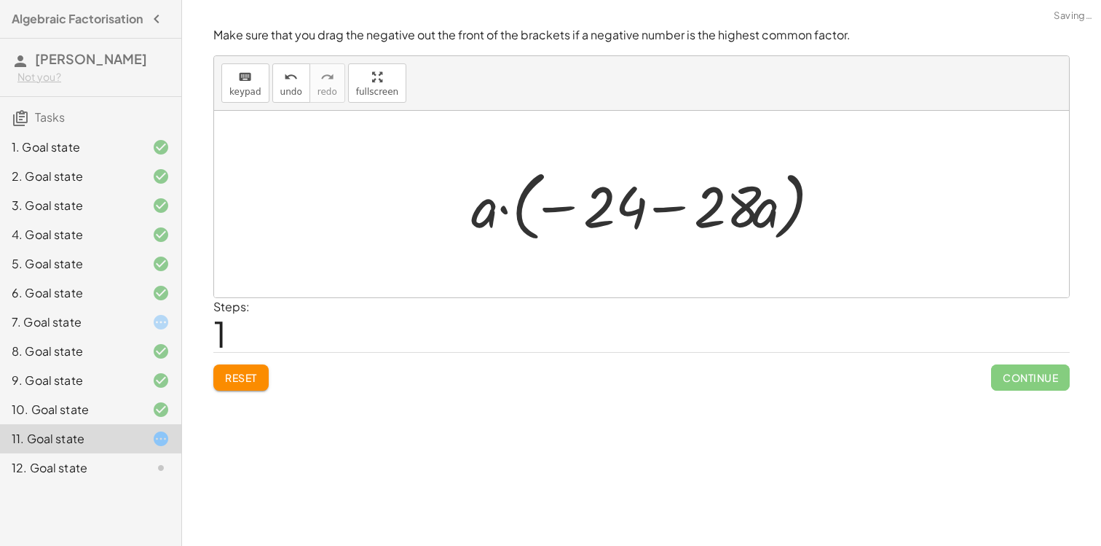
click at [0, 0] on div "Make sure that you drag the negative out the front of the brackets if a negativ…" at bounding box center [0, 0] width 0 height 0
click at [245, 371] on span "Reset" at bounding box center [241, 377] width 32 height 13
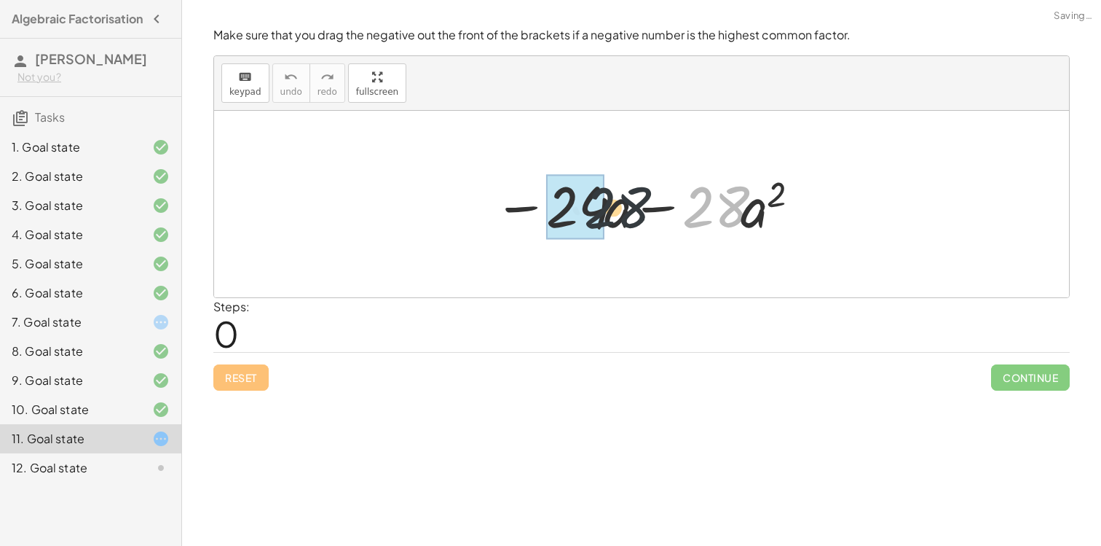
drag, startPoint x: 702, startPoint y: 208, endPoint x: 578, endPoint y: 208, distance: 124.6
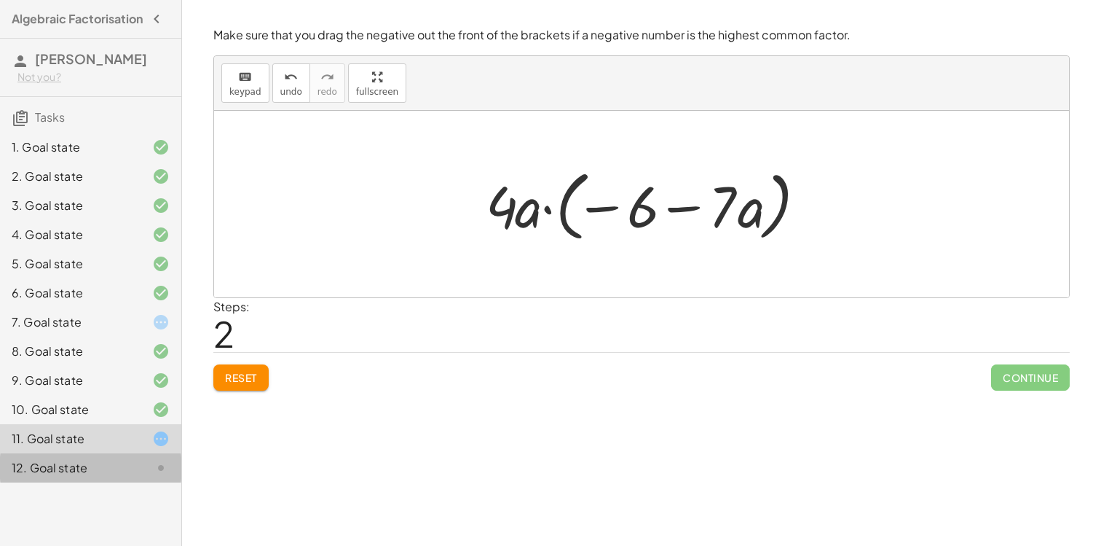
click at [91, 475] on div "12. Goal state" at bounding box center [70, 467] width 117 height 17
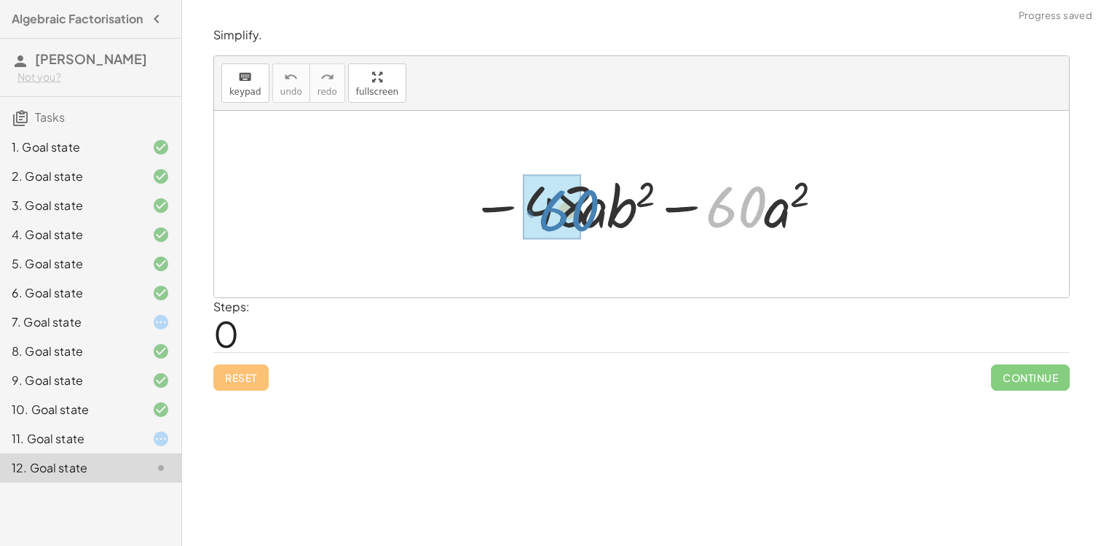
drag, startPoint x: 728, startPoint y: 209, endPoint x: 548, endPoint y: 211, distance: 179.9
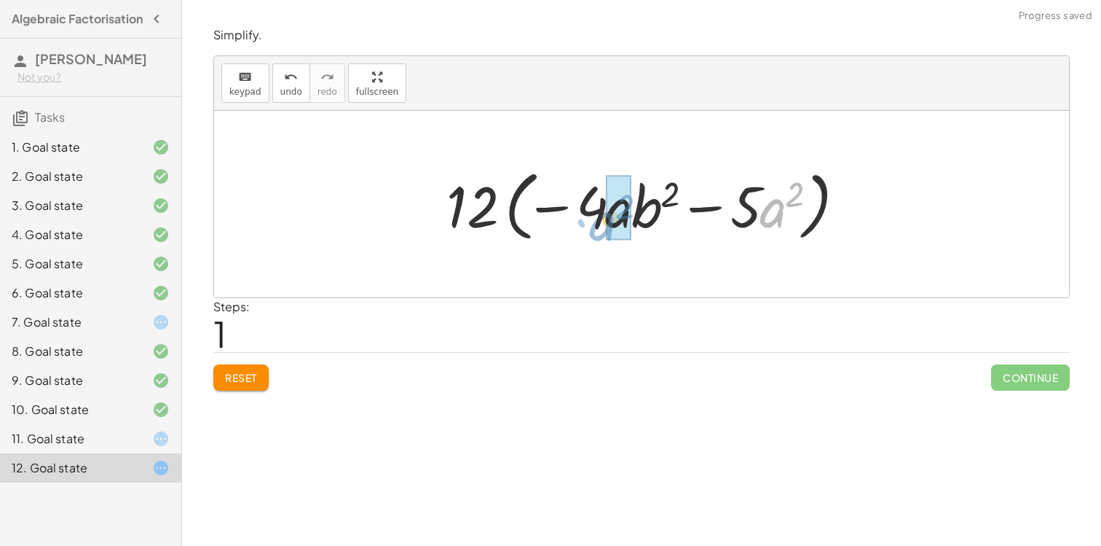
drag, startPoint x: 783, startPoint y: 216, endPoint x: 618, endPoint y: 228, distance: 165.8
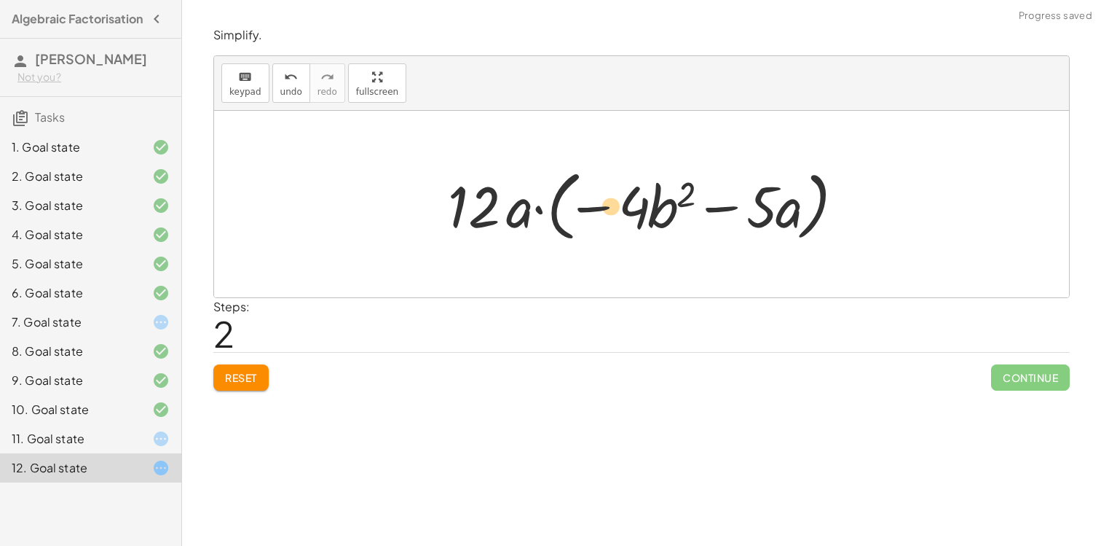
drag, startPoint x: 744, startPoint y: 211, endPoint x: 634, endPoint y: 211, distance: 110.0
click at [634, 211] on div at bounding box center [647, 204] width 413 height 84
drag, startPoint x: 771, startPoint y: 199, endPoint x: 645, endPoint y: 197, distance: 125.3
click at [645, 197] on div at bounding box center [647, 204] width 413 height 84
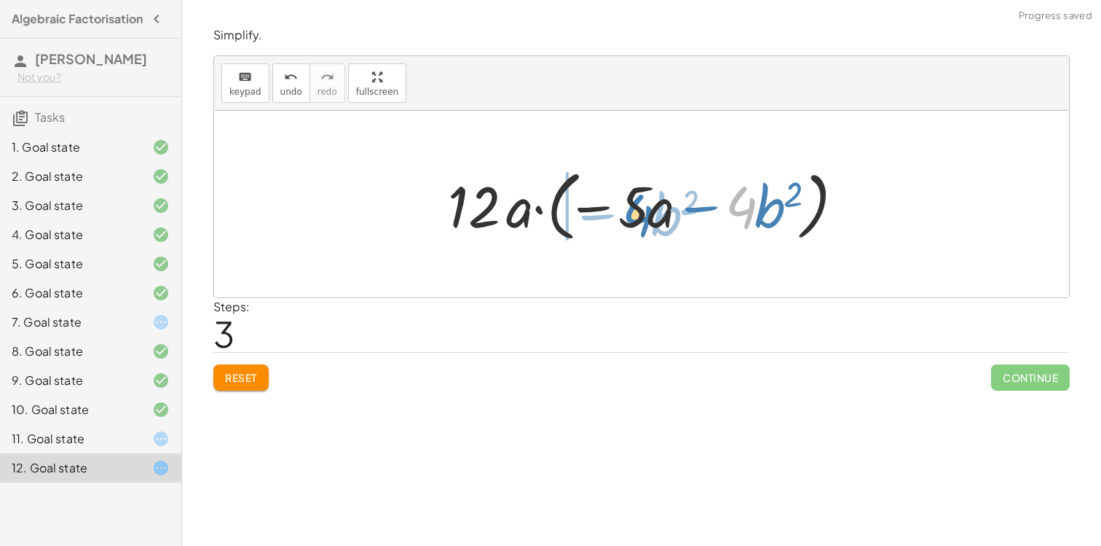
drag, startPoint x: 741, startPoint y: 208, endPoint x: 632, endPoint y: 214, distance: 109.5
click at [632, 214] on div at bounding box center [647, 204] width 413 height 84
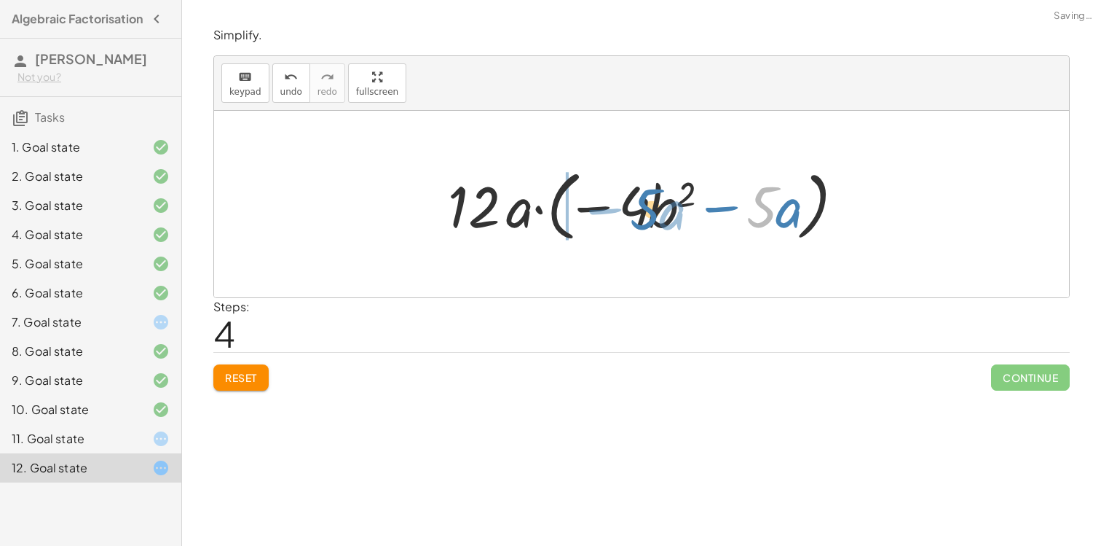
drag, startPoint x: 758, startPoint y: 208, endPoint x: 620, endPoint y: 209, distance: 137.7
click at [621, 209] on div at bounding box center [647, 204] width 413 height 84
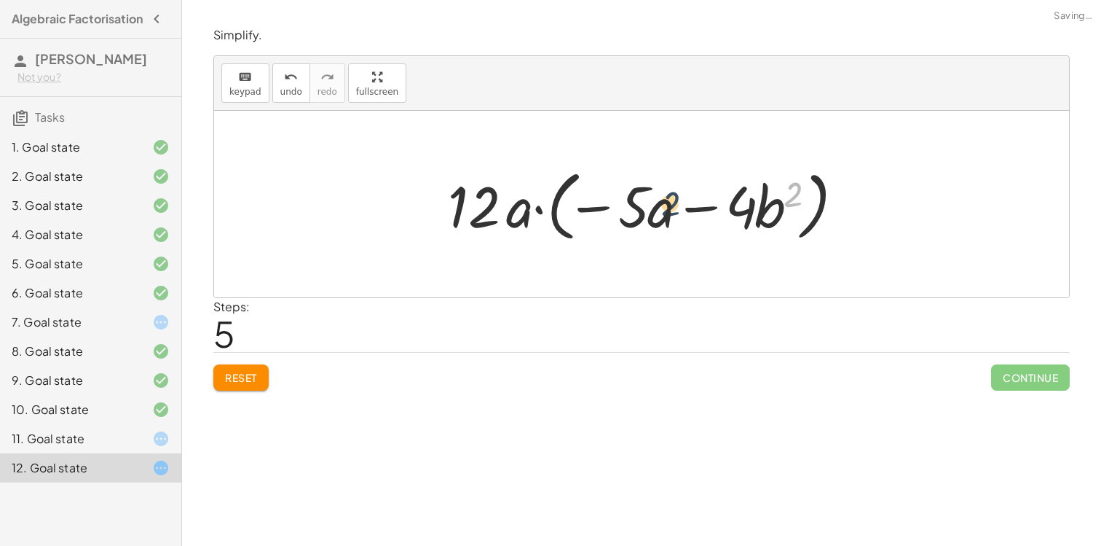
drag, startPoint x: 798, startPoint y: 192, endPoint x: 616, endPoint y: 197, distance: 181.5
click at [623, 197] on div at bounding box center [647, 204] width 413 height 84
drag, startPoint x: 773, startPoint y: 216, endPoint x: 750, endPoint y: 225, distance: 25.2
click at [750, 224] on div at bounding box center [647, 204] width 413 height 84
drag, startPoint x: 672, startPoint y: 224, endPoint x: 541, endPoint y: 228, distance: 130.5
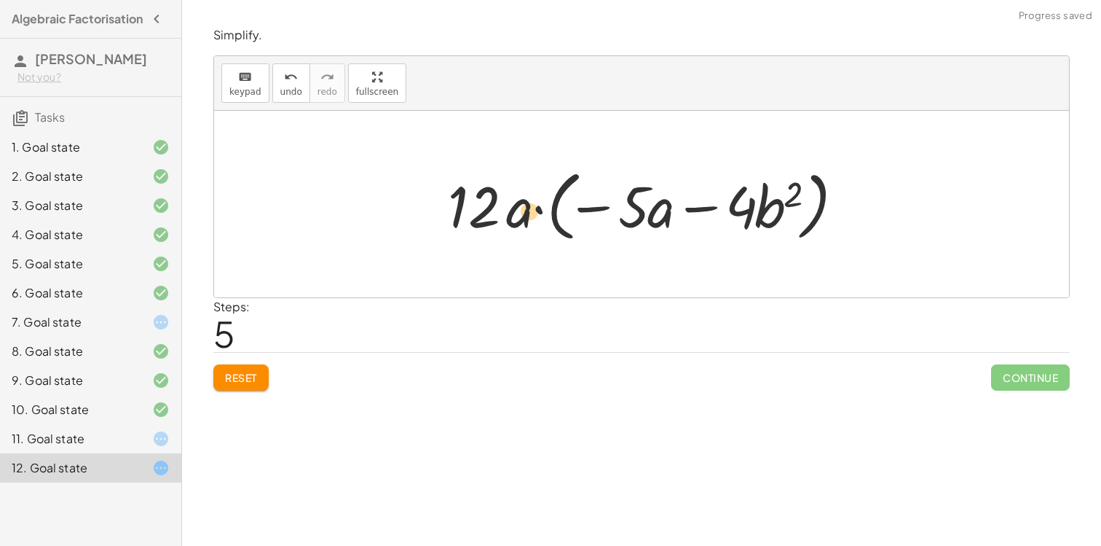
click at [541, 228] on div at bounding box center [647, 204] width 413 height 84
drag, startPoint x: 664, startPoint y: 210, endPoint x: 516, endPoint y: 208, distance: 147.1
click at [517, 209] on div at bounding box center [647, 204] width 413 height 84
click at [243, 370] on button "Reset" at bounding box center [240, 377] width 55 height 26
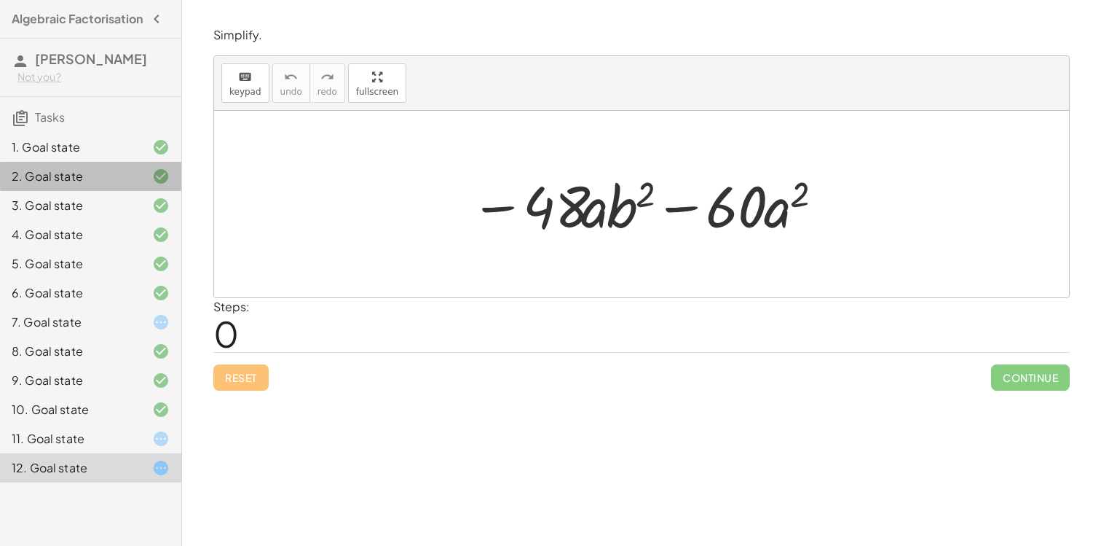
click at [94, 185] on div "2. Goal state" at bounding box center [70, 176] width 117 height 17
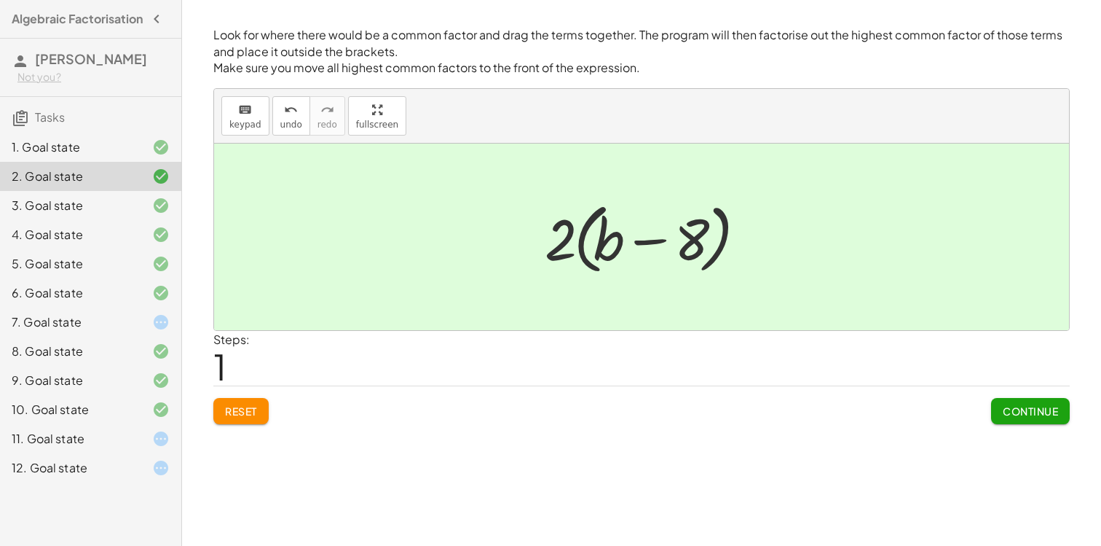
click at [82, 278] on div "4. Goal state" at bounding box center [90, 292] width 181 height 29
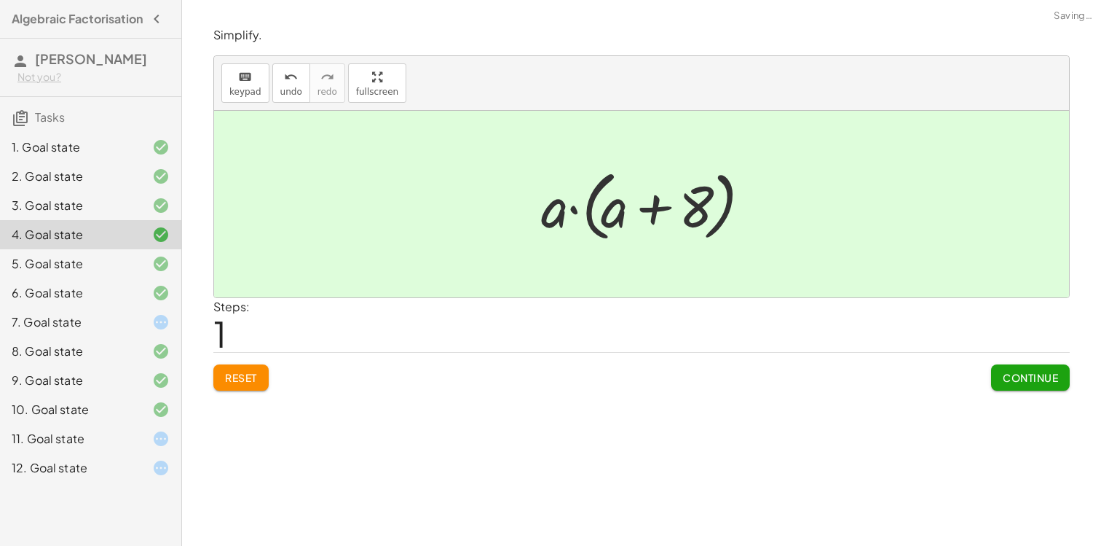
click at [82, 214] on div "3. Goal state" at bounding box center [70, 205] width 117 height 17
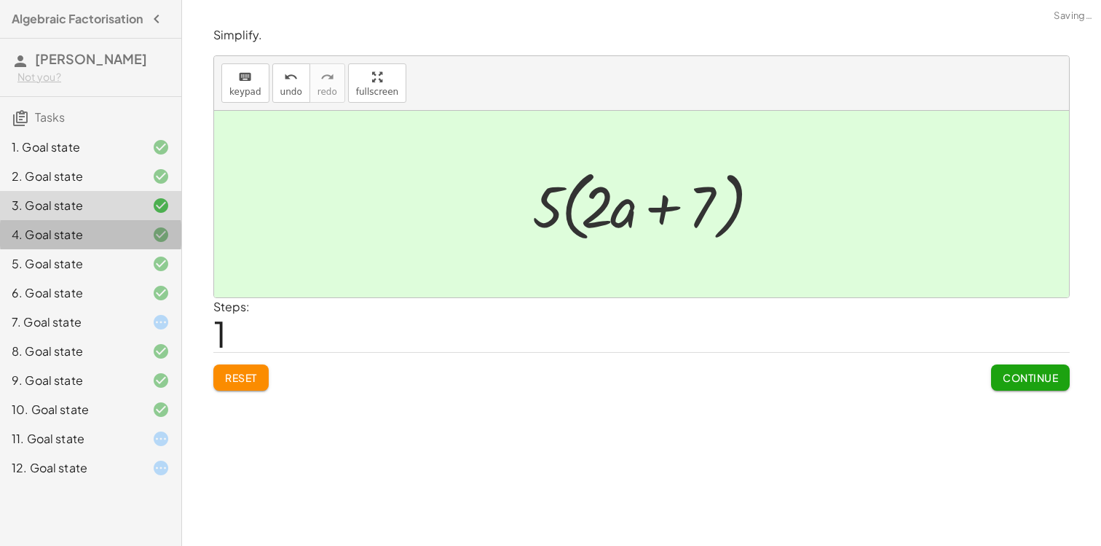
click at [86, 241] on div "4. Goal state" at bounding box center [70, 234] width 117 height 17
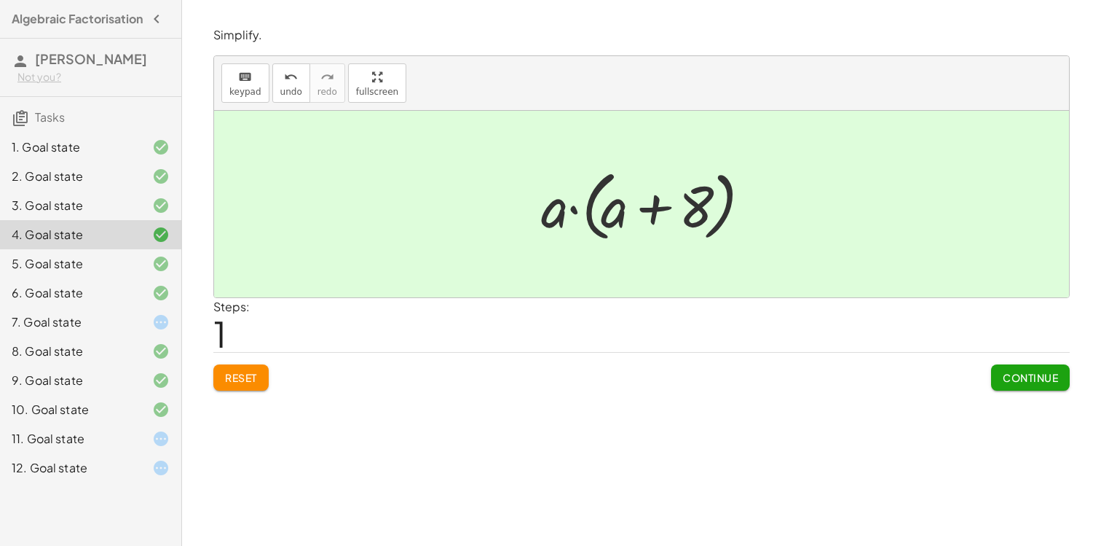
click at [95, 272] on div "5. Goal state" at bounding box center [70, 263] width 117 height 17
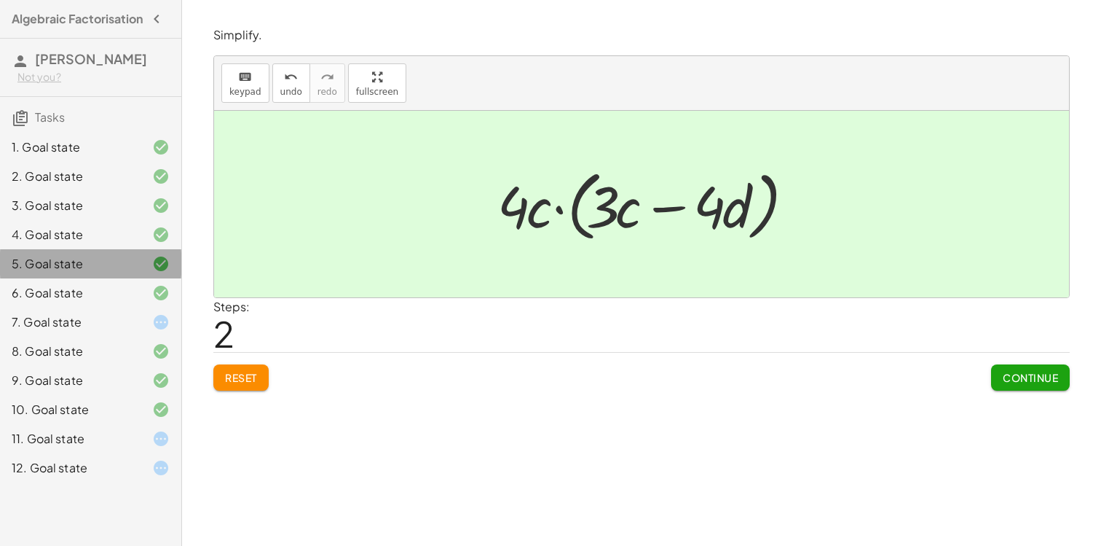
click at [95, 272] on div "5. Goal state" at bounding box center [70, 263] width 117 height 17
click at [98, 298] on div "6. Goal state" at bounding box center [70, 292] width 117 height 17
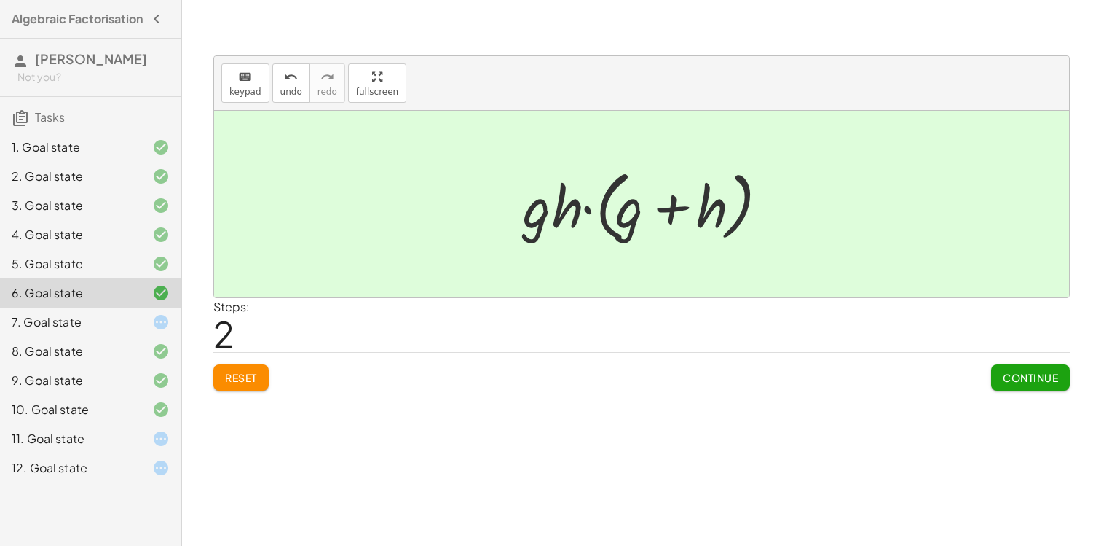
click at [97, 329] on div "7. Goal state" at bounding box center [70, 321] width 117 height 17
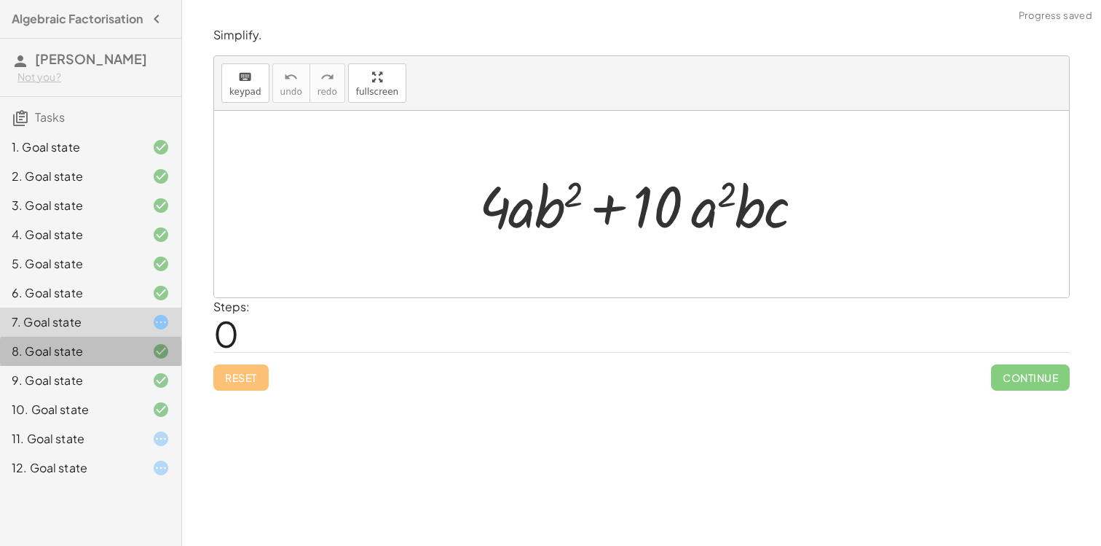
click at [103, 360] on div "8. Goal state" at bounding box center [70, 350] width 117 height 17
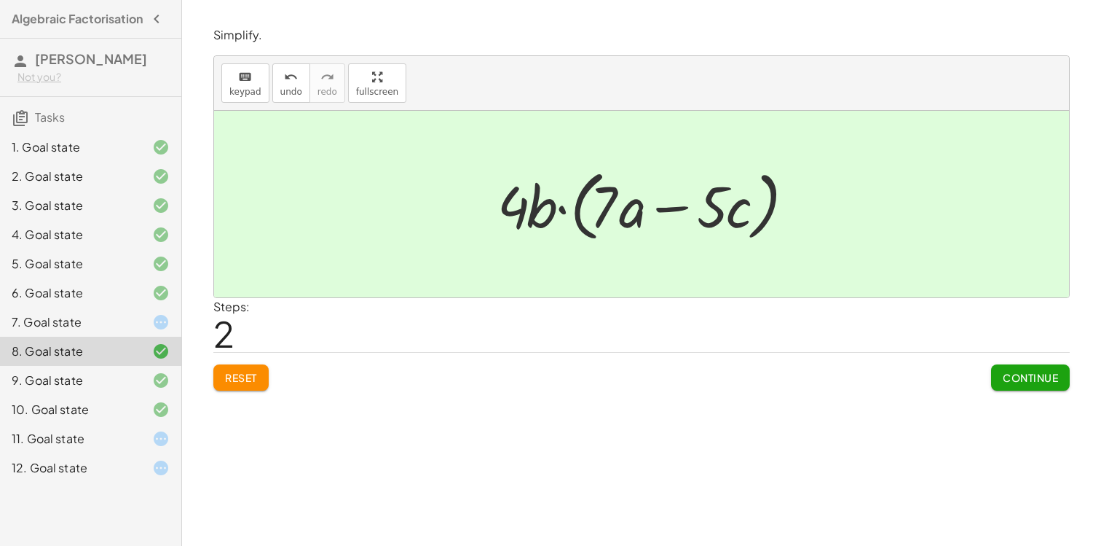
click at [96, 418] on div "10. Goal state" at bounding box center [70, 409] width 117 height 17
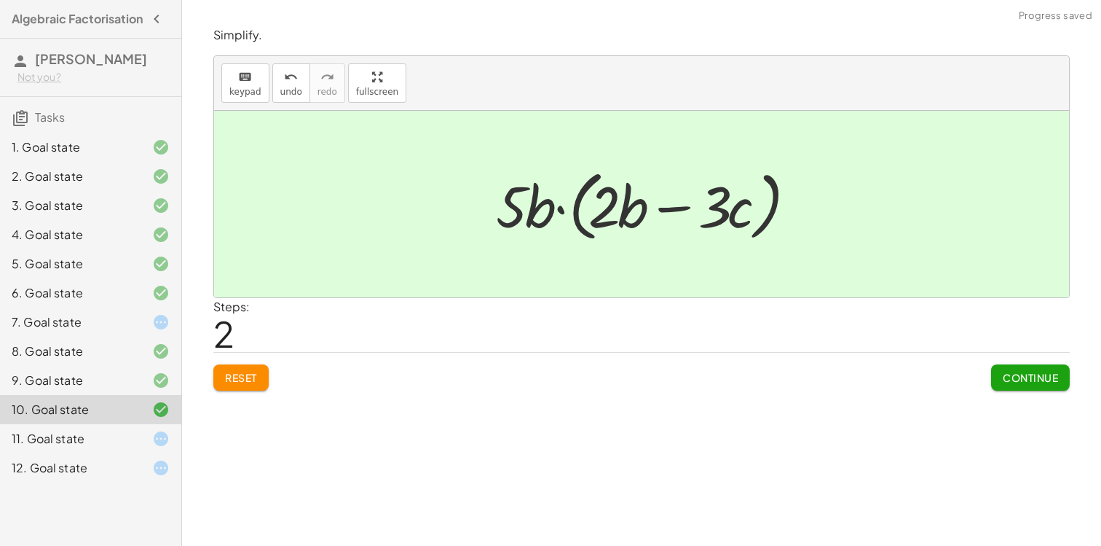
click at [109, 326] on div "7. Goal state" at bounding box center [70, 321] width 117 height 17
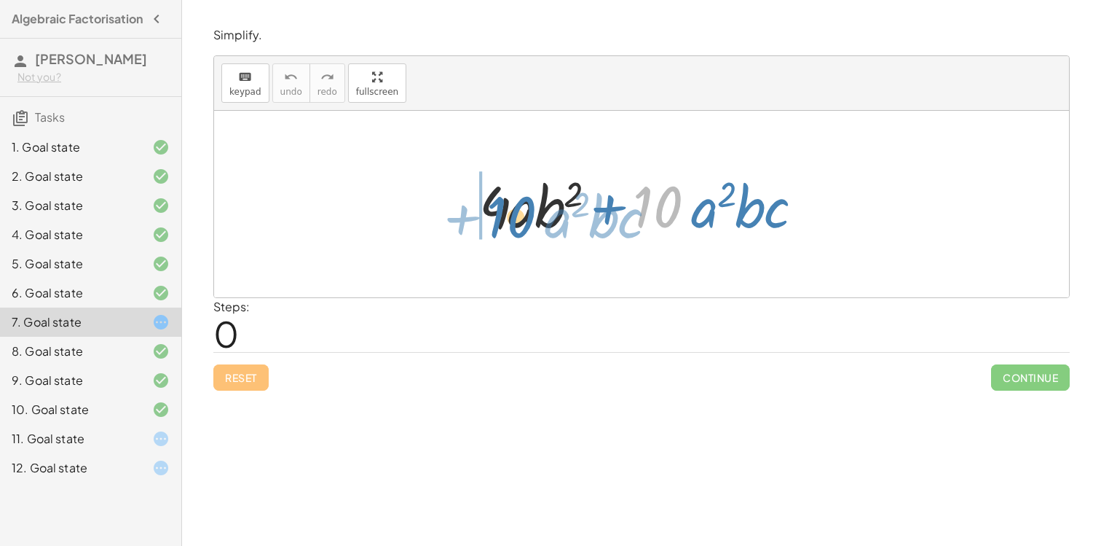
drag, startPoint x: 667, startPoint y: 208, endPoint x: 519, endPoint y: 219, distance: 147.5
click at [519, 219] on div at bounding box center [647, 204] width 350 height 75
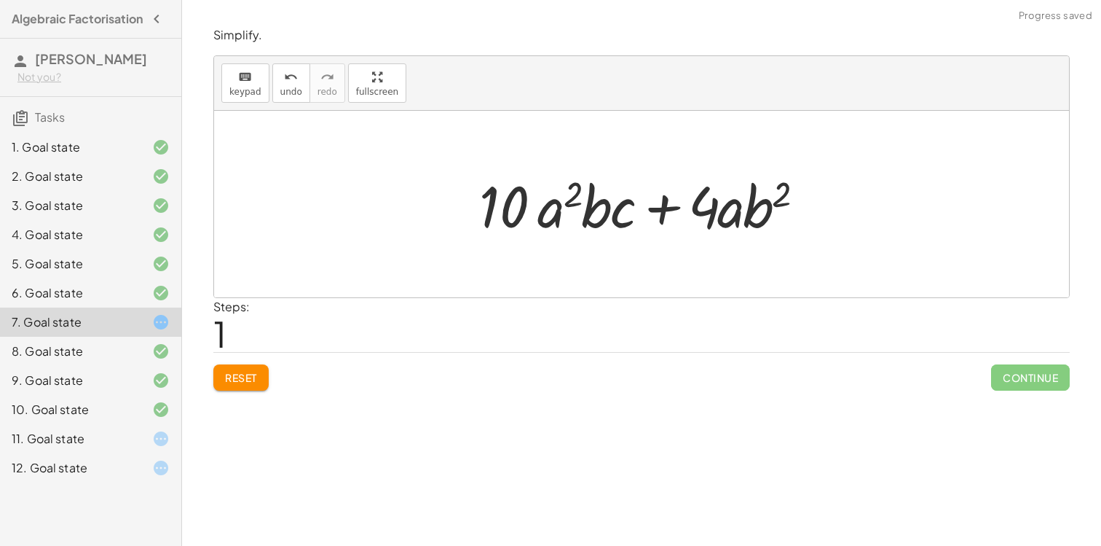
click at [246, 387] on button "Reset" at bounding box center [240, 377] width 55 height 26
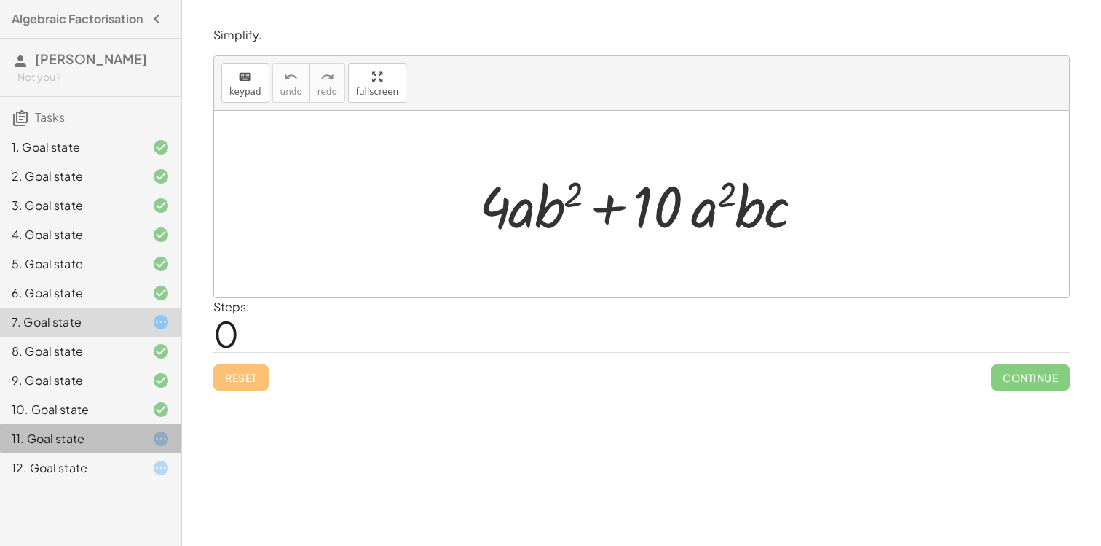
click at [86, 436] on div "11. Goal state" at bounding box center [90, 438] width 181 height 29
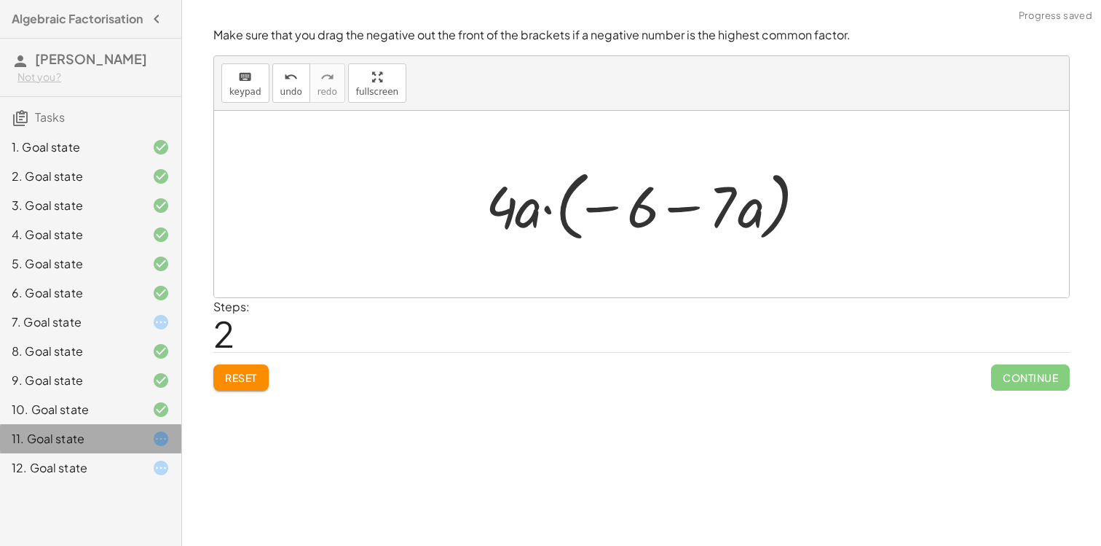
click at [87, 436] on div "11. Goal state" at bounding box center [90, 438] width 181 height 29
click at [245, 377] on span "Reset" at bounding box center [241, 377] width 32 height 13
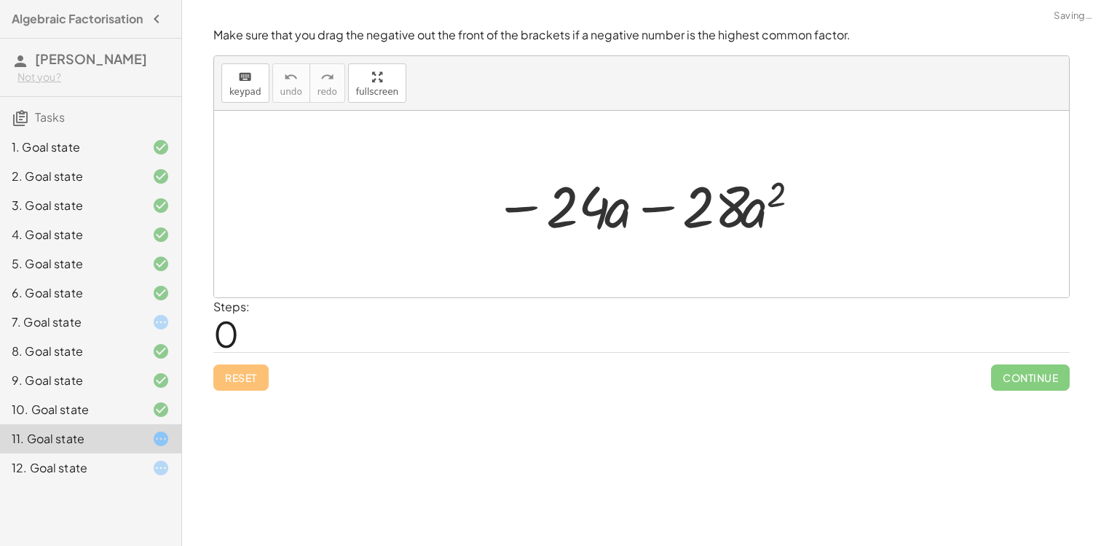
click at [488, 330] on div "Steps: 0" at bounding box center [641, 325] width 857 height 54
drag, startPoint x: 578, startPoint y: 221, endPoint x: 728, endPoint y: 217, distance: 150.8
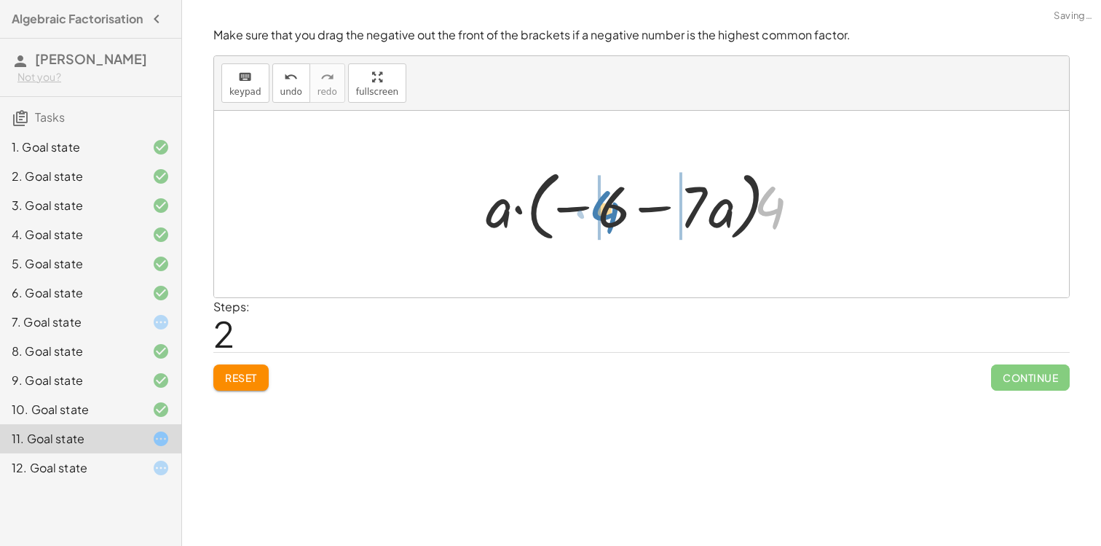
drag, startPoint x: 778, startPoint y: 221, endPoint x: 602, endPoint y: 224, distance: 175.6
click at [603, 224] on div at bounding box center [647, 204] width 337 height 84
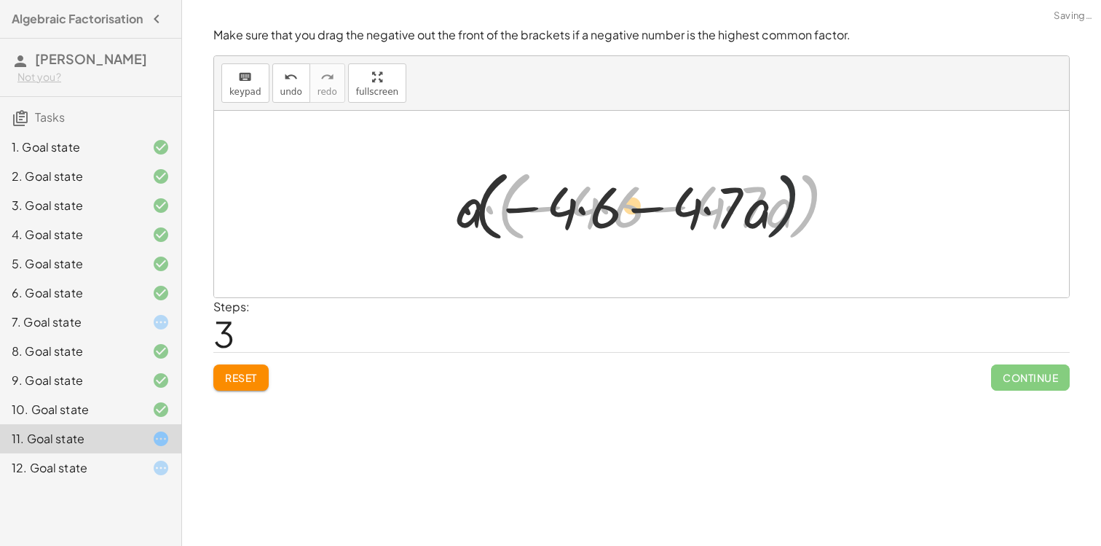
drag, startPoint x: 793, startPoint y: 209, endPoint x: 626, endPoint y: 212, distance: 166.8
click at [629, 211] on div at bounding box center [647, 204] width 396 height 84
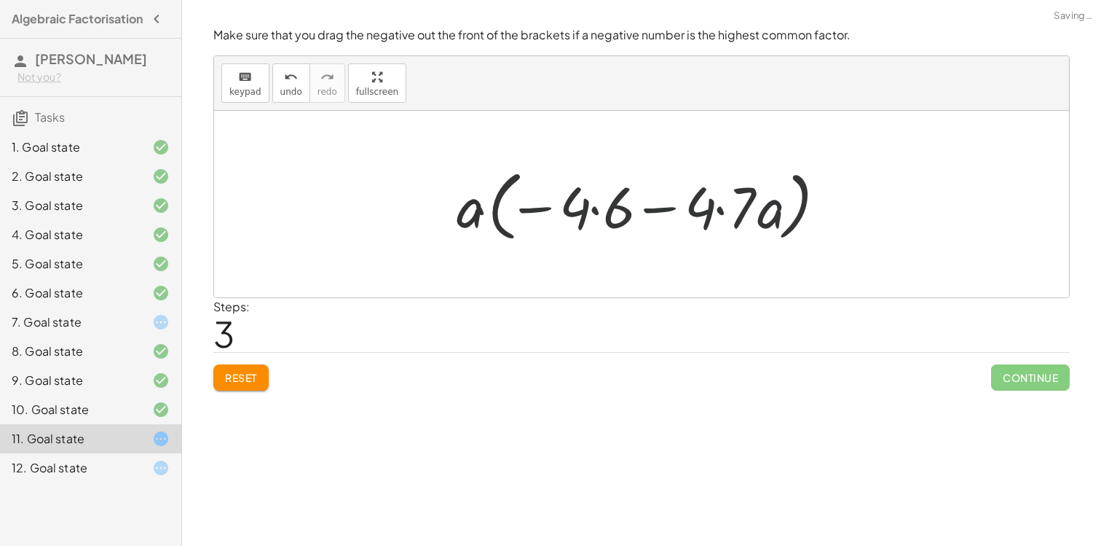
drag, startPoint x: 693, startPoint y: 203, endPoint x: 583, endPoint y: 203, distance: 110.0
click at [585, 203] on div at bounding box center [647, 204] width 396 height 84
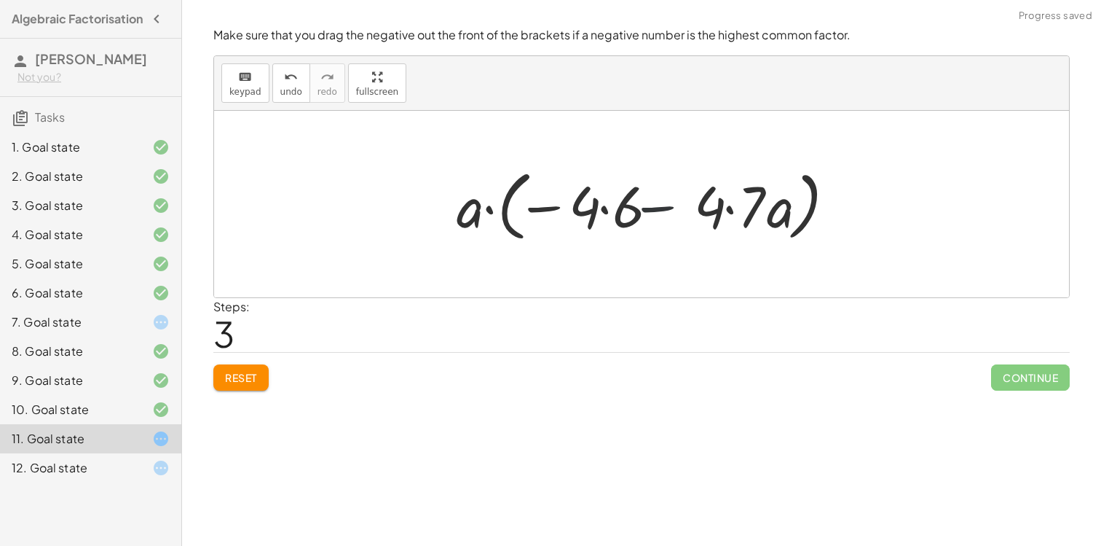
drag, startPoint x: 584, startPoint y: 203, endPoint x: 661, endPoint y: 203, distance: 77.2
click at [658, 203] on div at bounding box center [647, 204] width 396 height 84
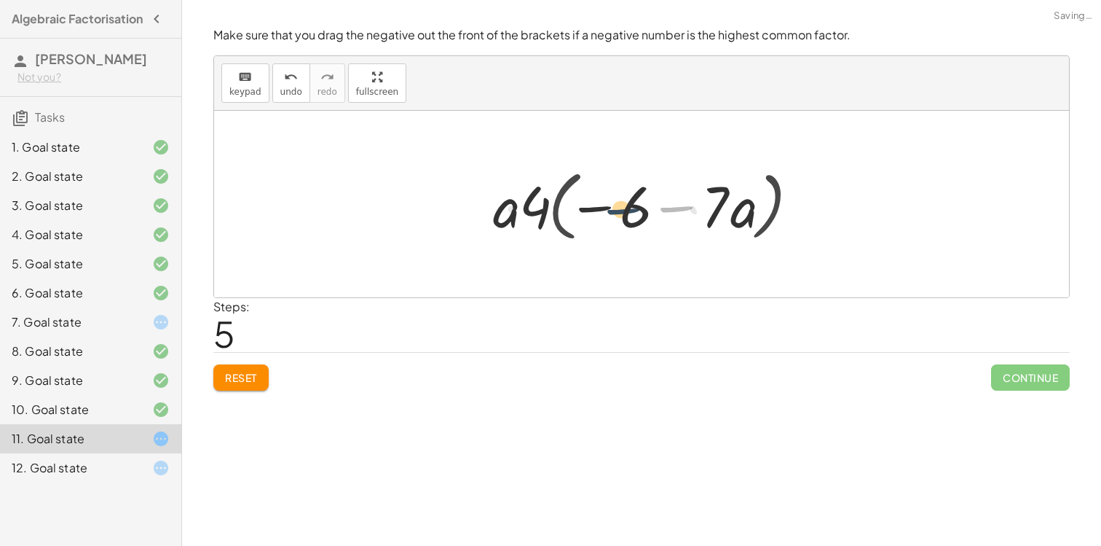
drag, startPoint x: 675, startPoint y: 205, endPoint x: 619, endPoint y: 207, distance: 56.1
click at [619, 207] on div at bounding box center [647, 204] width 323 height 84
drag, startPoint x: 730, startPoint y: 205, endPoint x: 619, endPoint y: 205, distance: 110.7
click at [621, 205] on div at bounding box center [647, 204] width 323 height 84
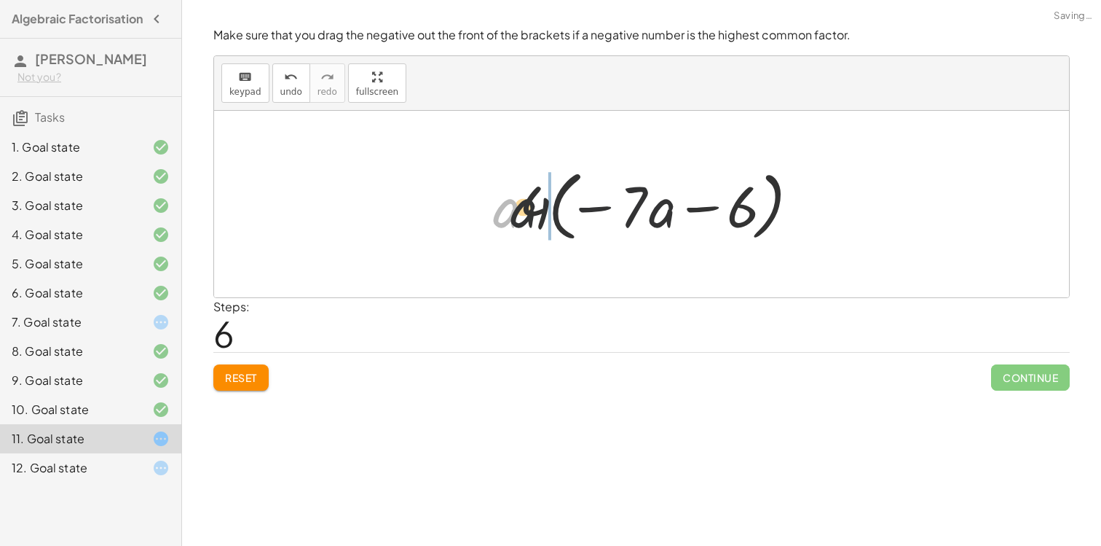
drag, startPoint x: 520, startPoint y: 213, endPoint x: 634, endPoint y: 213, distance: 114.4
click at [633, 213] on div at bounding box center [647, 204] width 323 height 84
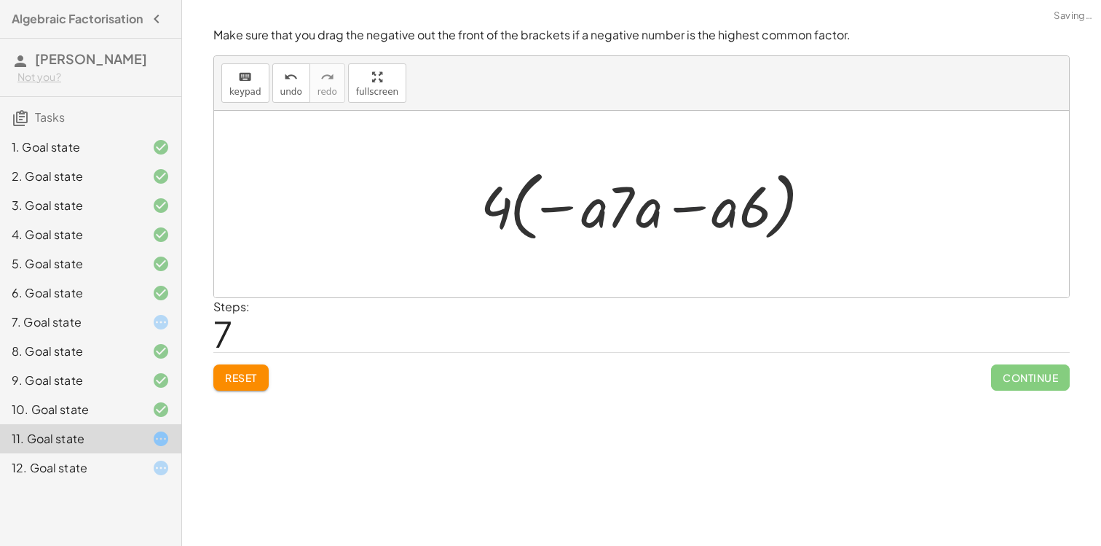
drag, startPoint x: 685, startPoint y: 212, endPoint x: 733, endPoint y: 212, distance: 48.1
click at [733, 212] on div at bounding box center [647, 204] width 348 height 84
drag, startPoint x: 765, startPoint y: 205, endPoint x: 613, endPoint y: 210, distance: 151.6
click at [614, 210] on div at bounding box center [647, 204] width 348 height 84
drag, startPoint x: 692, startPoint y: 208, endPoint x: 508, endPoint y: 220, distance: 184.0
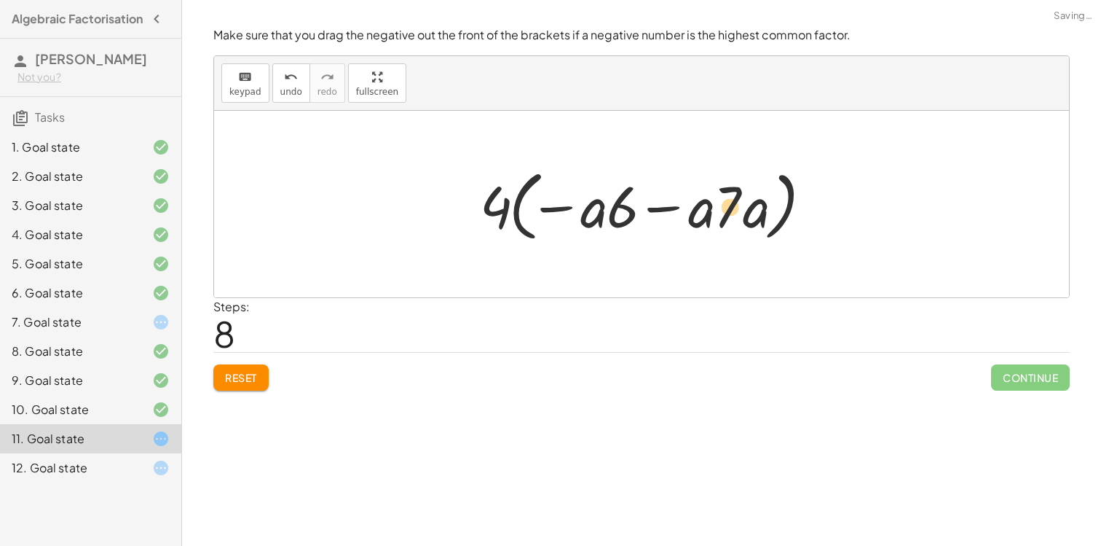
click at [510, 220] on div at bounding box center [647, 204] width 348 height 84
drag, startPoint x: 491, startPoint y: 194, endPoint x: 626, endPoint y: 192, distance: 134.8
click at [625, 193] on div at bounding box center [647, 204] width 348 height 84
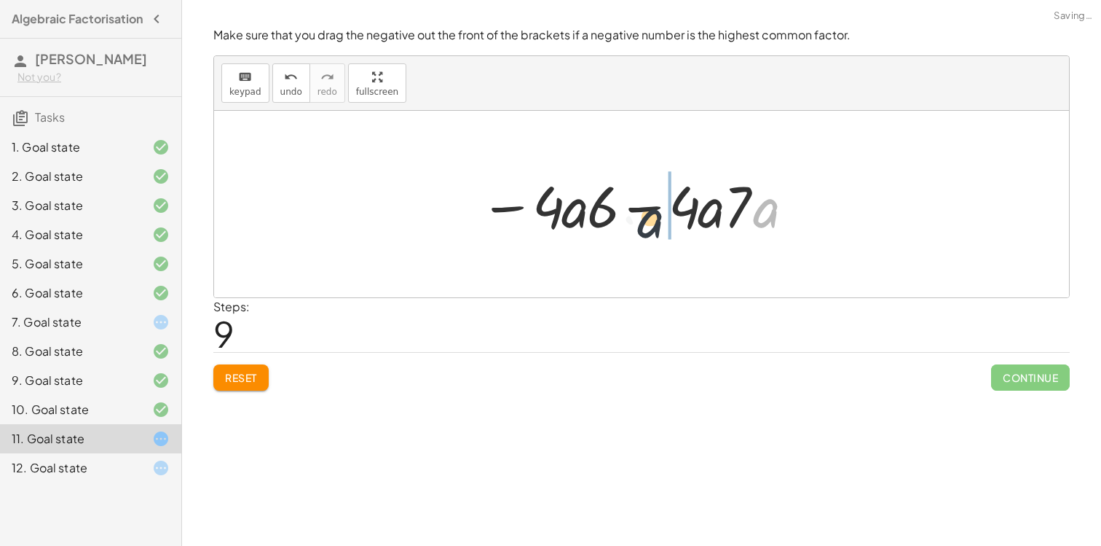
drag, startPoint x: 755, startPoint y: 192, endPoint x: 608, endPoint y: 202, distance: 147.5
click at [611, 202] on div at bounding box center [637, 204] width 329 height 75
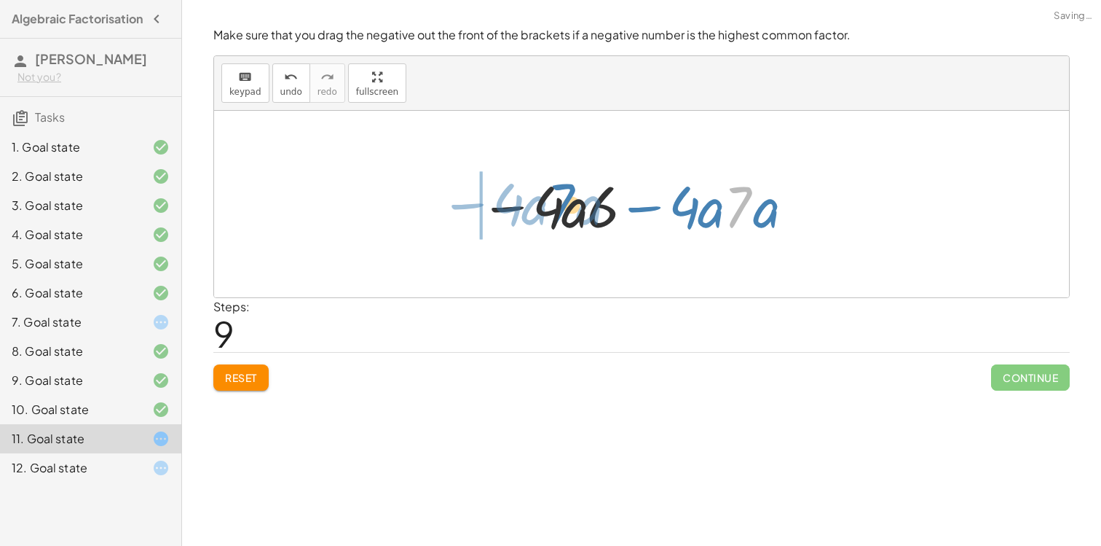
drag, startPoint x: 724, startPoint y: 208, endPoint x: 535, endPoint y: 203, distance: 188.7
click at [535, 203] on div at bounding box center [637, 204] width 329 height 75
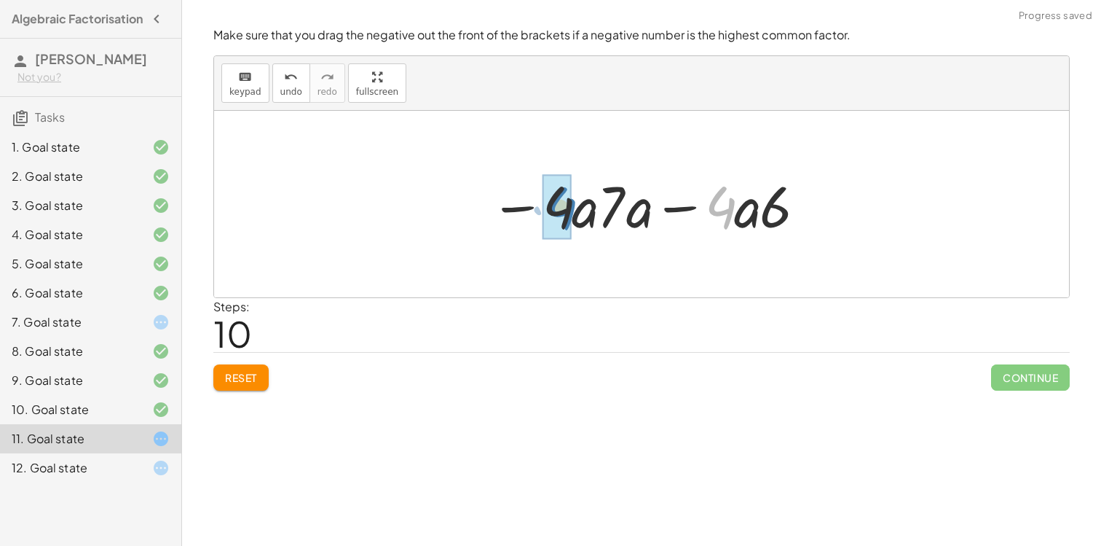
drag, startPoint x: 724, startPoint y: 211, endPoint x: 554, endPoint y: 208, distance: 170.5
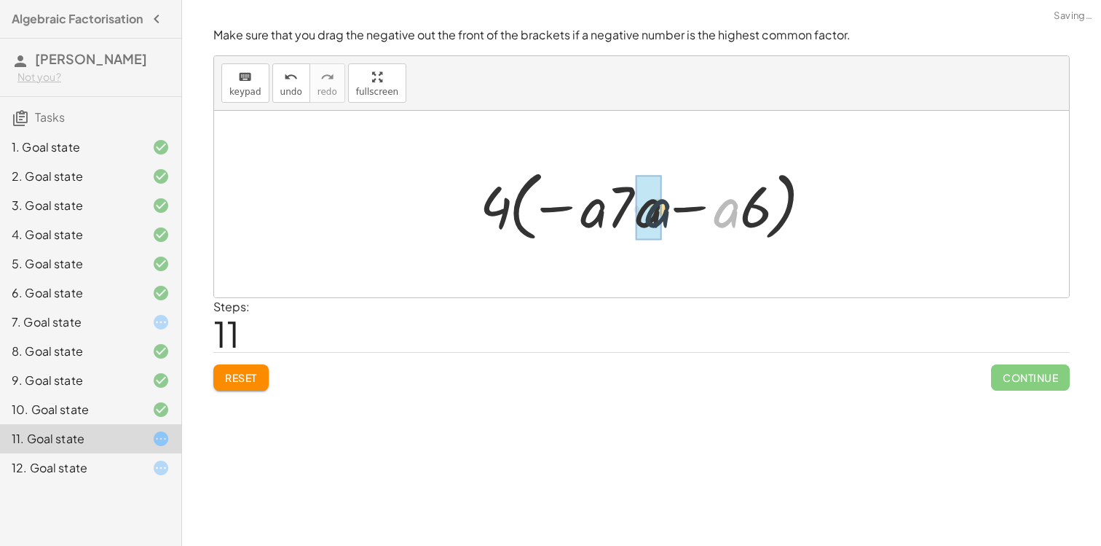
drag, startPoint x: 728, startPoint y: 216, endPoint x: 663, endPoint y: 216, distance: 65.6
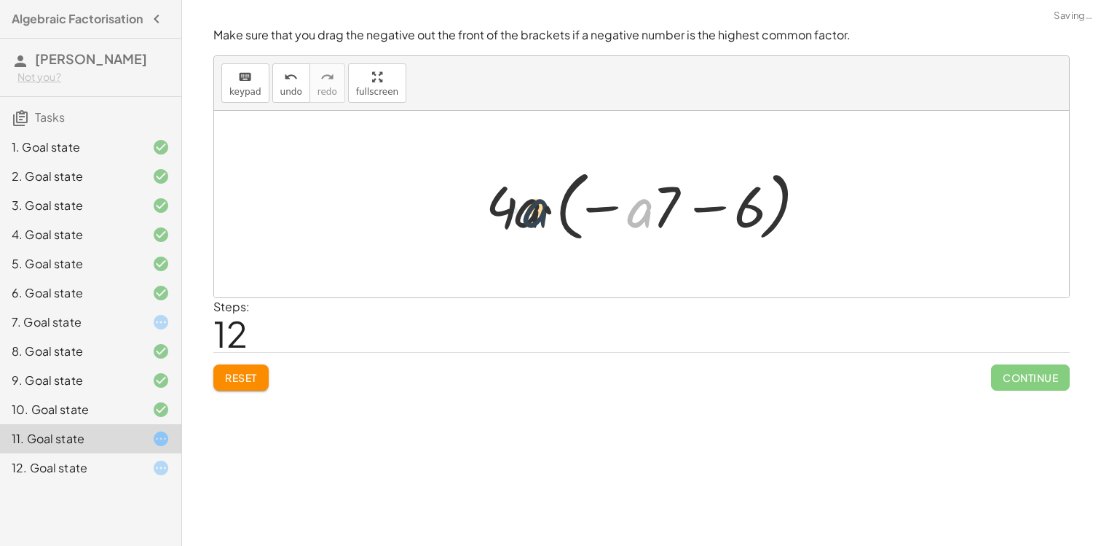
drag, startPoint x: 642, startPoint y: 214, endPoint x: 524, endPoint y: 216, distance: 117.3
click at [527, 216] on div at bounding box center [647, 204] width 337 height 84
click at [257, 371] on span "Reset" at bounding box center [241, 377] width 32 height 13
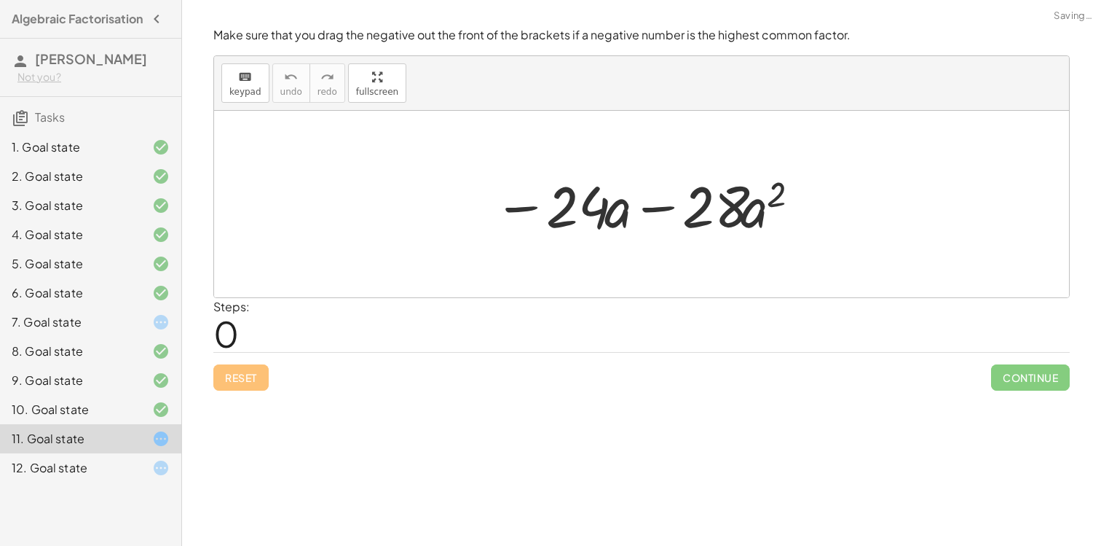
click at [256, 371] on div "Reset Continue" at bounding box center [641, 371] width 857 height 39
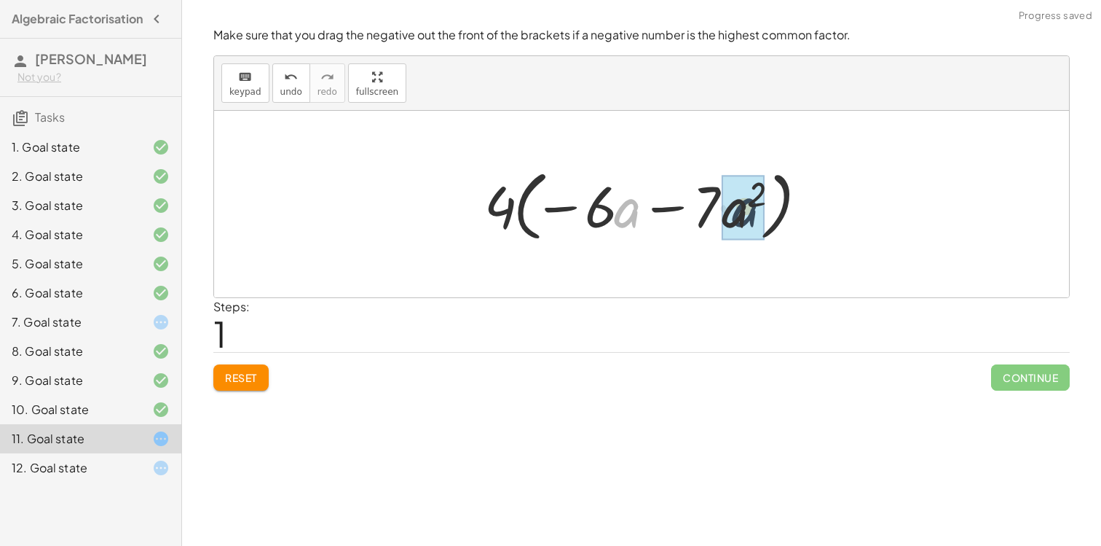
drag, startPoint x: 621, startPoint y: 218, endPoint x: 741, endPoint y: 217, distance: 120.2
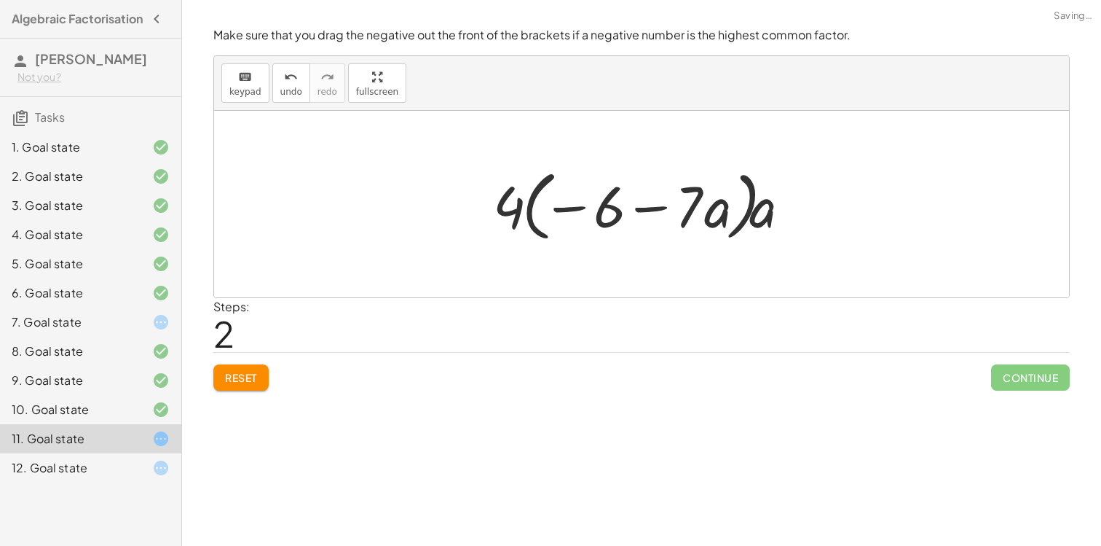
drag, startPoint x: 720, startPoint y: 214, endPoint x: 750, endPoint y: 214, distance: 29.9
click at [750, 214] on div at bounding box center [647, 204] width 323 height 84
drag, startPoint x: 767, startPoint y: 212, endPoint x: 718, endPoint y: 211, distance: 49.5
click at [718, 211] on div at bounding box center [647, 204] width 323 height 84
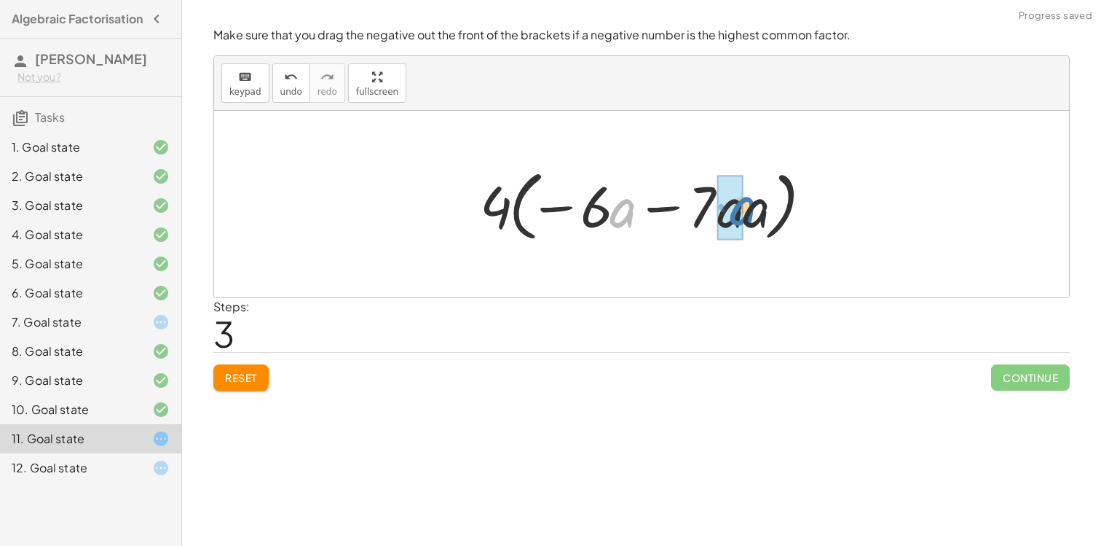
drag, startPoint x: 629, startPoint y: 217, endPoint x: 749, endPoint y: 215, distance: 119.5
click at [749, 215] on div at bounding box center [647, 204] width 348 height 84
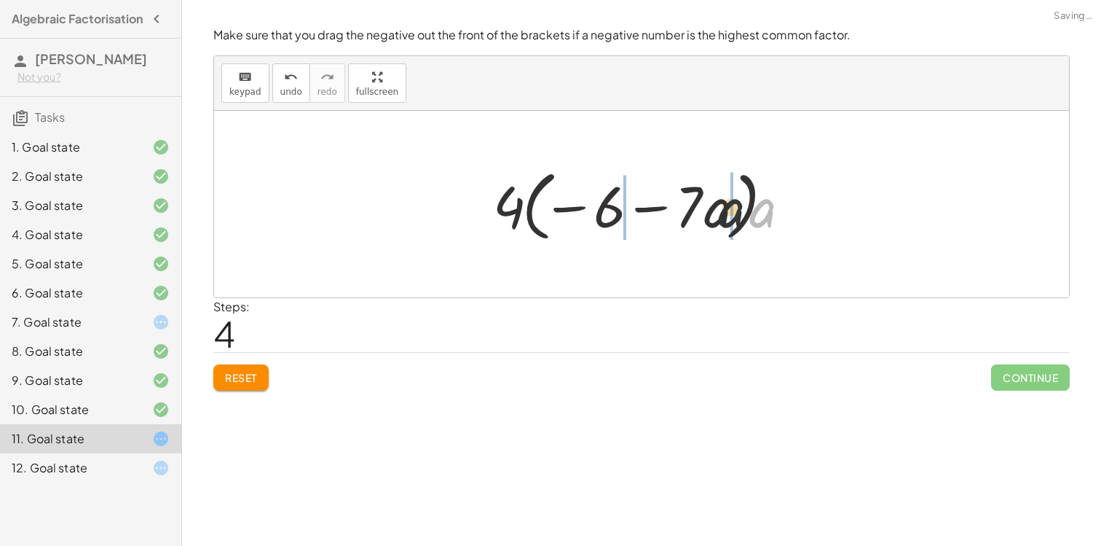
drag, startPoint x: 764, startPoint y: 214, endPoint x: 724, endPoint y: 214, distance: 40.1
click at [724, 214] on div at bounding box center [647, 204] width 323 height 84
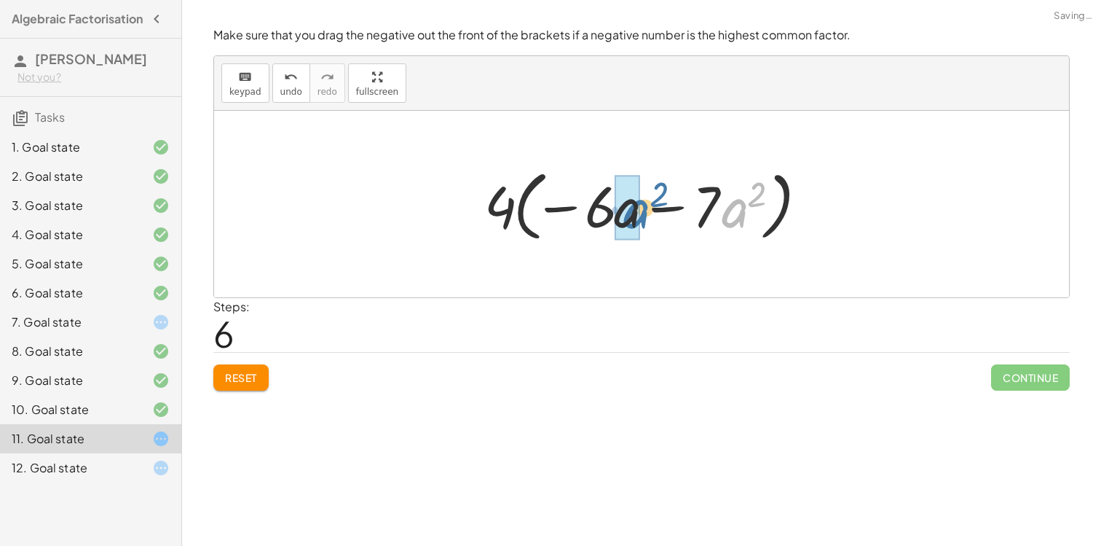
drag, startPoint x: 734, startPoint y: 213, endPoint x: 629, endPoint y: 215, distance: 104.9
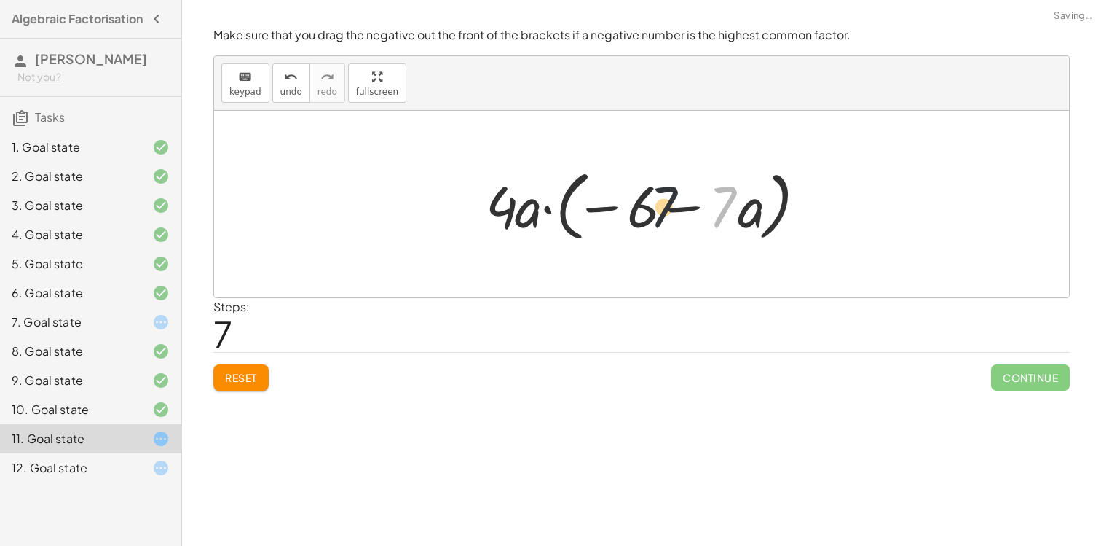
drag, startPoint x: 718, startPoint y: 205, endPoint x: 641, endPoint y: 205, distance: 77.2
click at [642, 205] on div at bounding box center [647, 204] width 337 height 84
drag, startPoint x: 712, startPoint y: 220, endPoint x: 646, endPoint y: 220, distance: 66.3
click at [648, 220] on div at bounding box center [647, 204] width 337 height 84
click at [141, 331] on div at bounding box center [149, 321] width 41 height 17
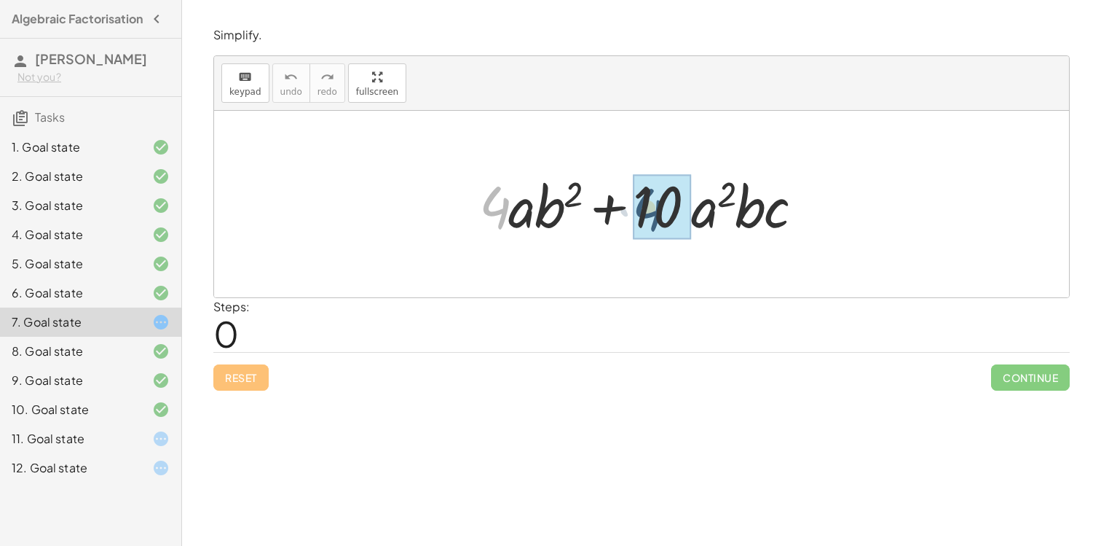
drag, startPoint x: 493, startPoint y: 211, endPoint x: 648, endPoint y: 213, distance: 154.4
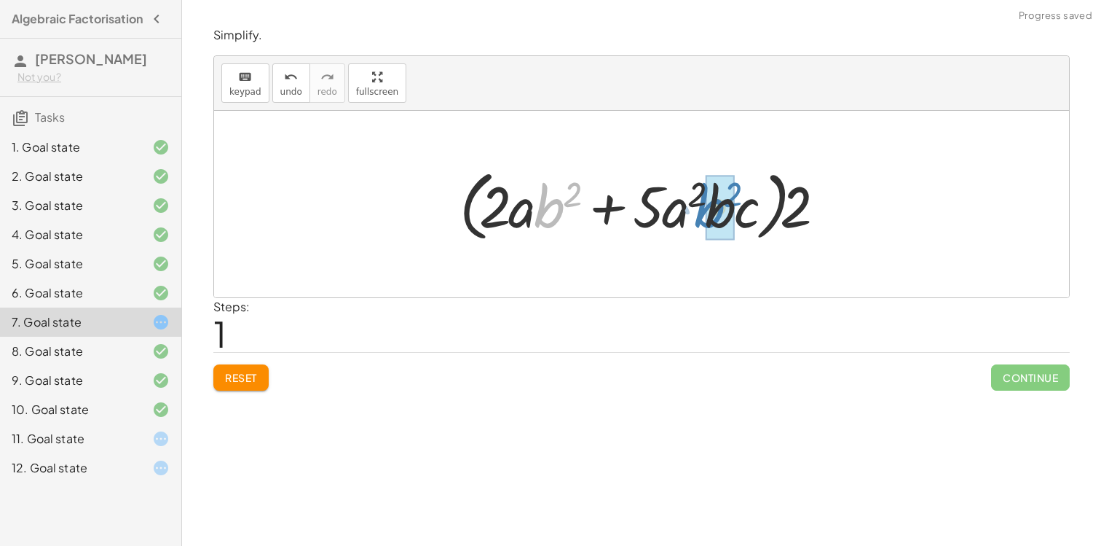
drag, startPoint x: 546, startPoint y: 214, endPoint x: 704, endPoint y: 214, distance: 158.1
click at [704, 214] on div at bounding box center [647, 204] width 390 height 84
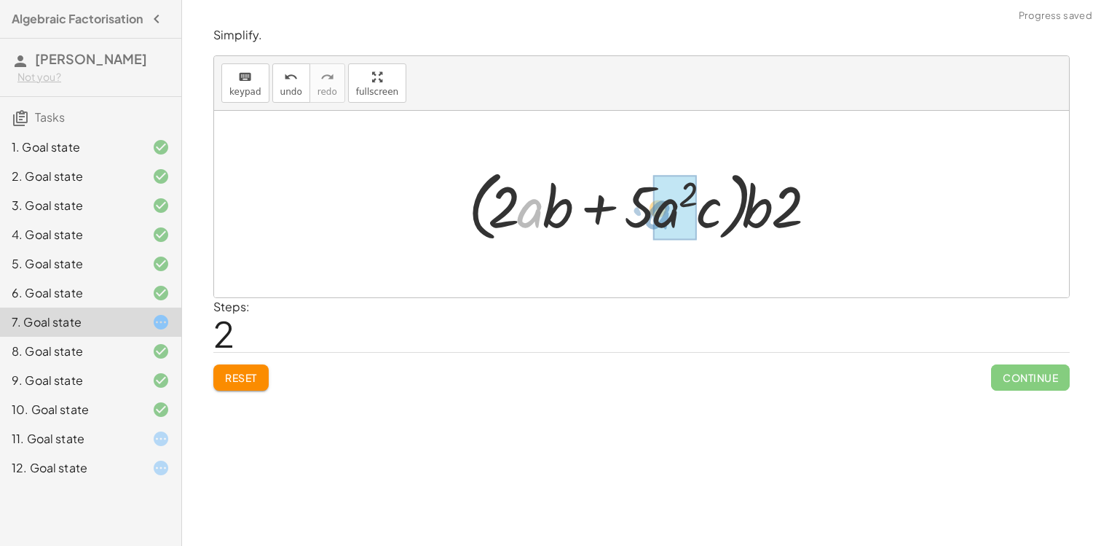
drag, startPoint x: 527, startPoint y: 216, endPoint x: 664, endPoint y: 219, distance: 137.0
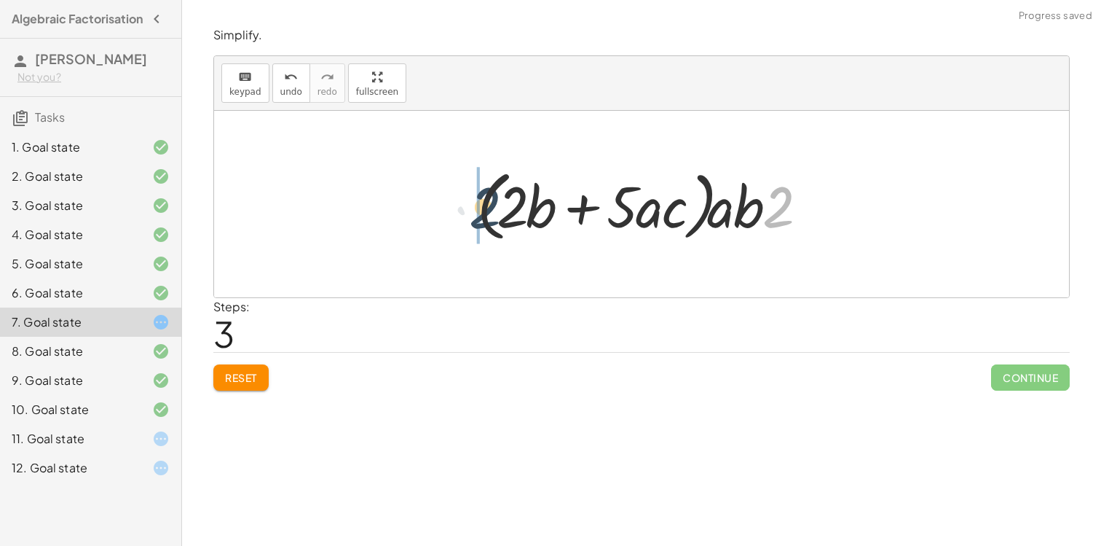
drag, startPoint x: 781, startPoint y: 216, endPoint x: 447, endPoint y: 213, distance: 333.6
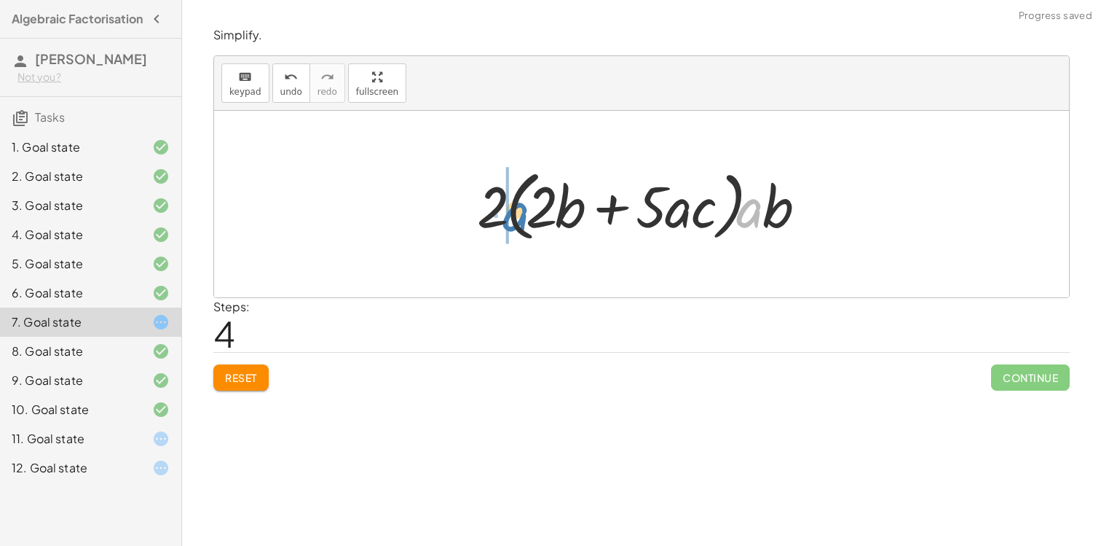
drag, startPoint x: 754, startPoint y: 216, endPoint x: 513, endPoint y: 218, distance: 241.1
click at [513, 218] on div at bounding box center [647, 204] width 355 height 84
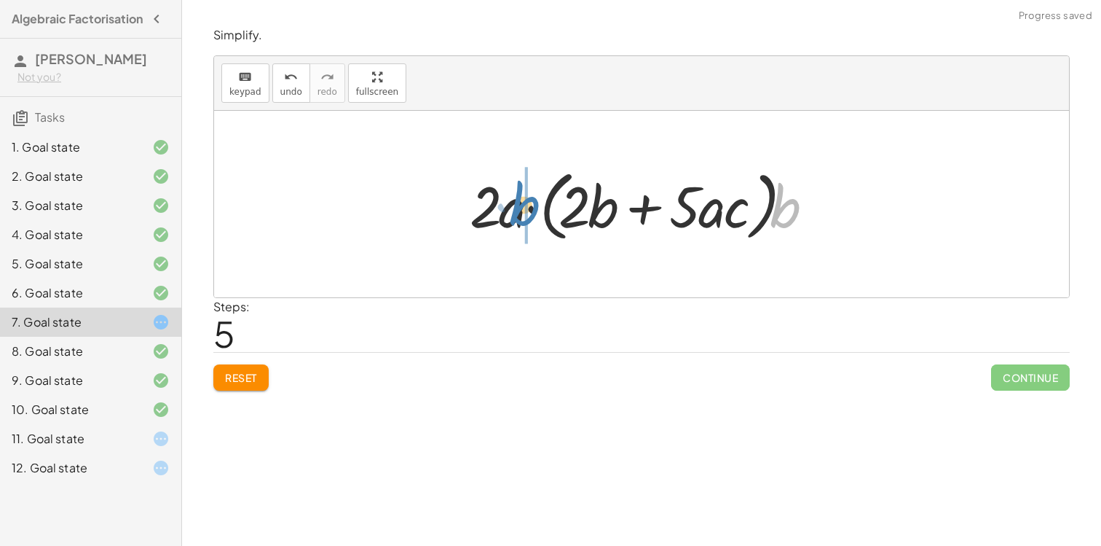
drag, startPoint x: 783, startPoint y: 214, endPoint x: 524, endPoint y: 212, distance: 259.3
click at [524, 212] on div at bounding box center [647, 204] width 369 height 84
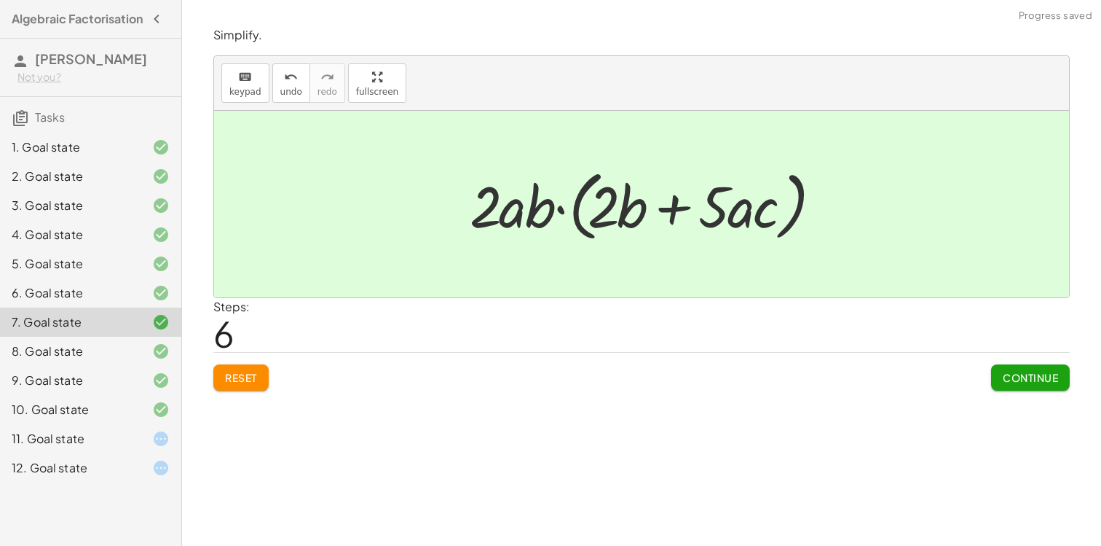
click at [95, 447] on div "11. Goal state" at bounding box center [70, 438] width 117 height 17
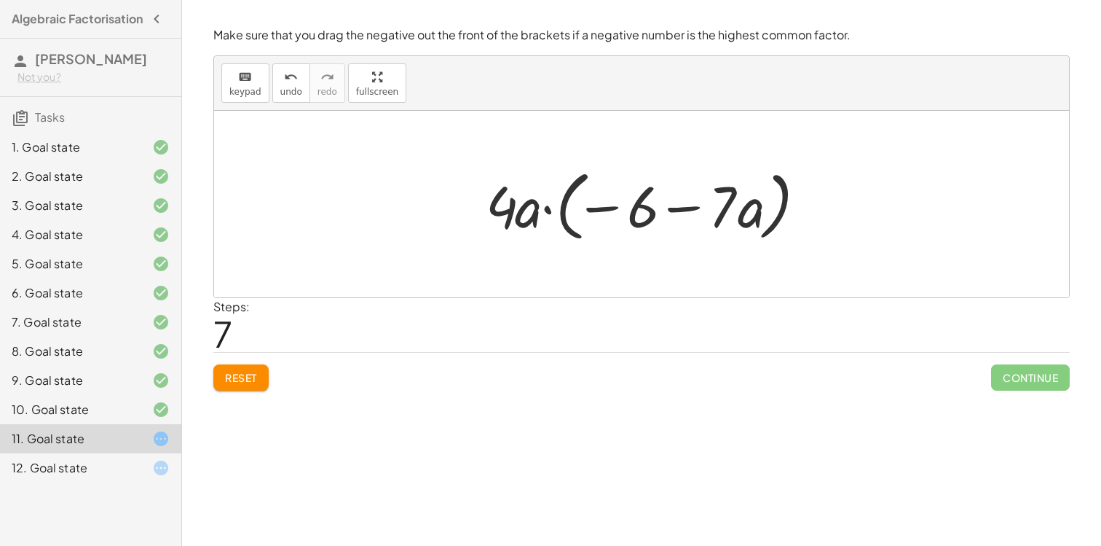
click at [248, 366] on button "Reset" at bounding box center [240, 377] width 55 height 26
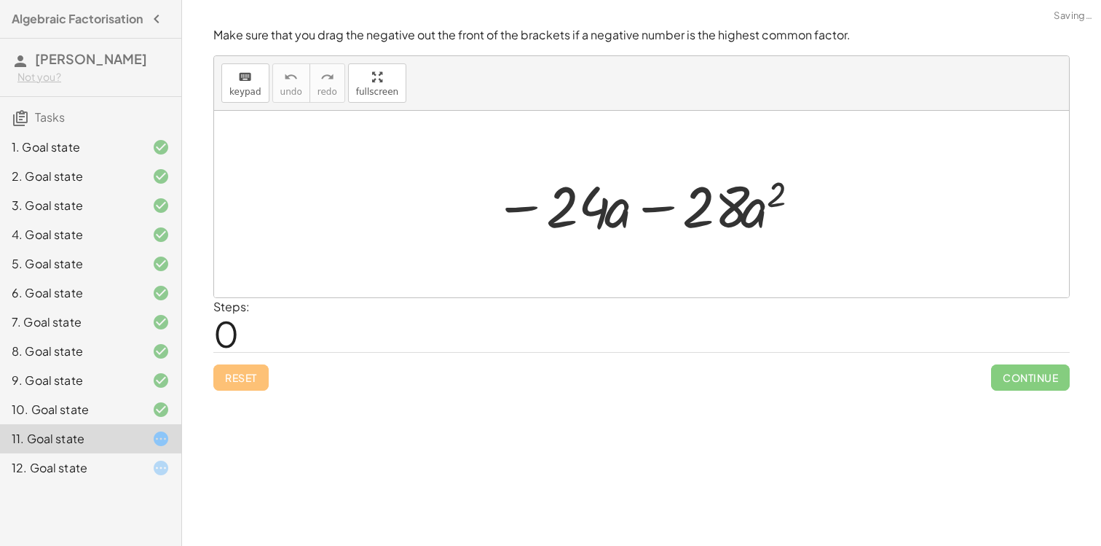
click at [248, 374] on div "Reset Continue" at bounding box center [641, 371] width 857 height 39
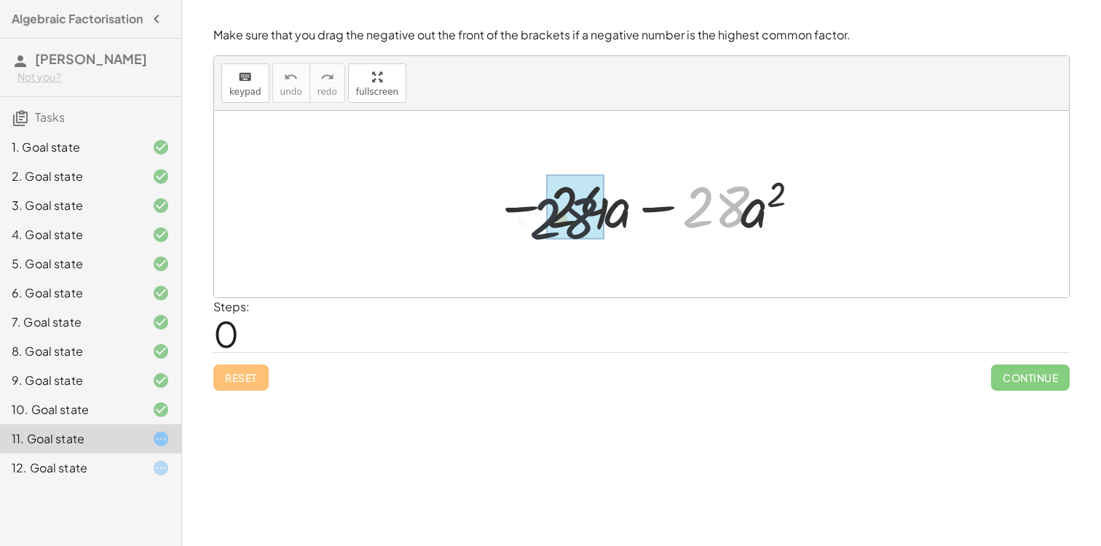
drag, startPoint x: 720, startPoint y: 219, endPoint x: 565, endPoint y: 230, distance: 155.5
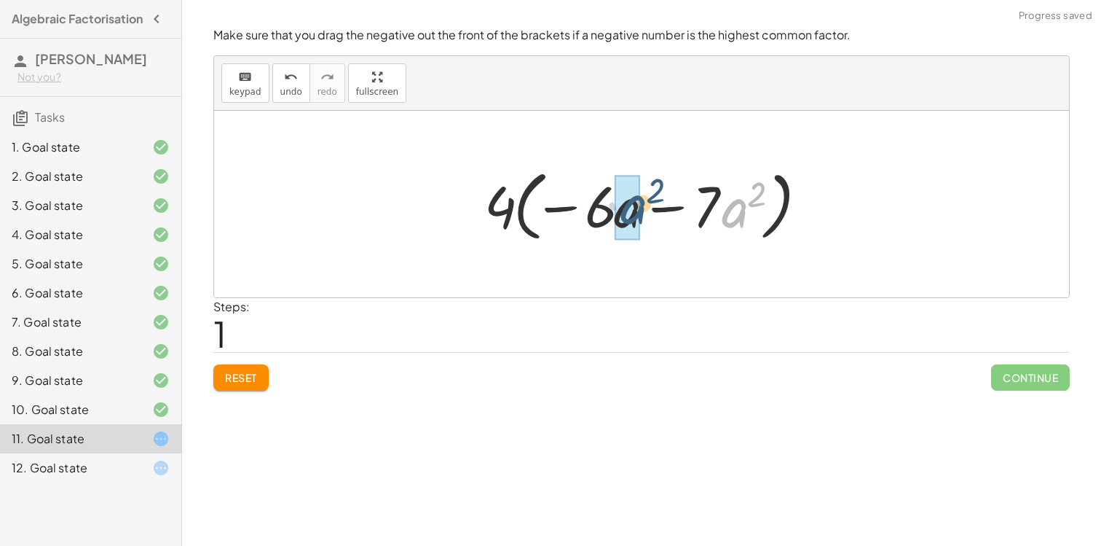
drag, startPoint x: 747, startPoint y: 213, endPoint x: 637, endPoint y: 210, distance: 110.0
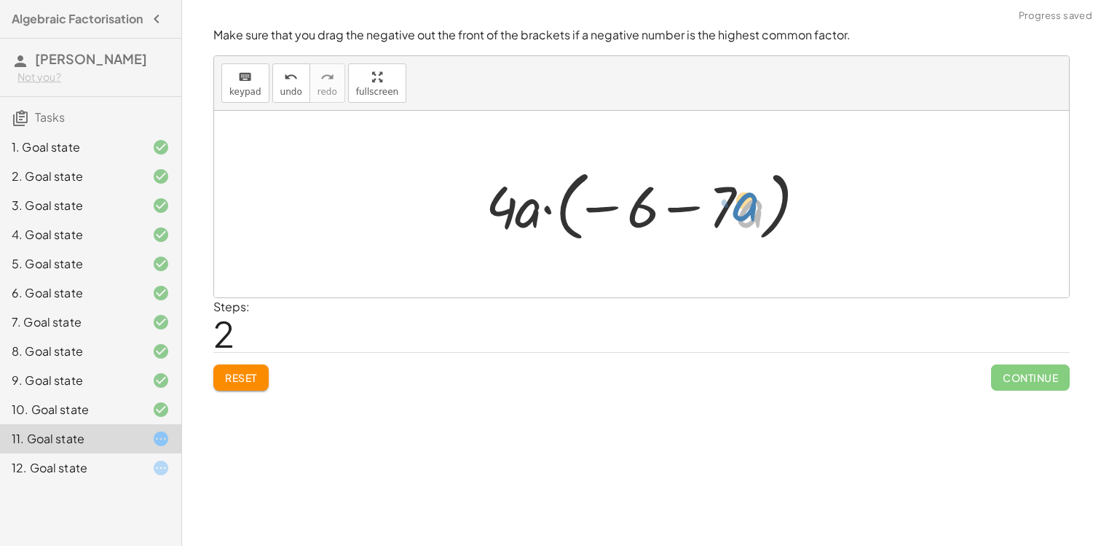
drag, startPoint x: 742, startPoint y: 220, endPoint x: 771, endPoint y: 216, distance: 30.1
click at [771, 216] on div at bounding box center [647, 204] width 337 height 84
drag, startPoint x: 711, startPoint y: 216, endPoint x: 644, endPoint y: 216, distance: 67.0
click at [644, 216] on div at bounding box center [647, 204] width 337 height 84
drag, startPoint x: 707, startPoint y: 226, endPoint x: 620, endPoint y: 224, distance: 87.4
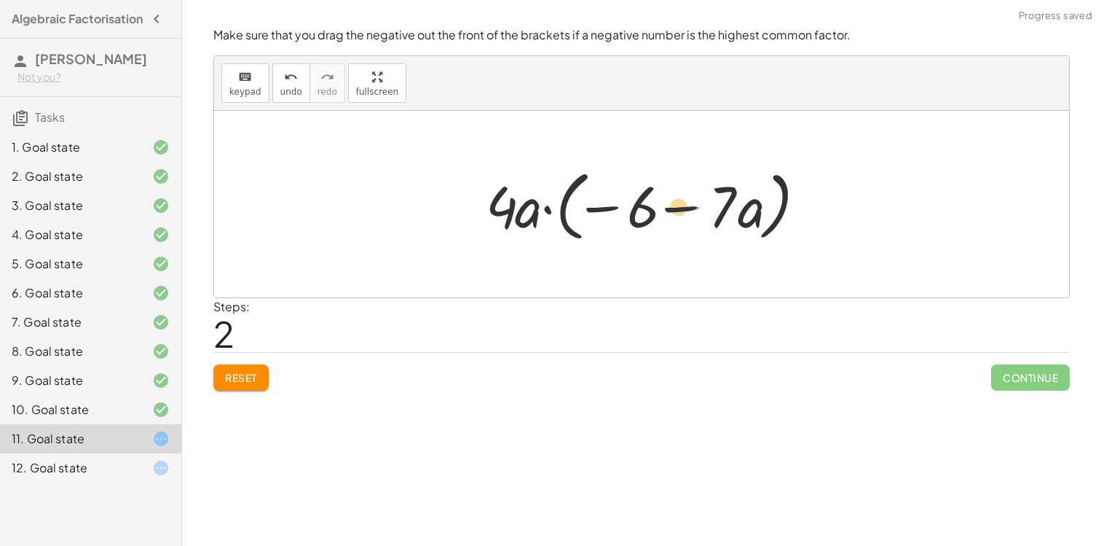
click at [620, 224] on div at bounding box center [647, 204] width 337 height 84
